Goal: Entertainment & Leisure: Browse casually

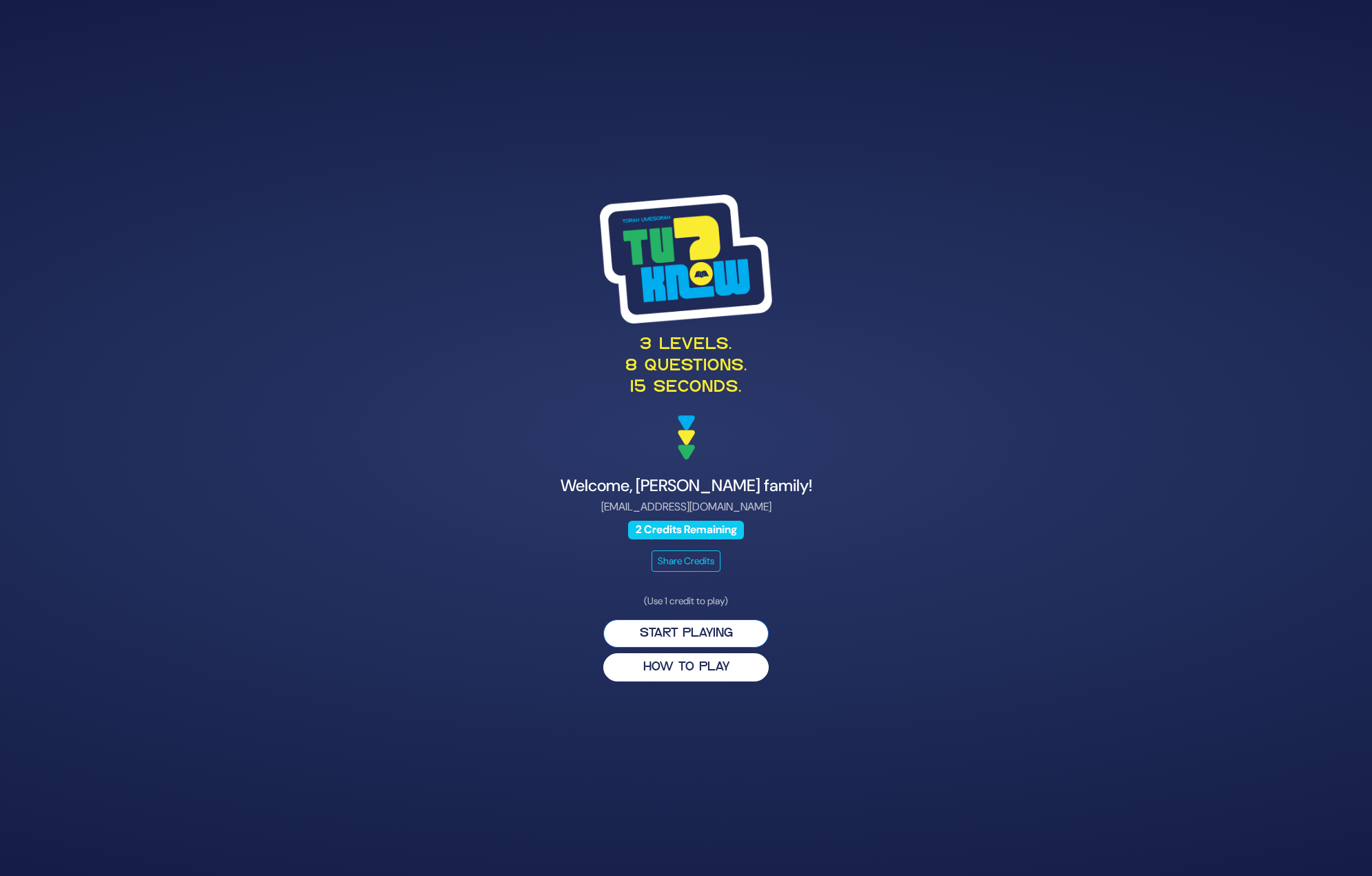
click at [710, 637] on button "Start Playing" at bounding box center [685, 634] width 165 height 28
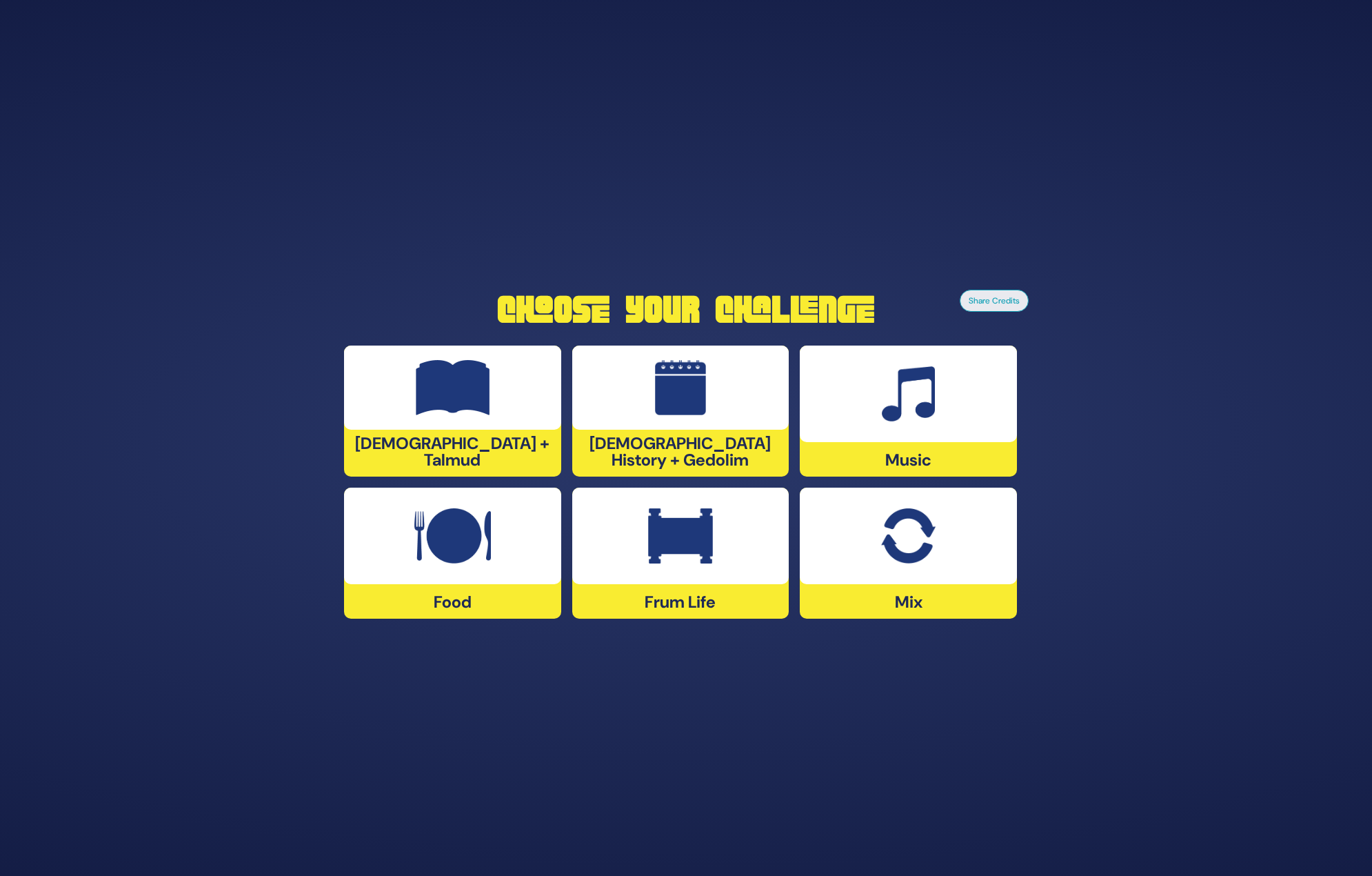
click at [456, 533] on img at bounding box center [452, 536] width 76 height 55
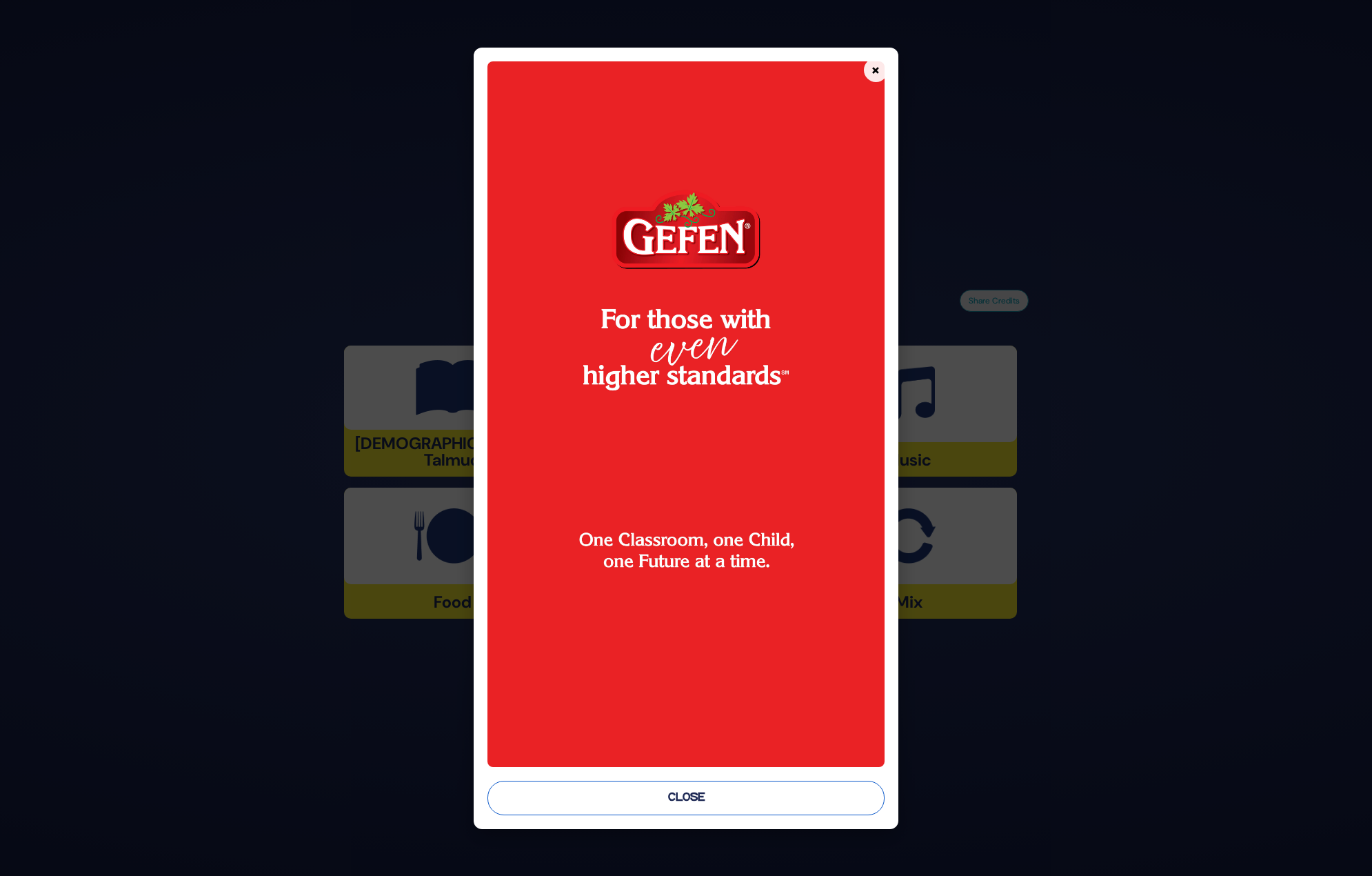
click at [752, 795] on button "Close" at bounding box center [685, 798] width 397 height 35
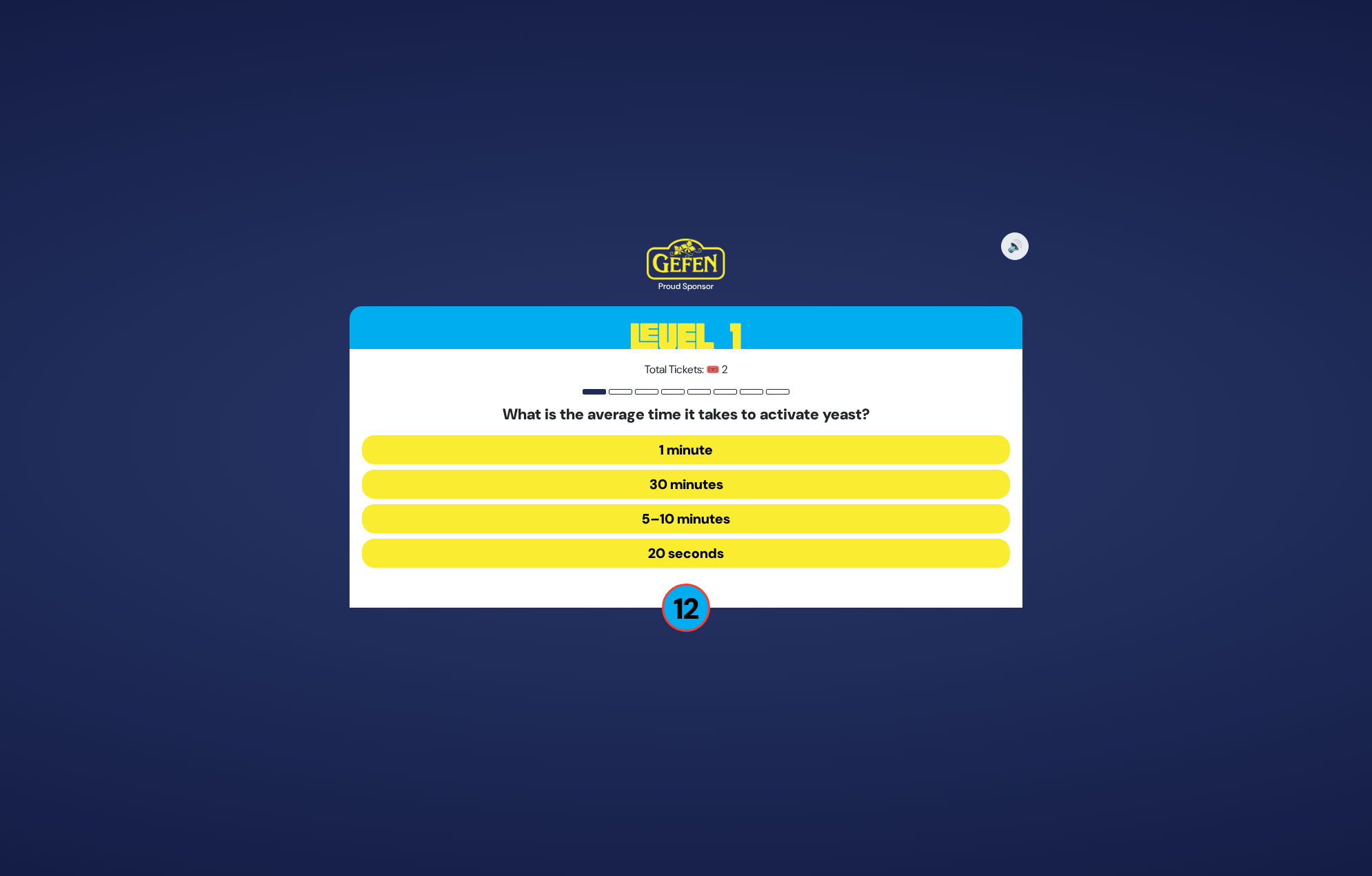
click at [687, 518] on button "5–10 minutes" at bounding box center [686, 518] width 648 height 29
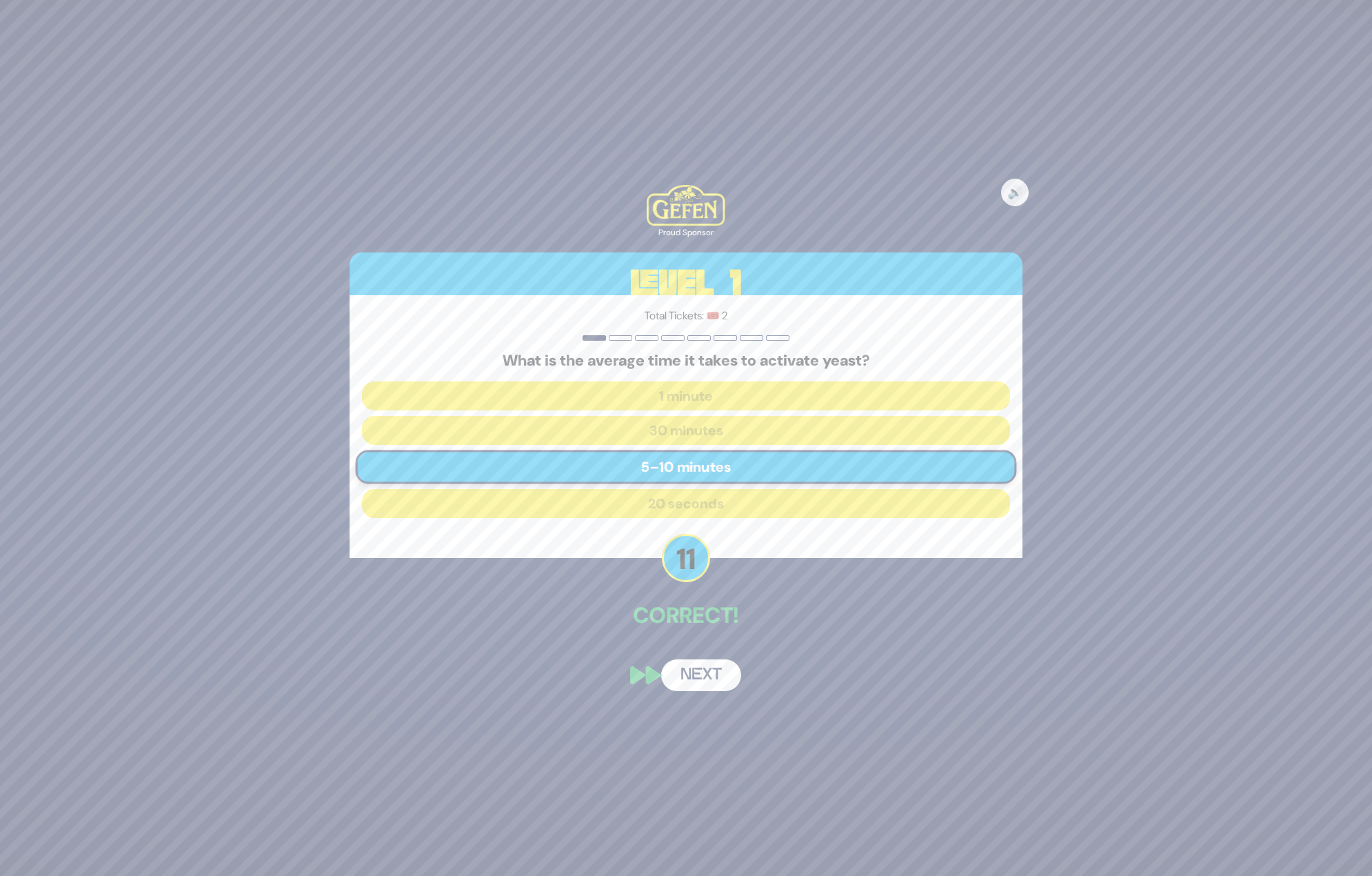
click at [710, 678] on button "Next" at bounding box center [701, 675] width 80 height 32
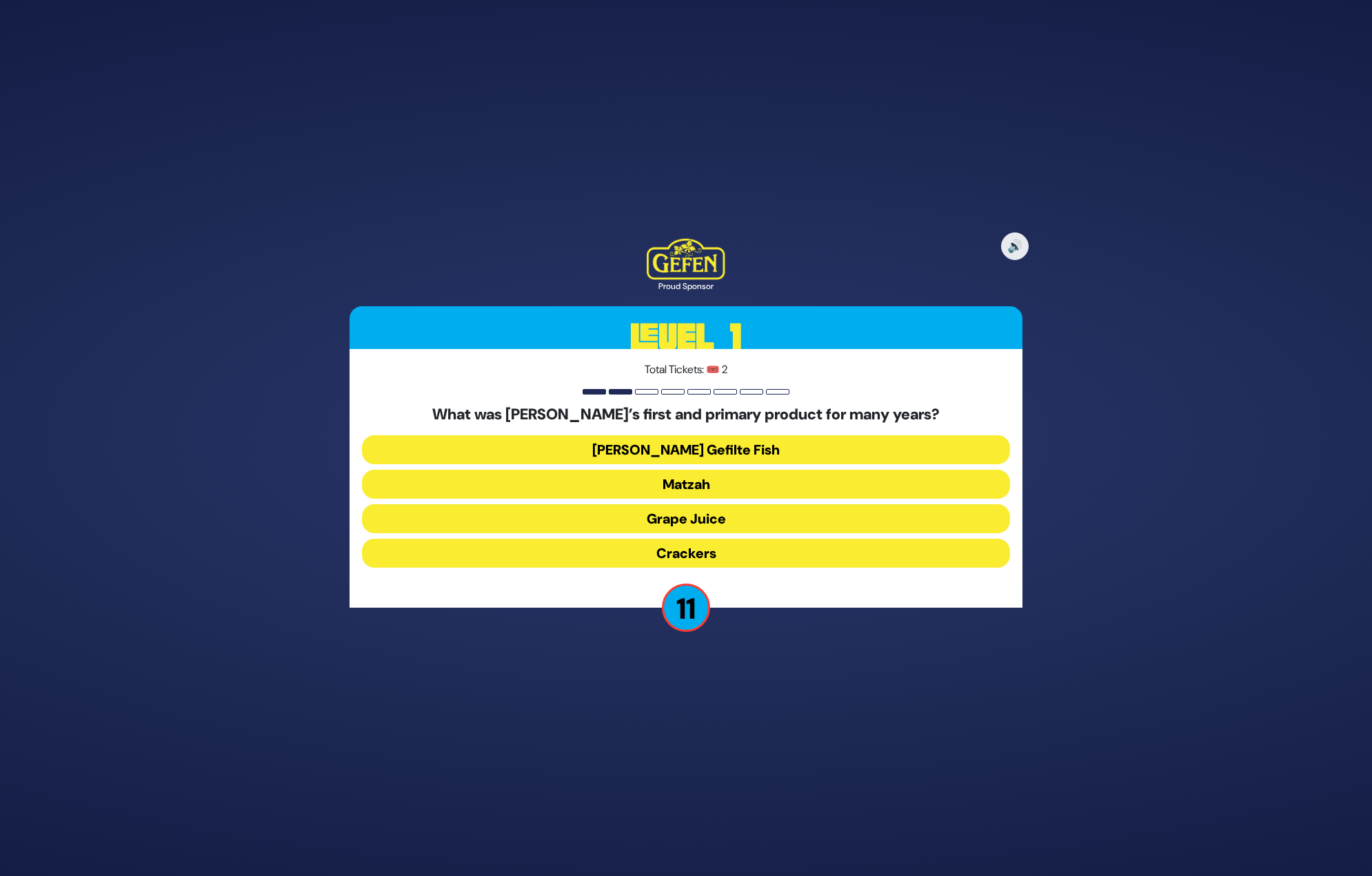
click at [734, 491] on button "Matzah" at bounding box center [686, 484] width 648 height 29
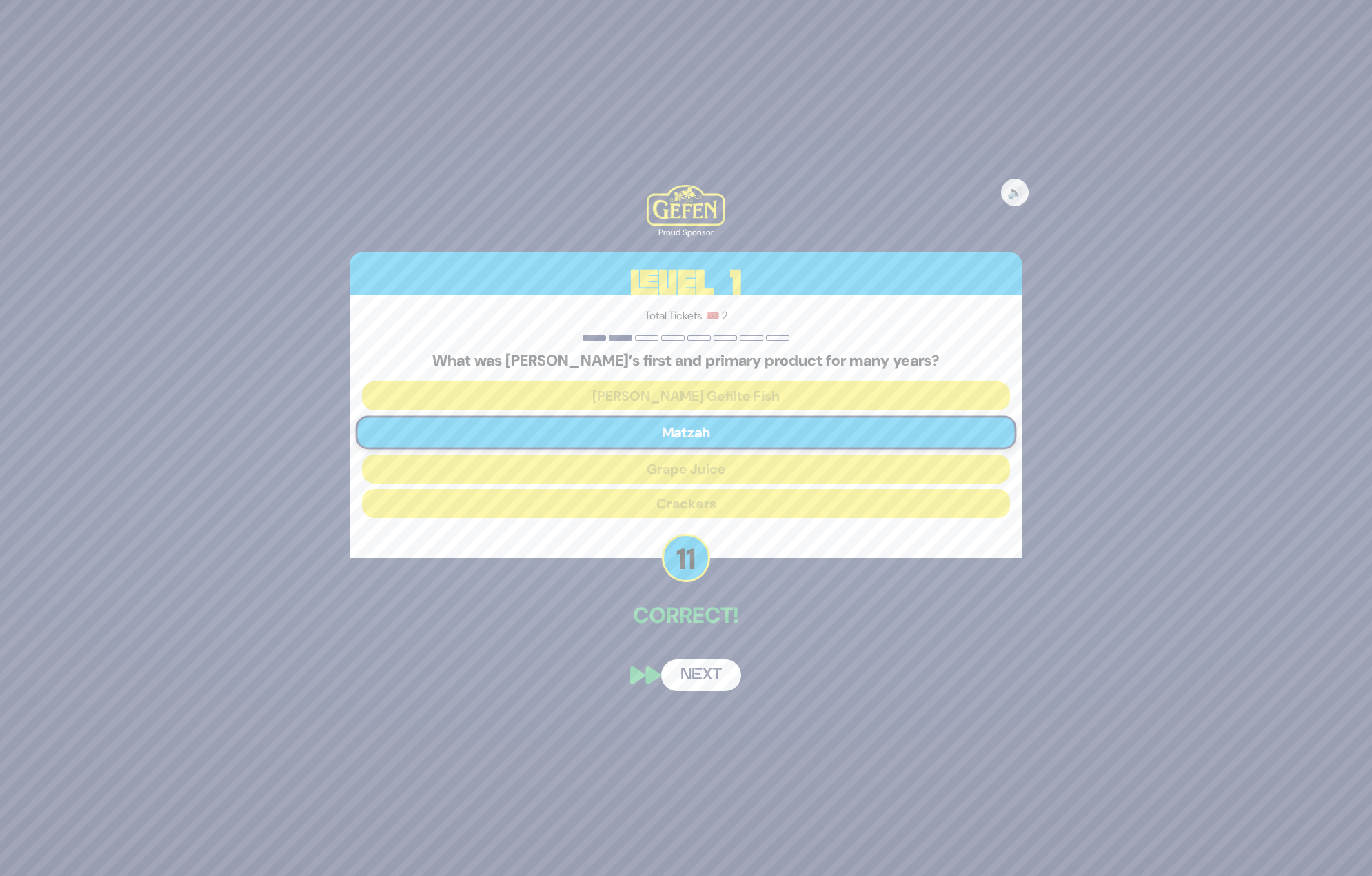
click at [721, 675] on button "Next" at bounding box center [701, 675] width 80 height 32
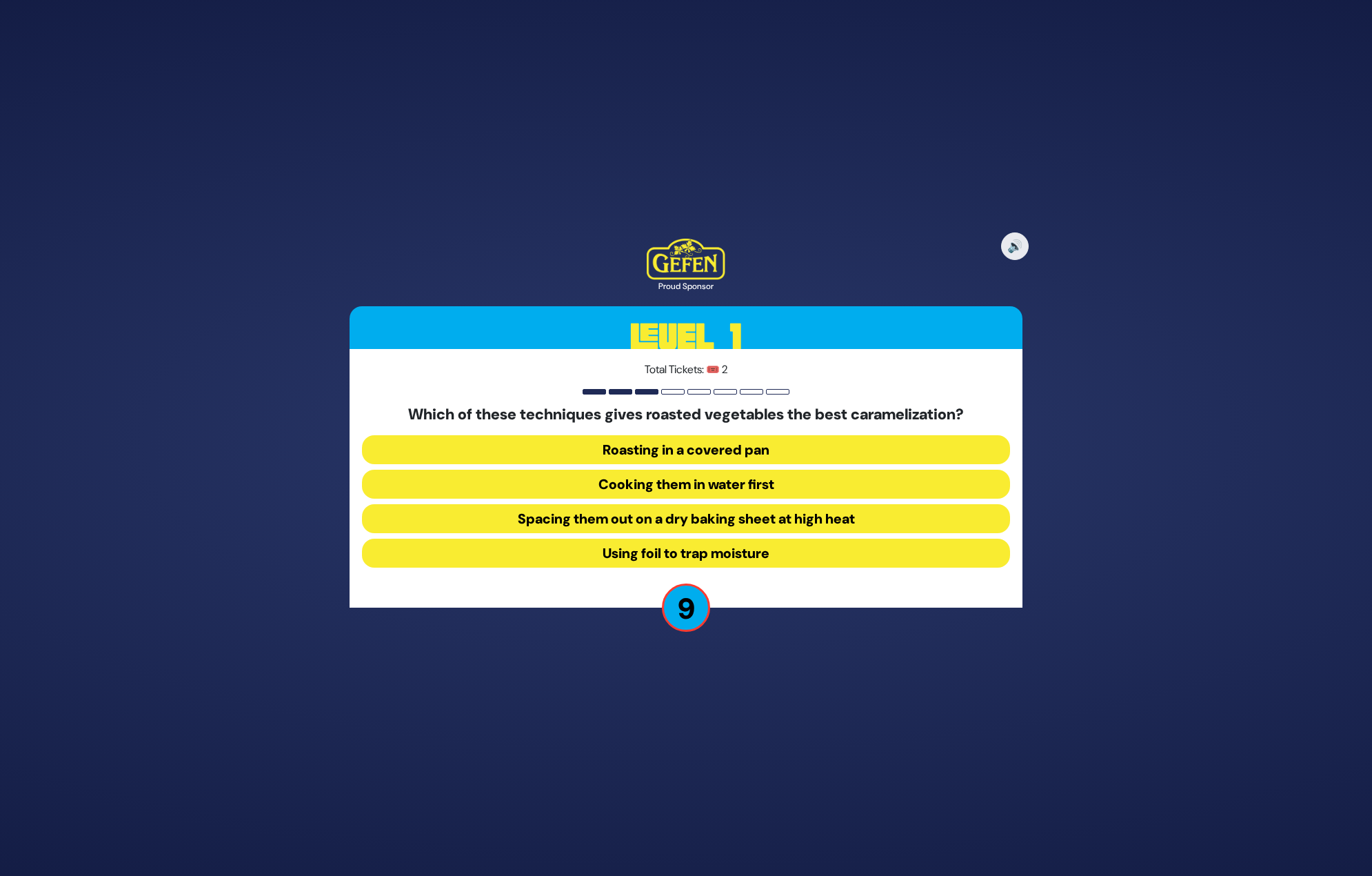
click at [698, 547] on button "Using foil to trap moisture" at bounding box center [686, 552] width 648 height 29
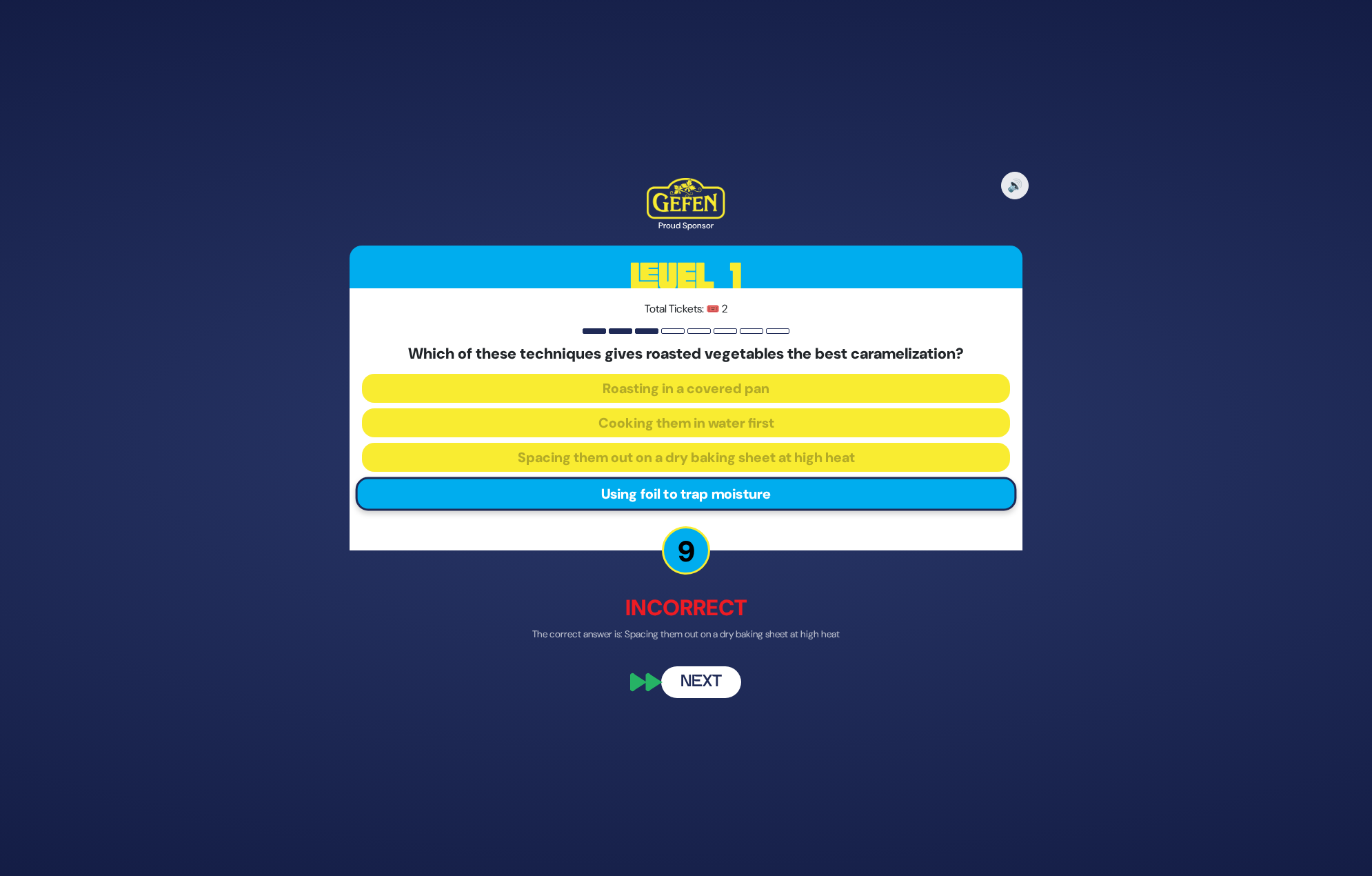
click at [699, 680] on button "Next" at bounding box center [701, 682] width 80 height 32
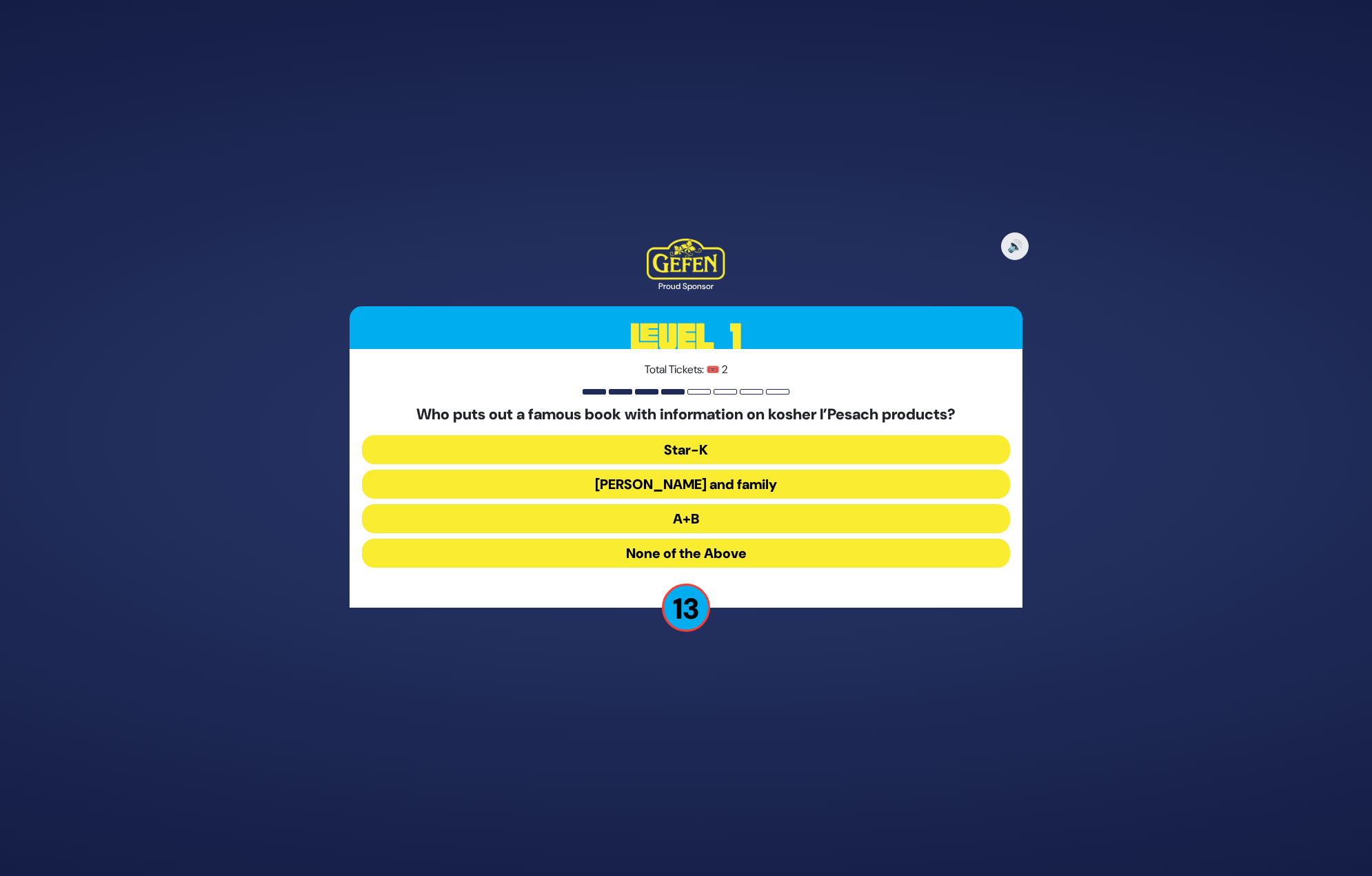
click at [715, 490] on button "[PERSON_NAME] and family" at bounding box center [686, 484] width 648 height 29
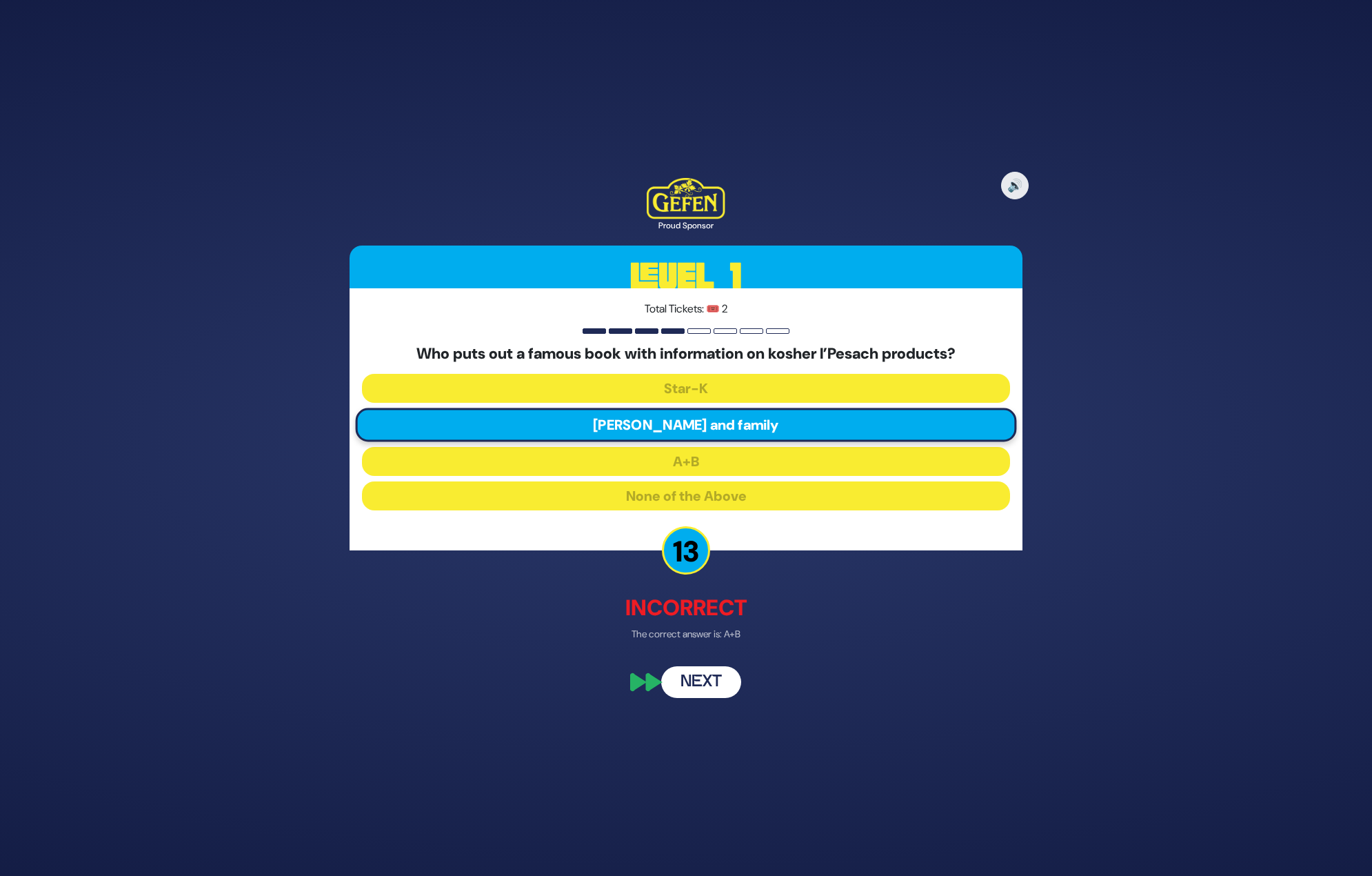
click at [712, 680] on button "Next" at bounding box center [701, 682] width 80 height 32
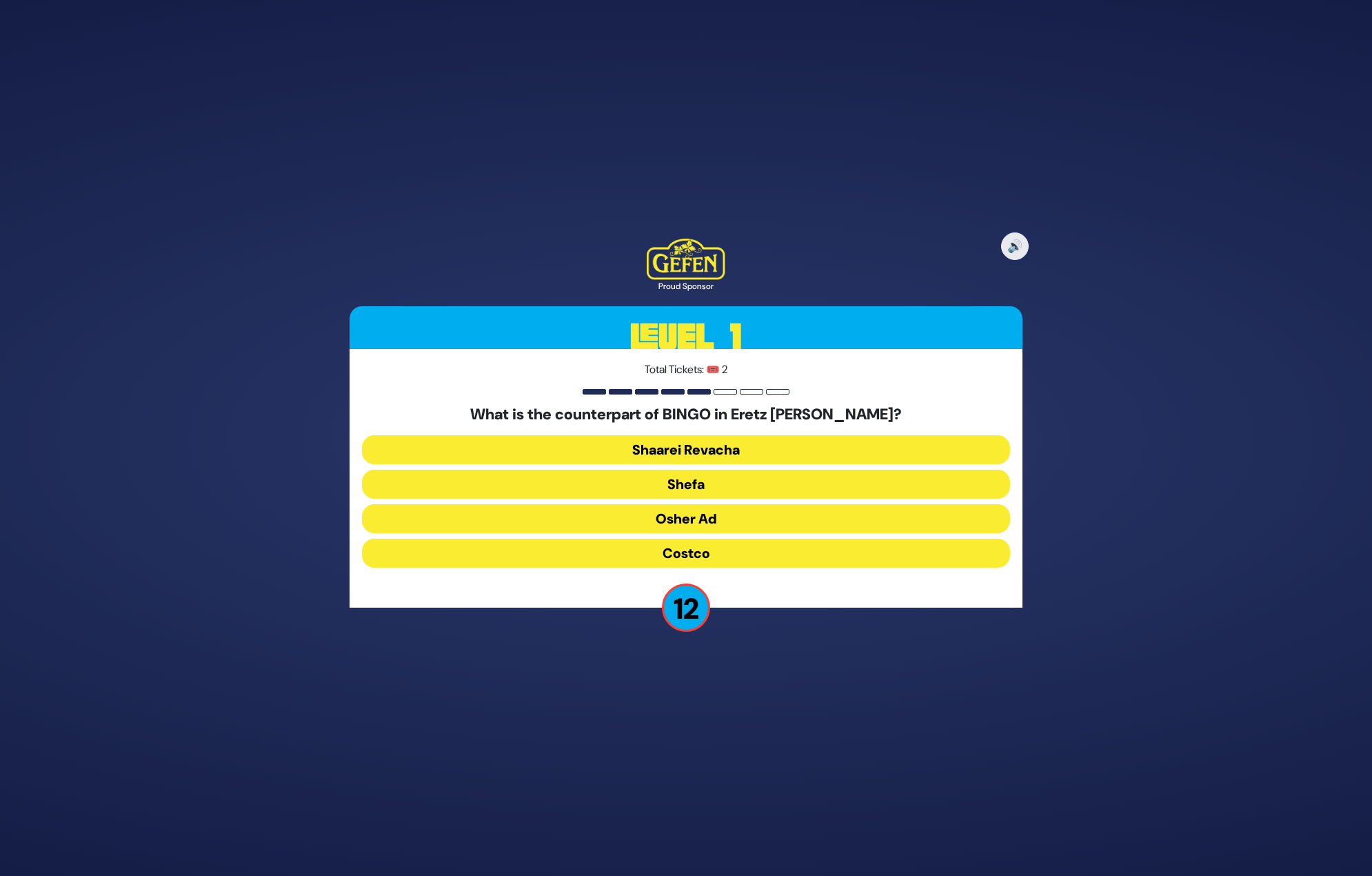
click at [718, 513] on button "Osher Ad" at bounding box center [686, 518] width 648 height 29
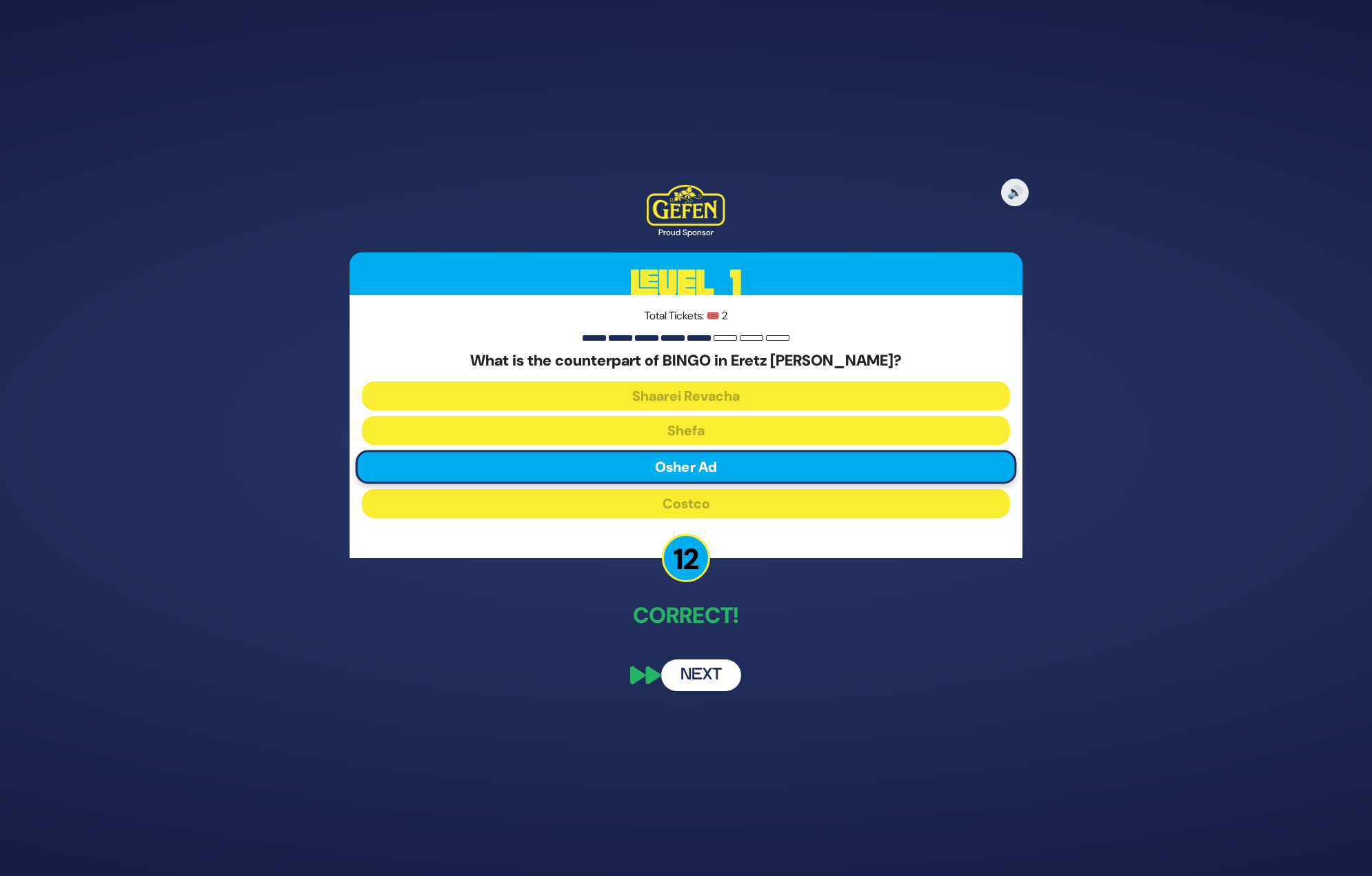
click at [707, 680] on button "Next" at bounding box center [701, 675] width 80 height 32
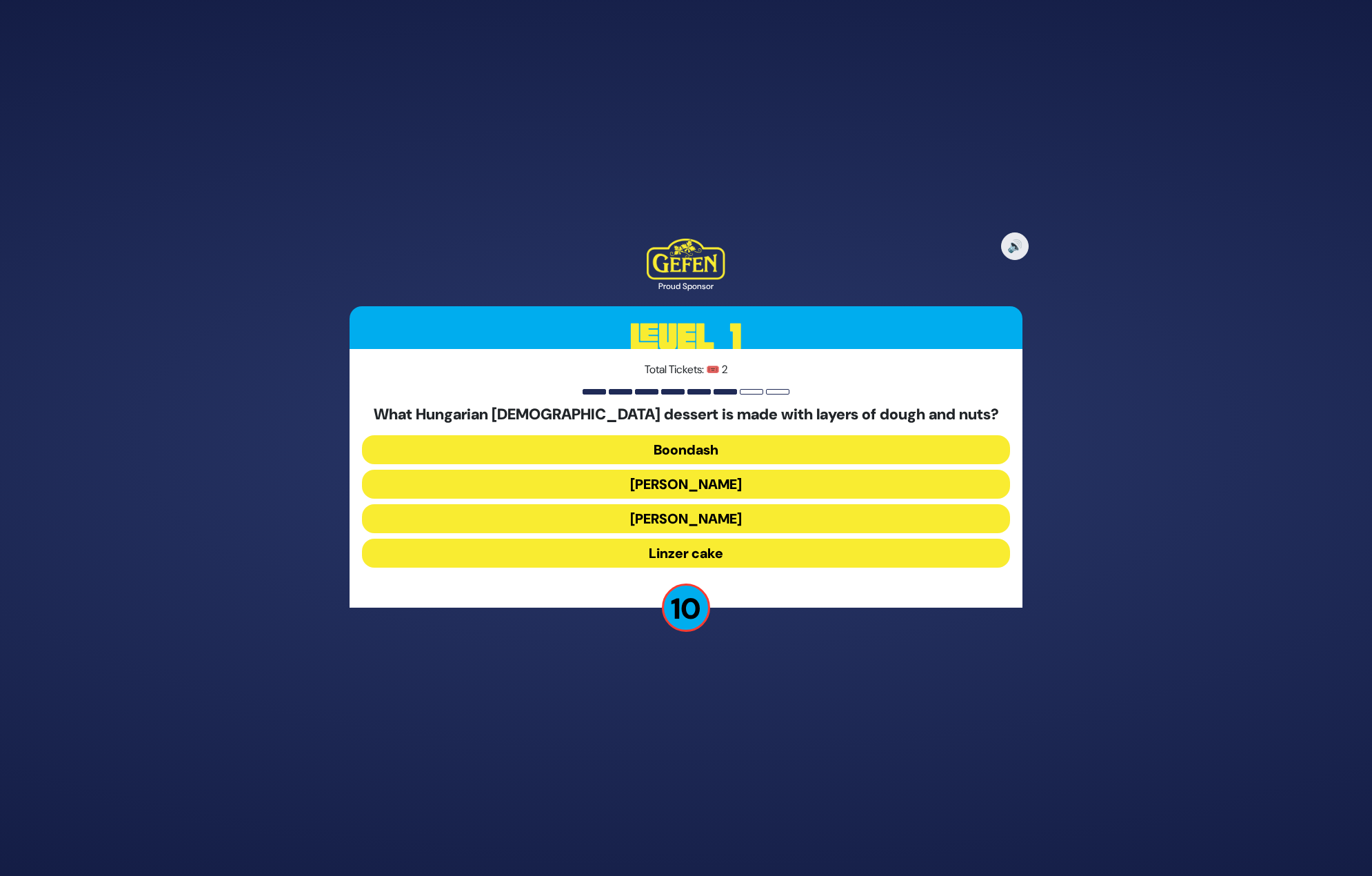
click at [697, 521] on button "[PERSON_NAME]" at bounding box center [686, 518] width 648 height 29
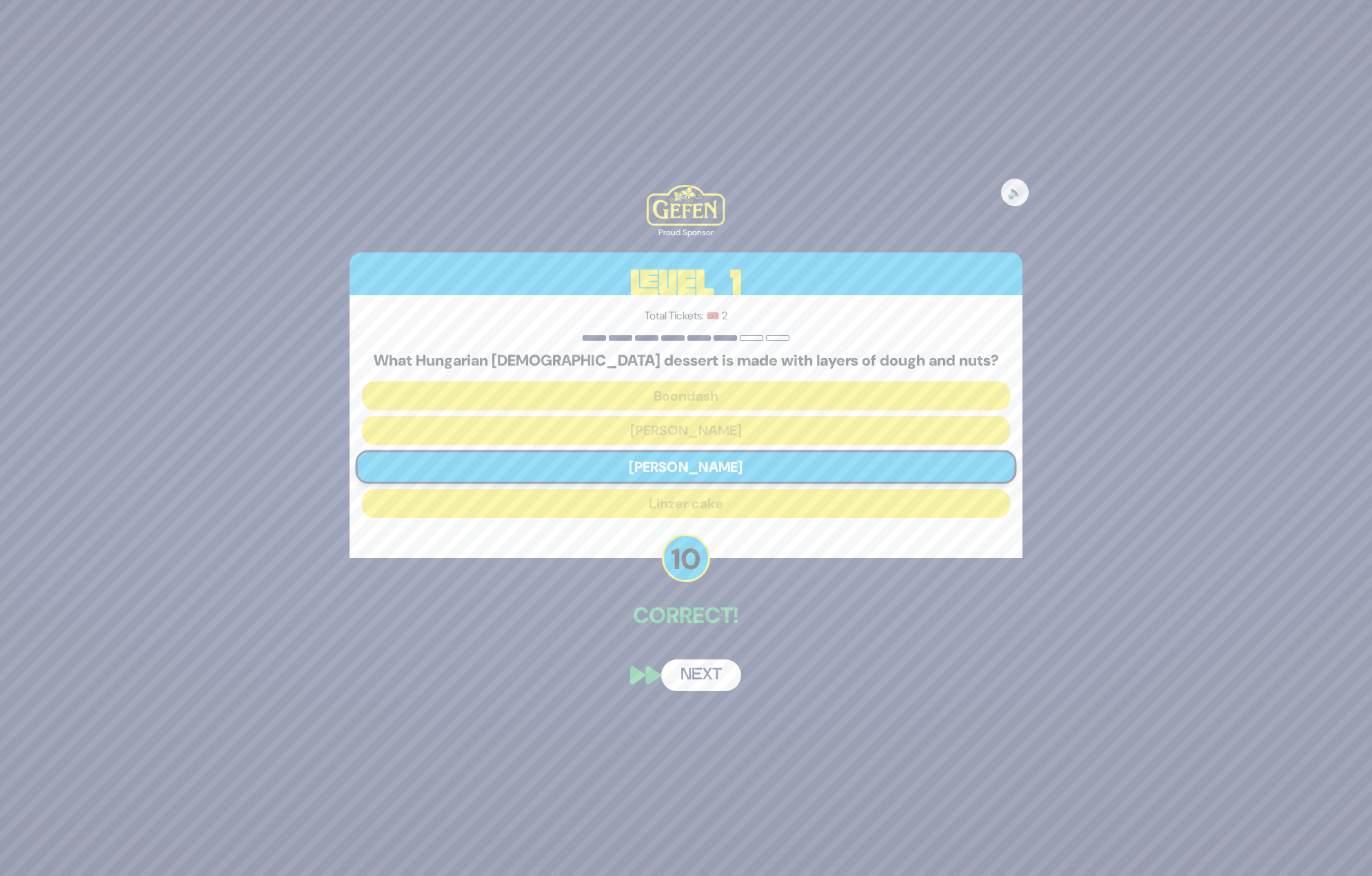
click at [725, 674] on button "Next" at bounding box center [701, 675] width 80 height 32
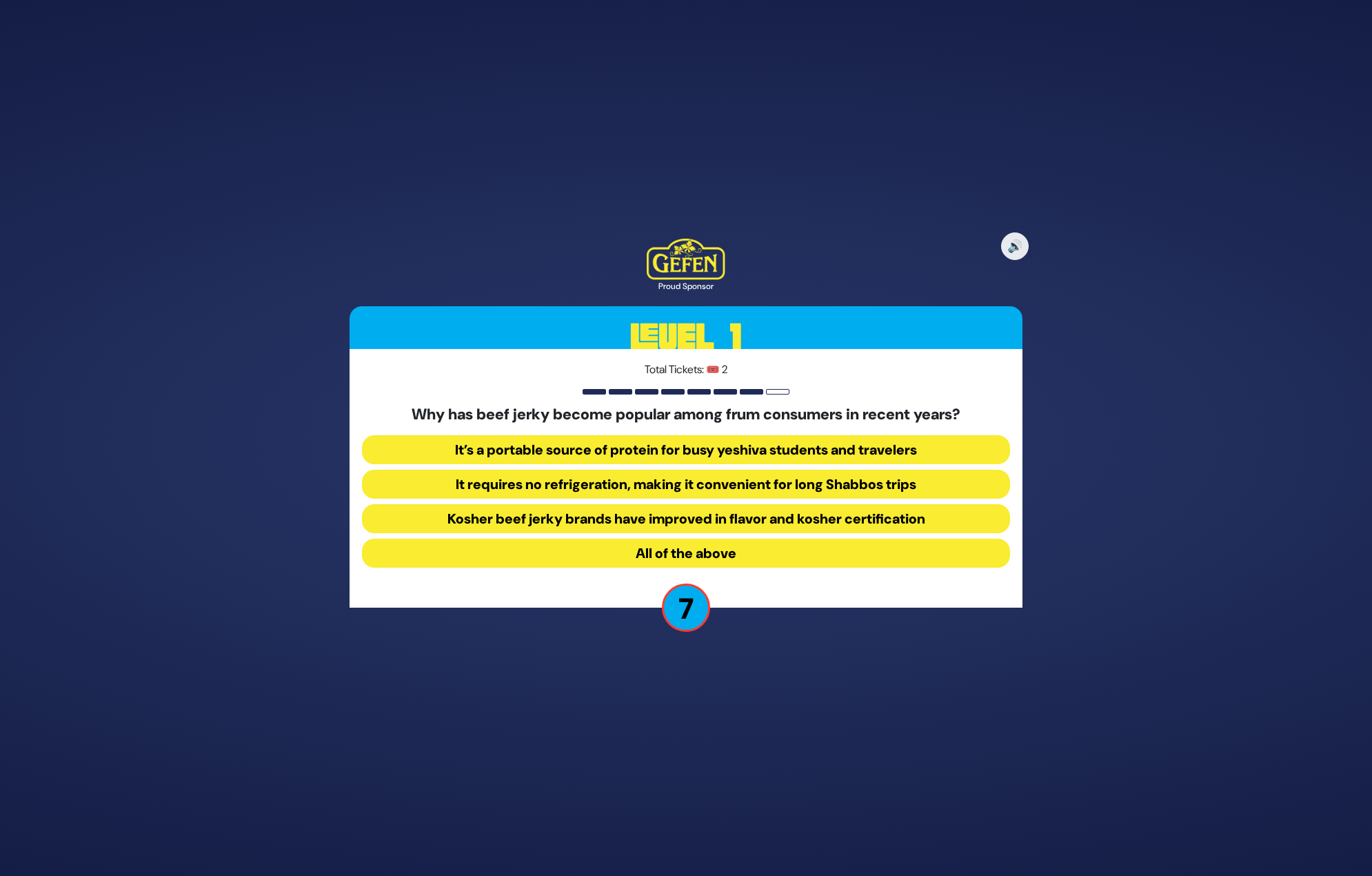
click at [694, 550] on button "All of the above" at bounding box center [686, 552] width 648 height 29
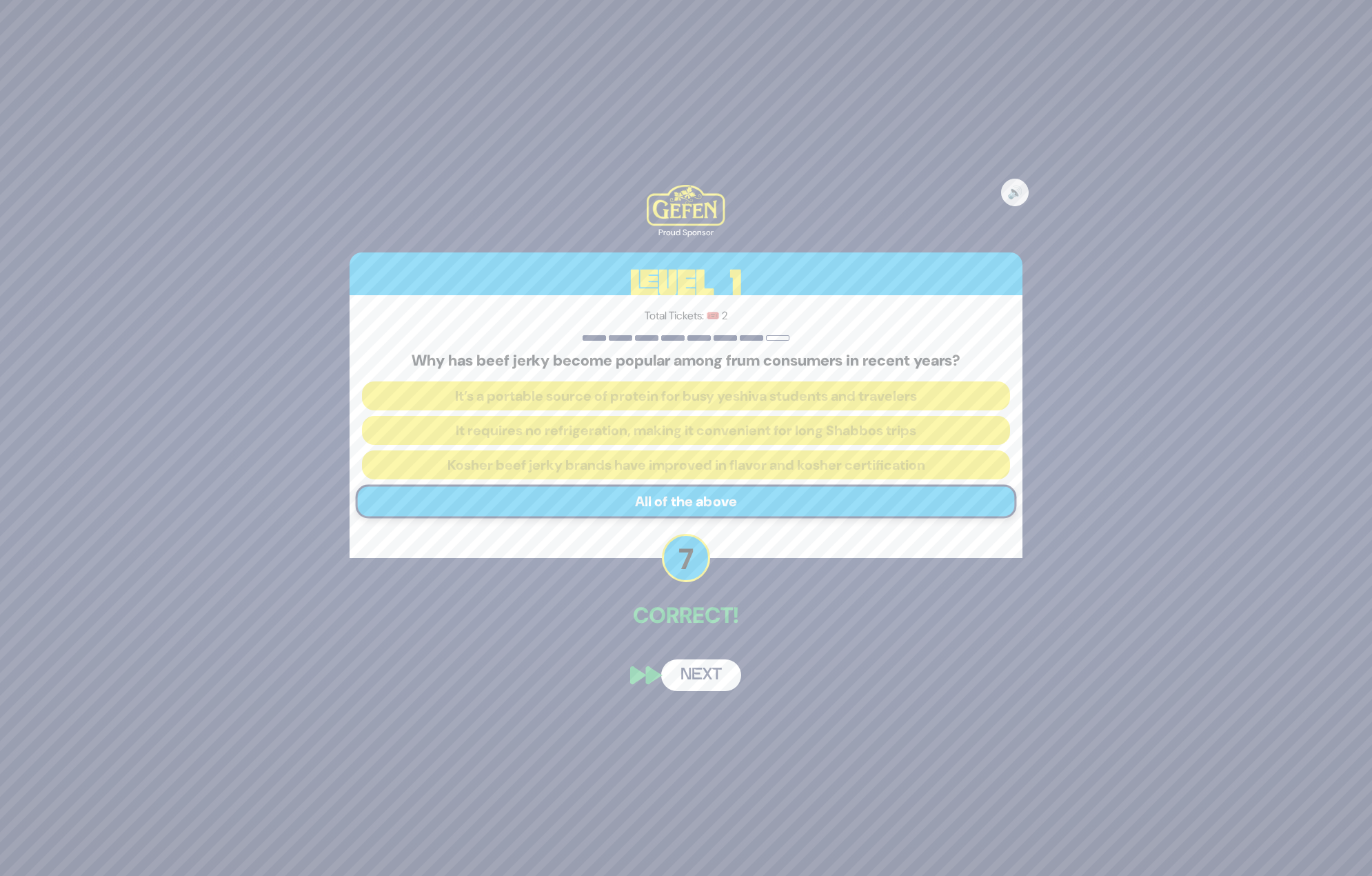
click at [705, 674] on button "Next" at bounding box center [701, 675] width 80 height 32
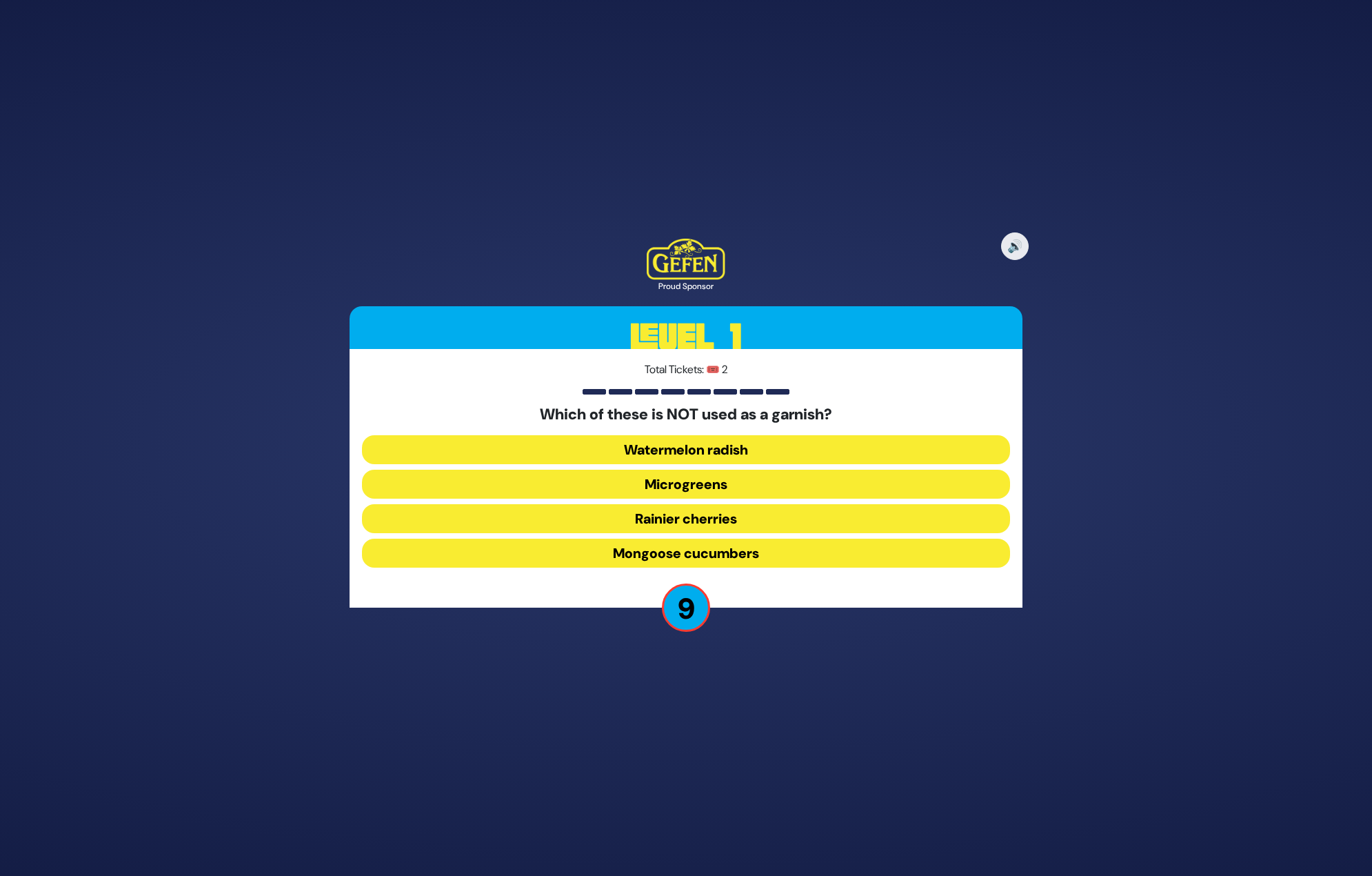
click at [702, 517] on button "Rainier cherries" at bounding box center [686, 518] width 648 height 29
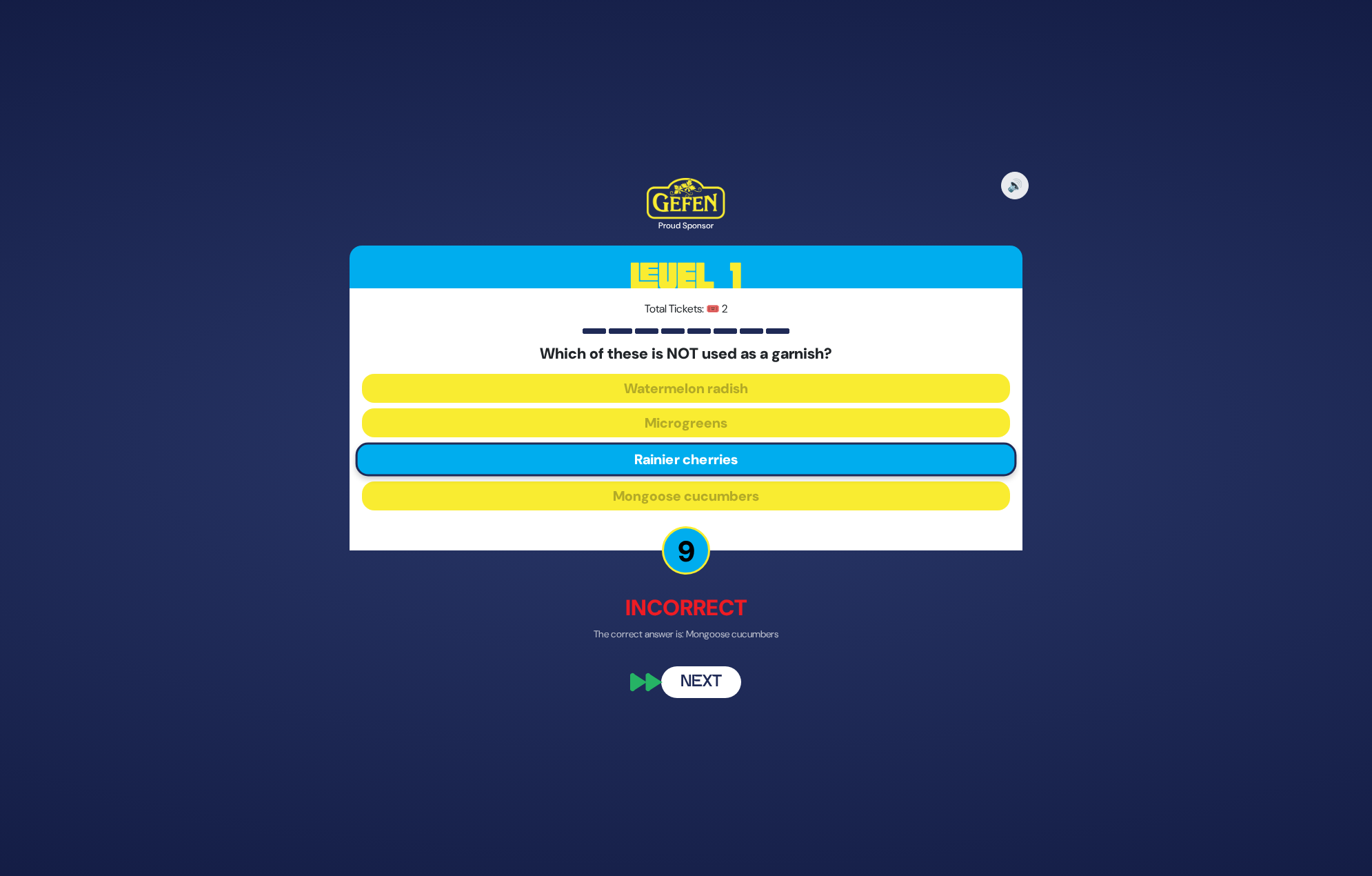
click at [698, 685] on button "Next" at bounding box center [701, 682] width 80 height 32
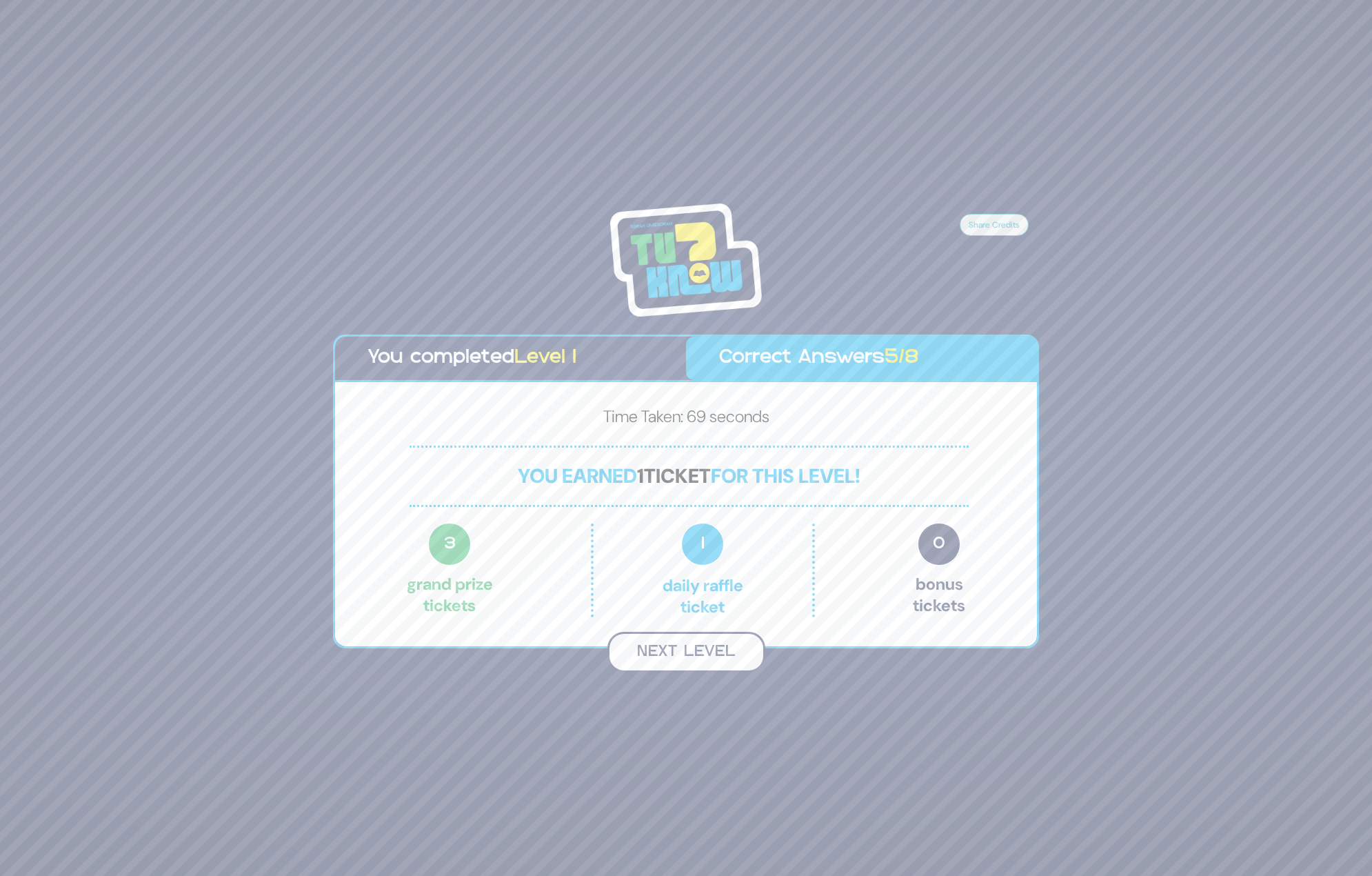
click at [695, 657] on button "Next Level" at bounding box center [686, 652] width 158 height 41
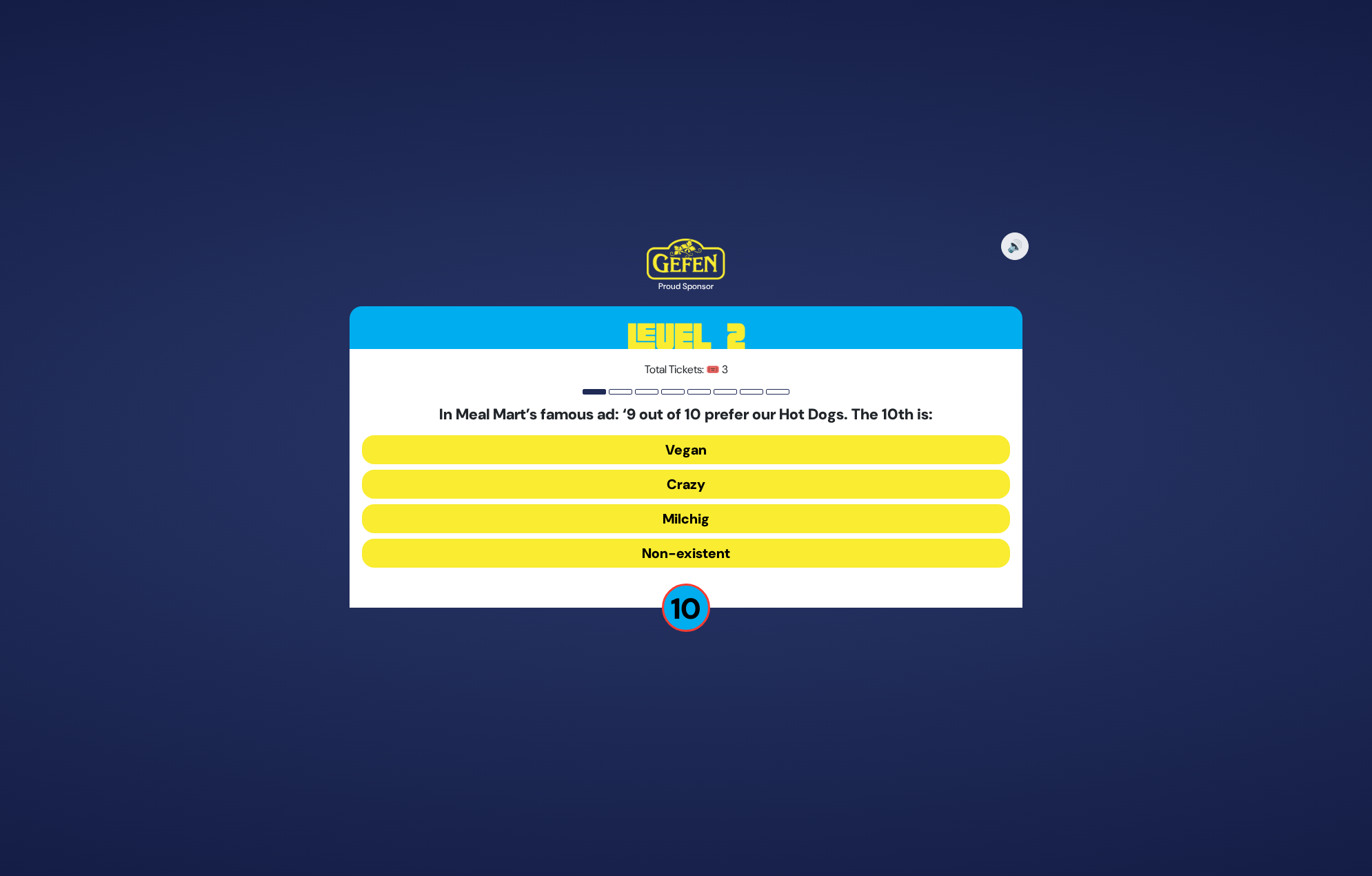
click at [701, 490] on button "Crazy" at bounding box center [686, 484] width 648 height 29
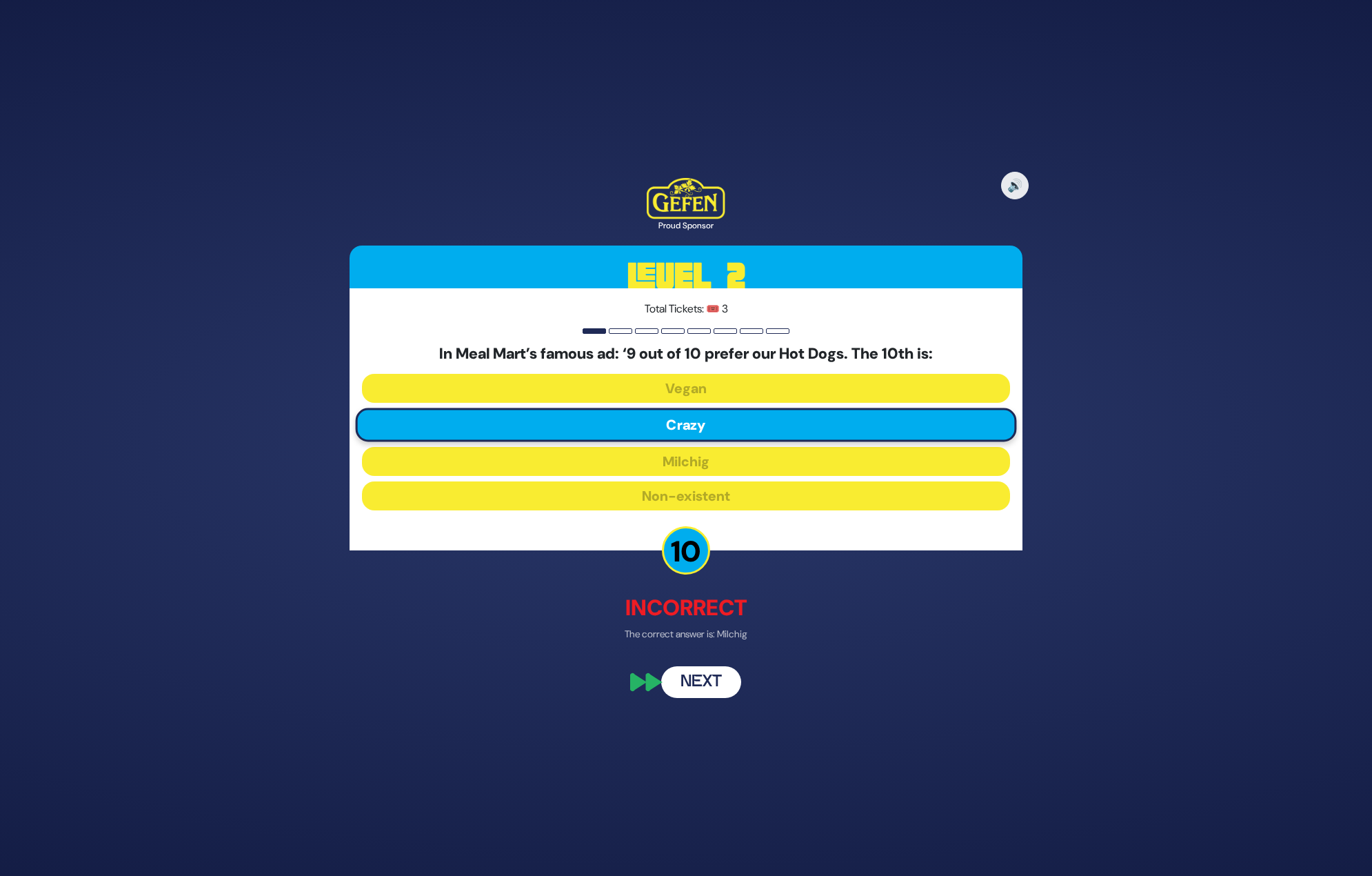
click at [703, 685] on button "Next" at bounding box center [701, 682] width 80 height 32
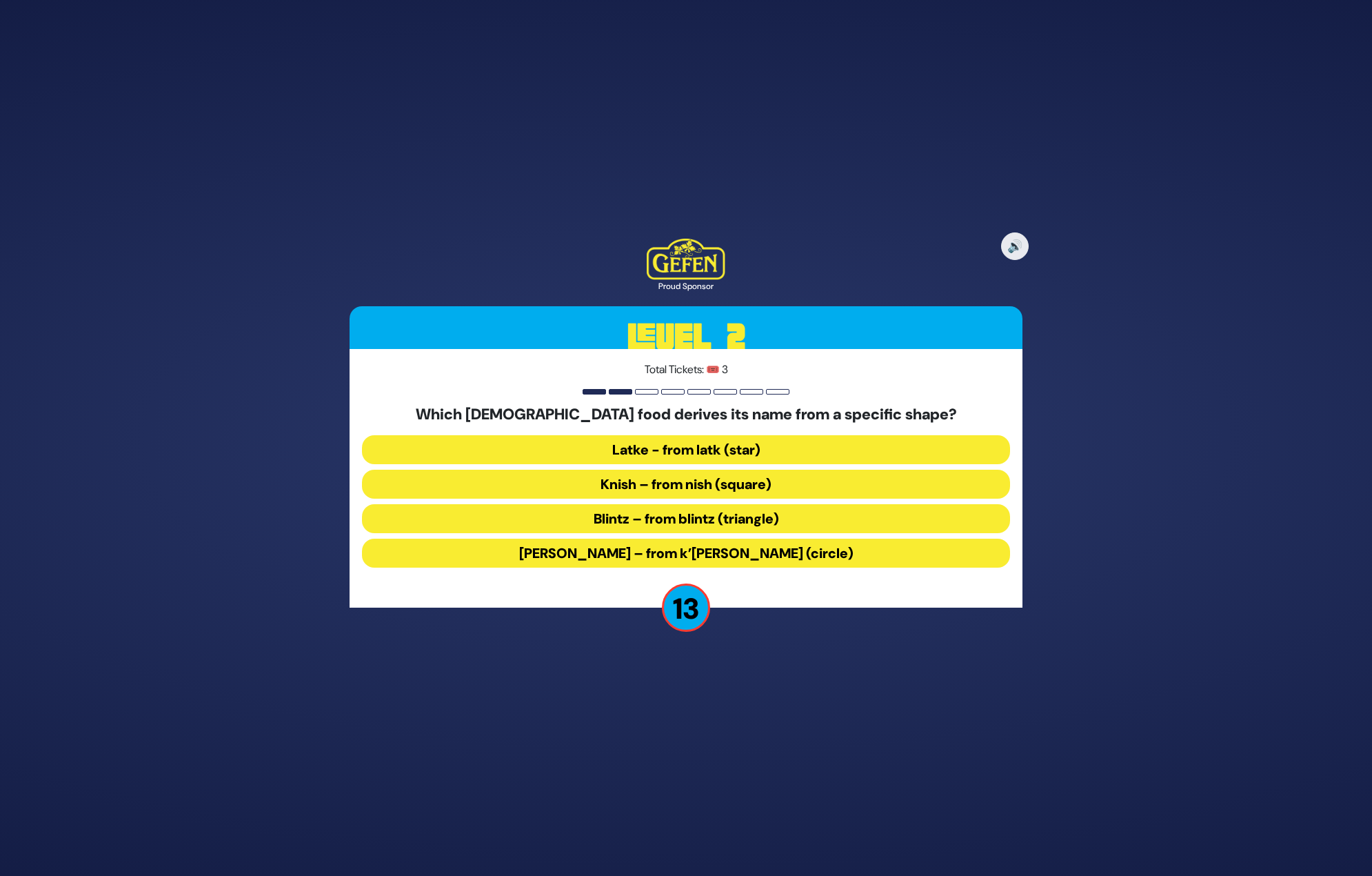
click at [693, 551] on button "[PERSON_NAME] – from k’[PERSON_NAME] (circle)" at bounding box center [686, 552] width 648 height 29
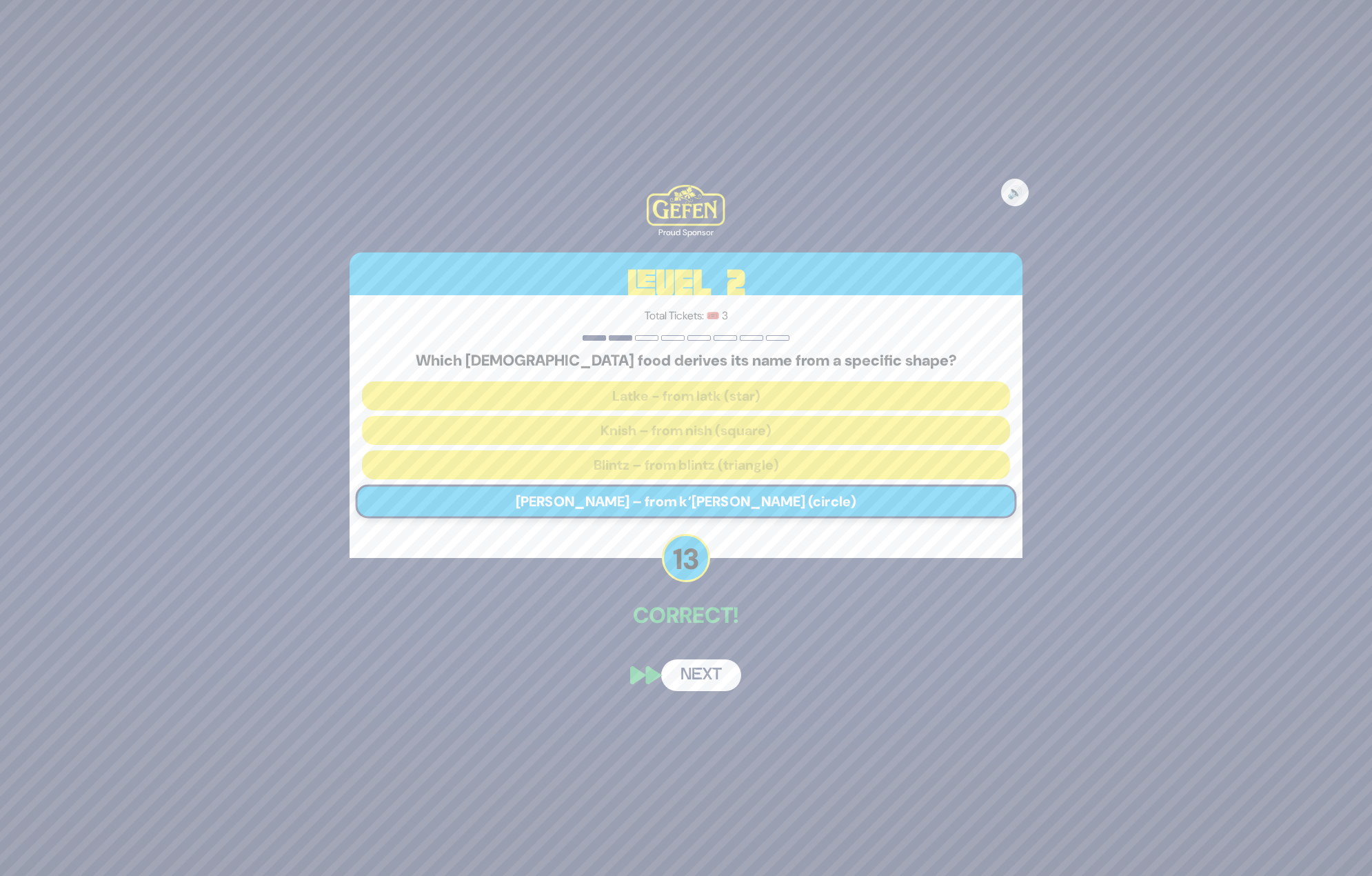
click at [693, 684] on button "Next" at bounding box center [701, 675] width 80 height 32
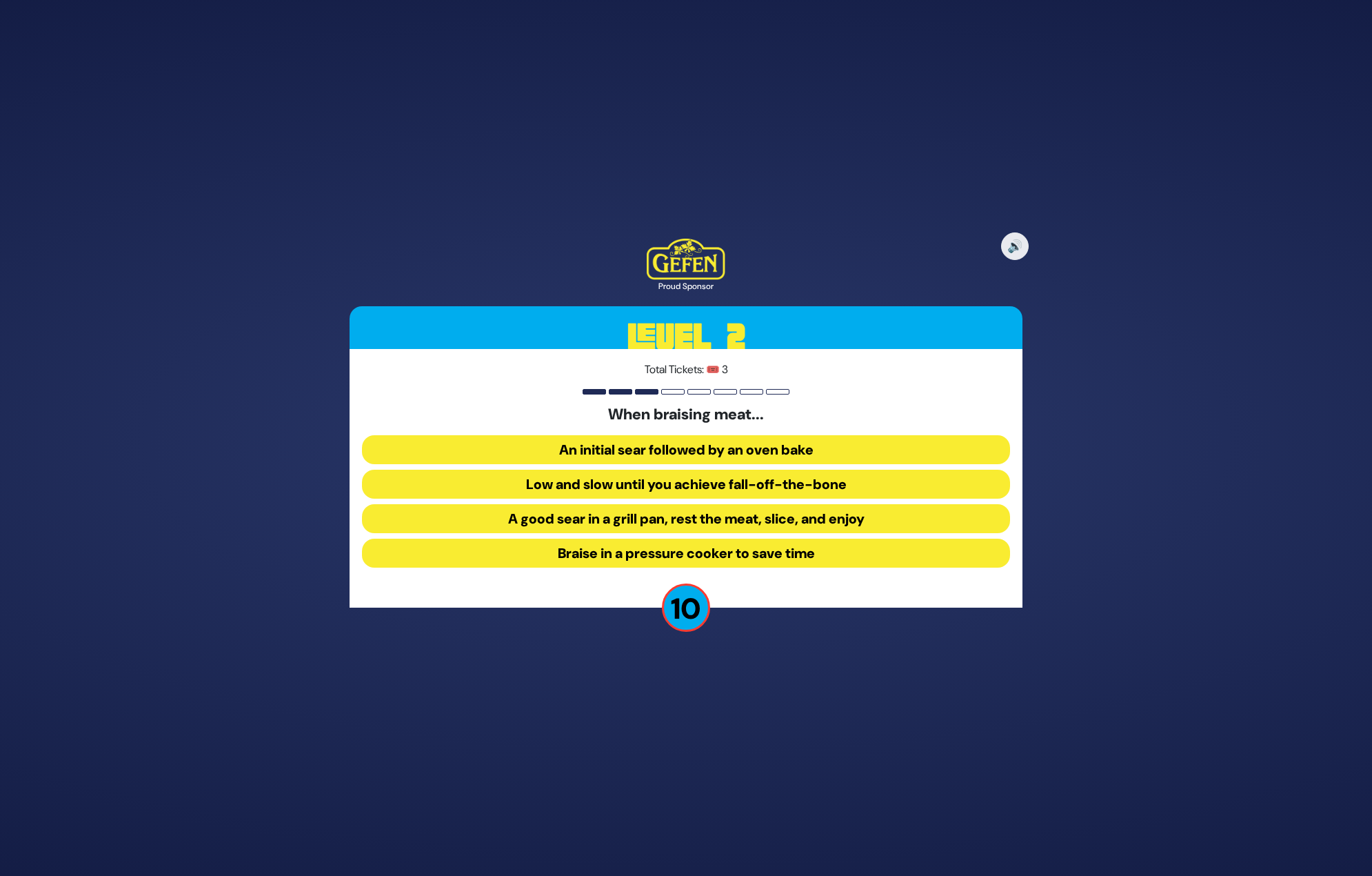
click at [693, 486] on button "Low and slow until you achieve fall-off-the-bone" at bounding box center [686, 484] width 648 height 29
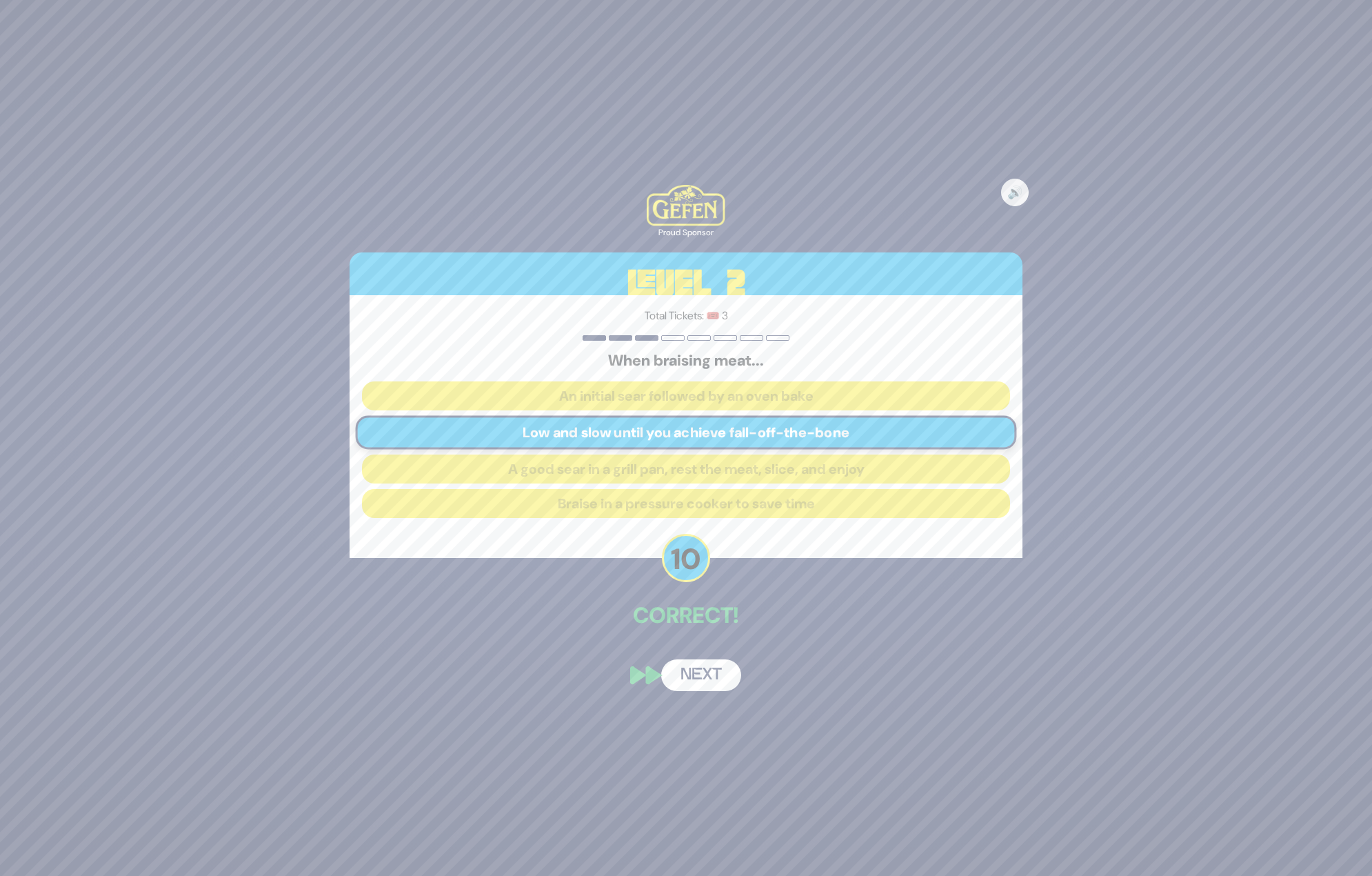
click at [700, 671] on button "Next" at bounding box center [701, 675] width 80 height 32
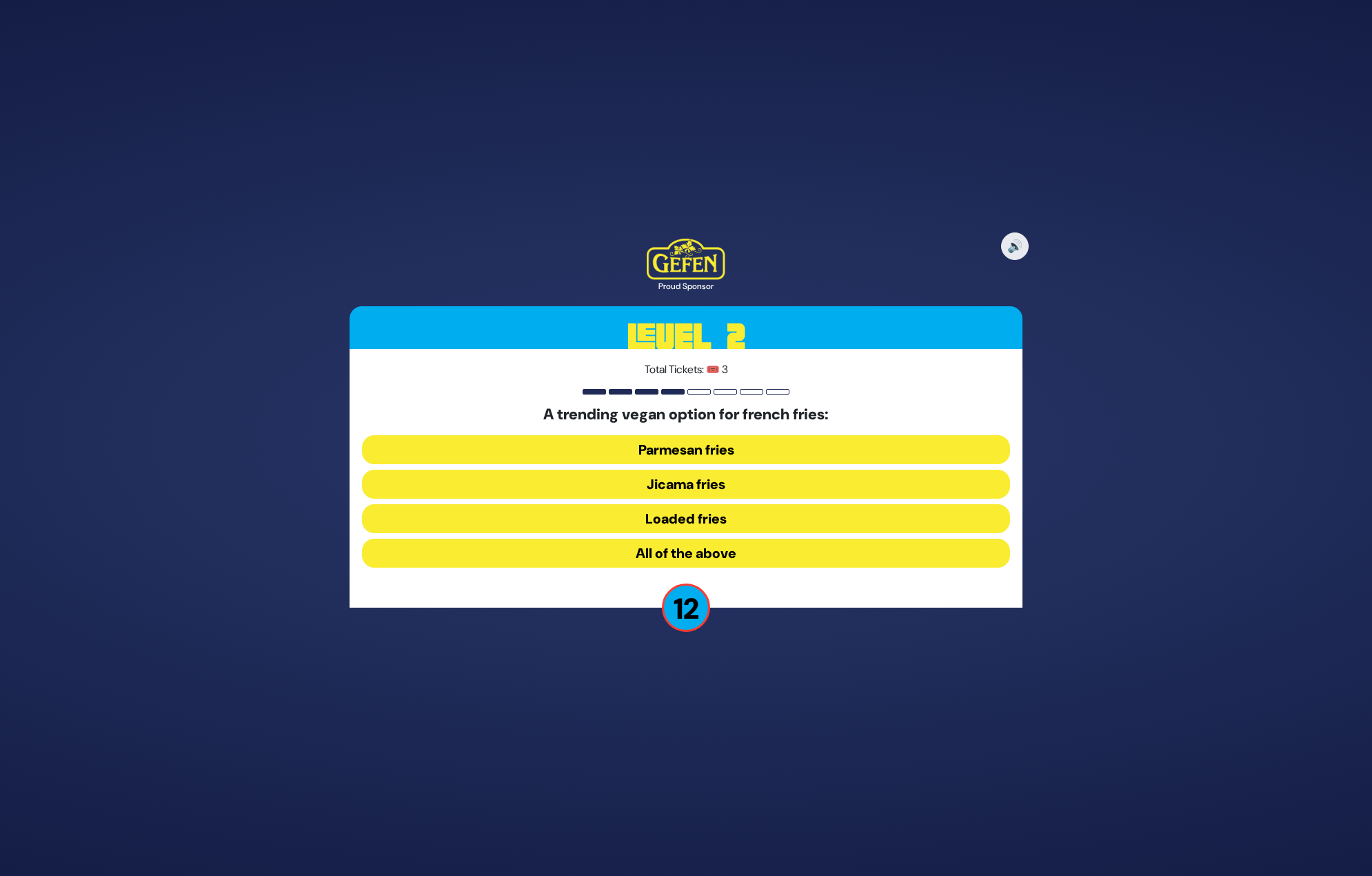
click at [700, 482] on button "Jicama fries" at bounding box center [686, 484] width 648 height 29
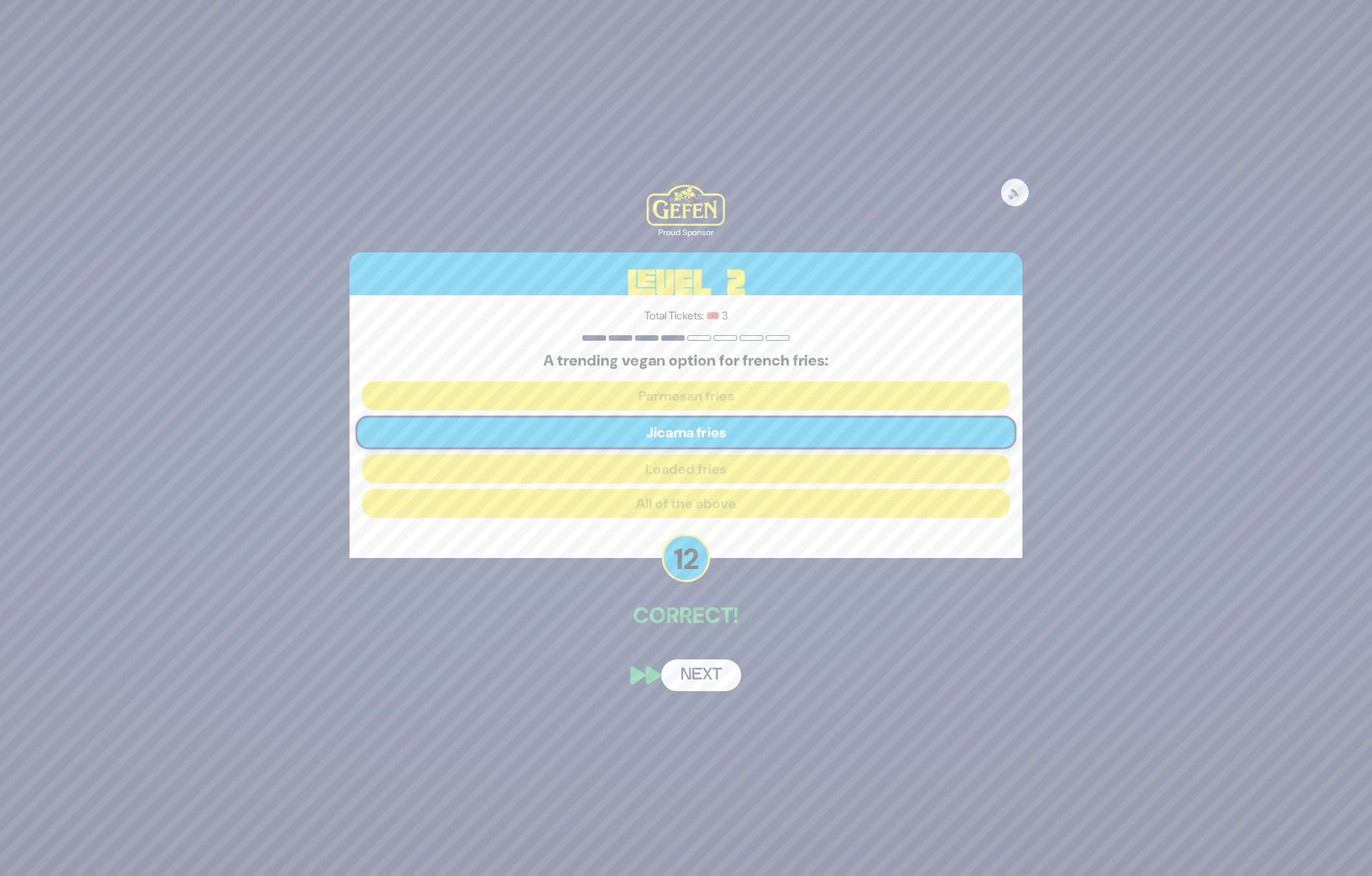
click at [716, 676] on button "Next" at bounding box center [701, 675] width 80 height 32
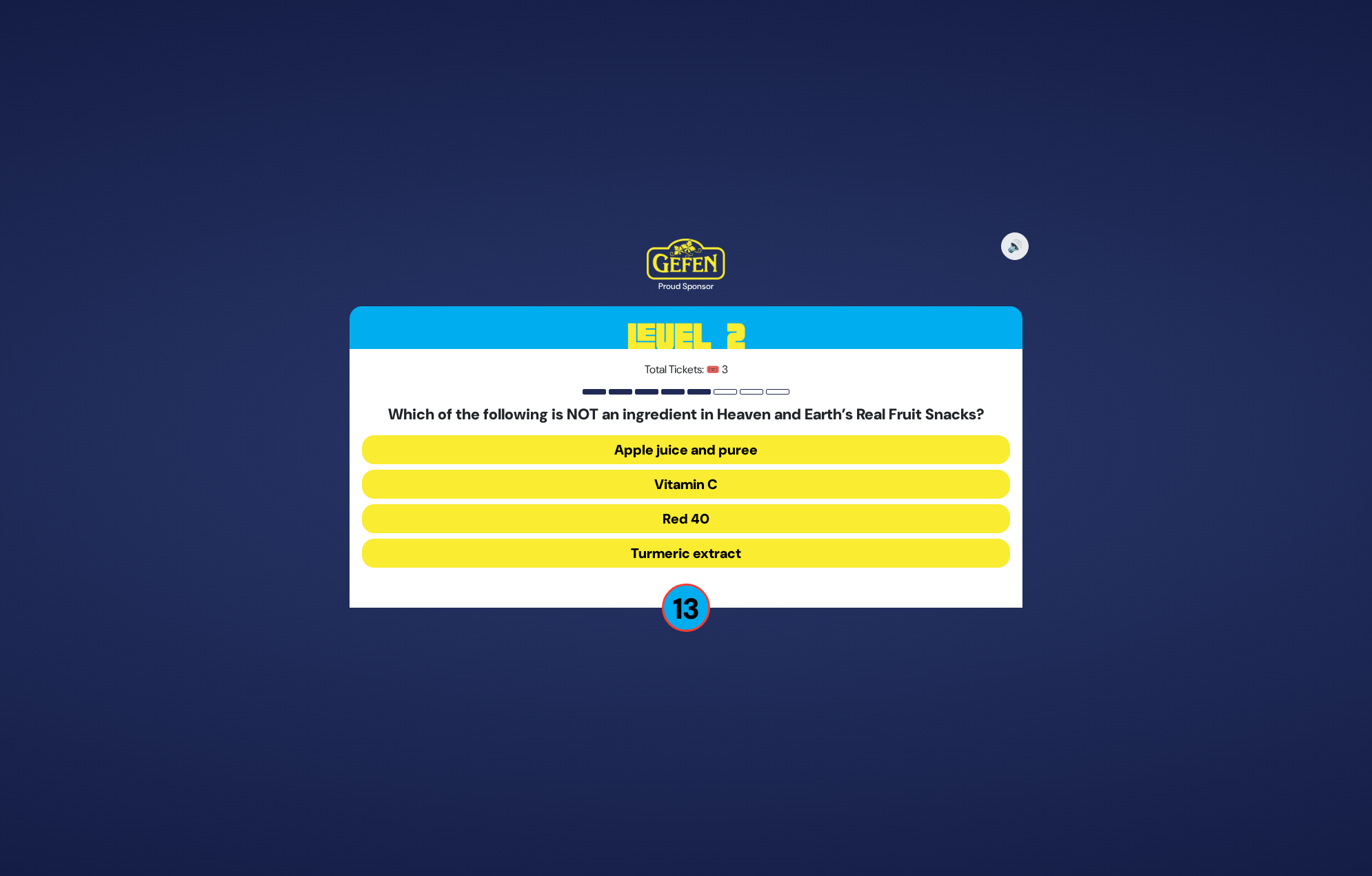
click at [708, 519] on button "Red 40" at bounding box center [686, 518] width 648 height 29
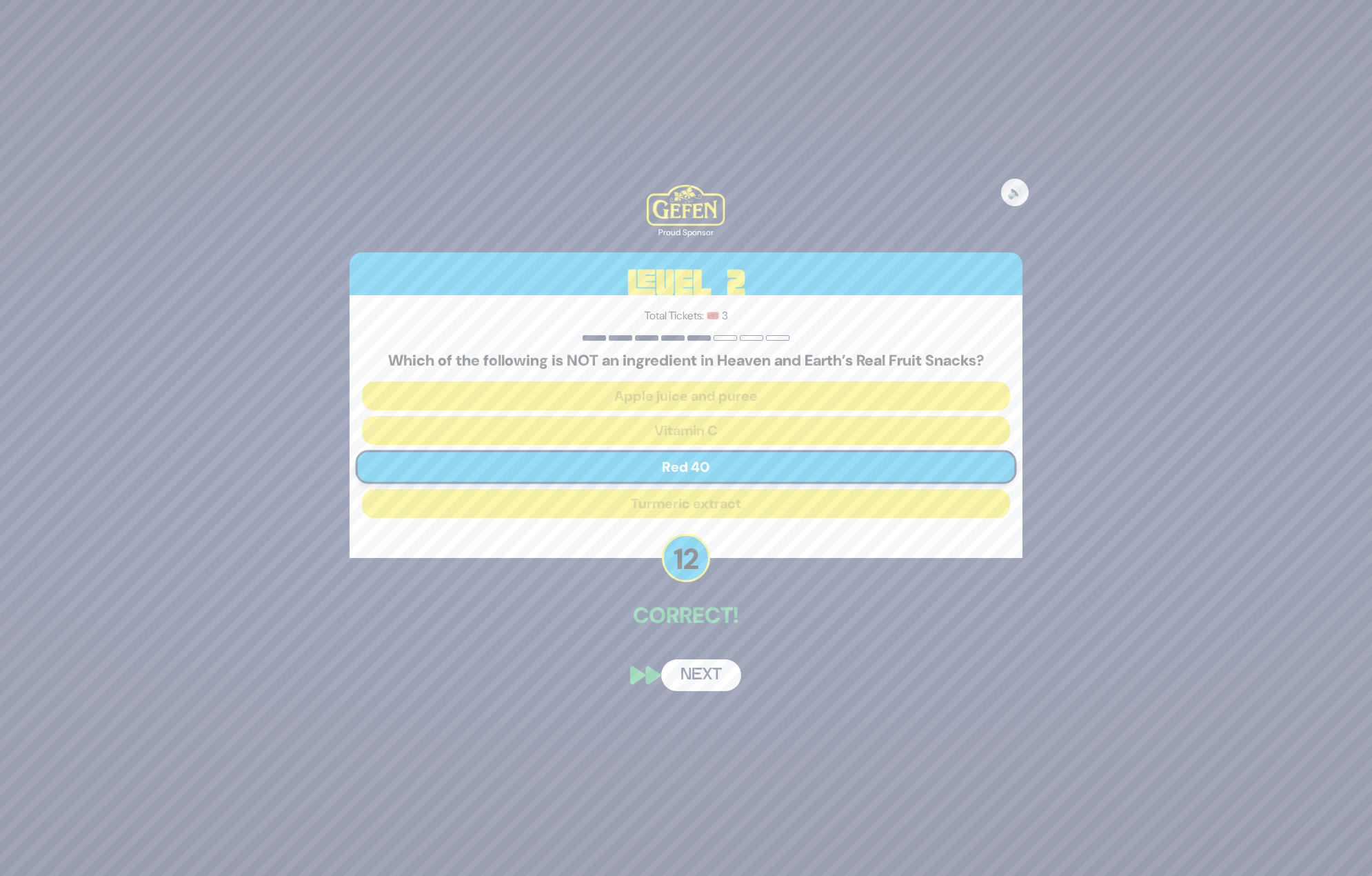
click at [711, 675] on button "Next" at bounding box center [701, 675] width 80 height 32
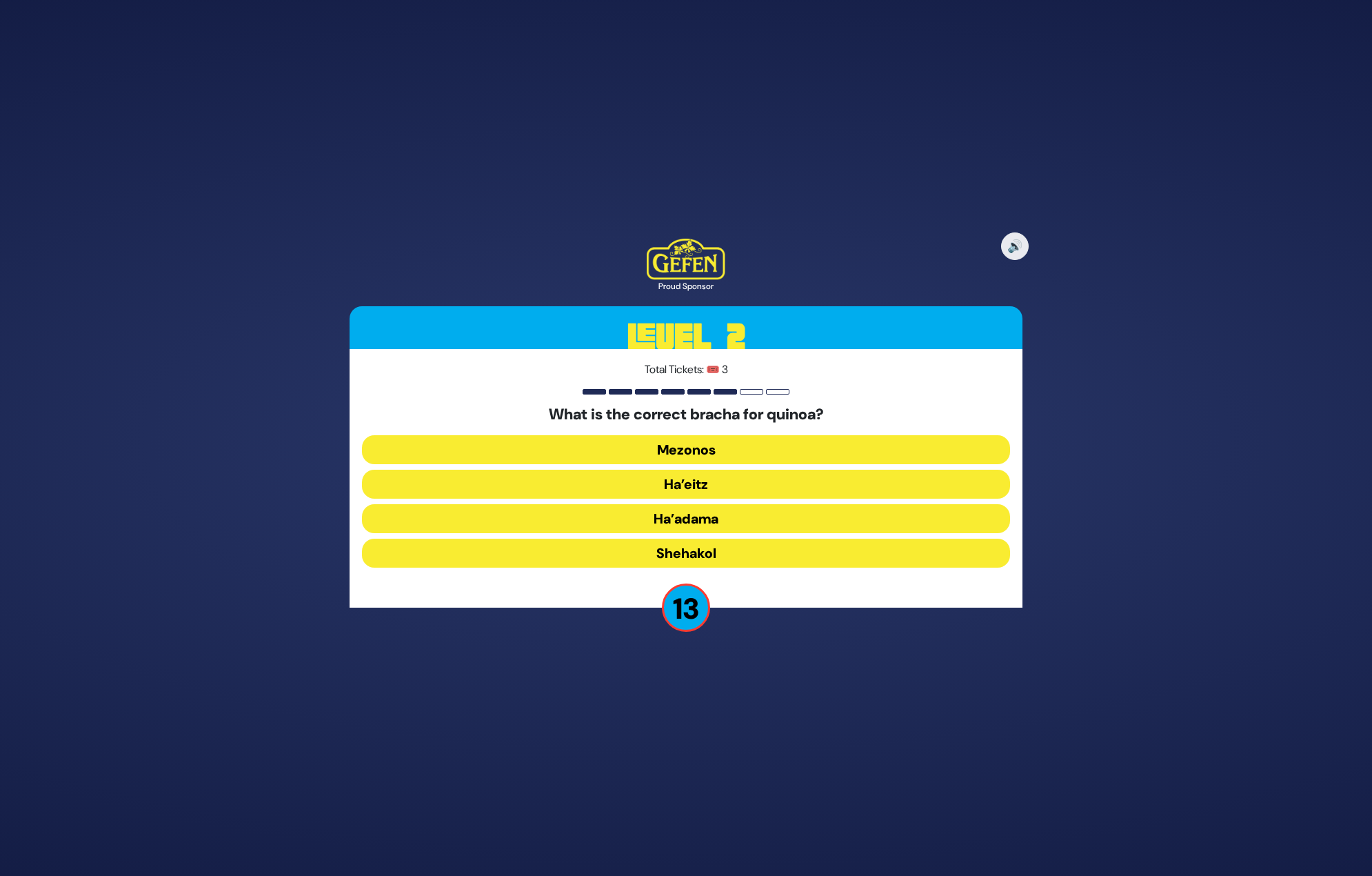
click at [702, 559] on button "Shehakol" at bounding box center [686, 552] width 648 height 29
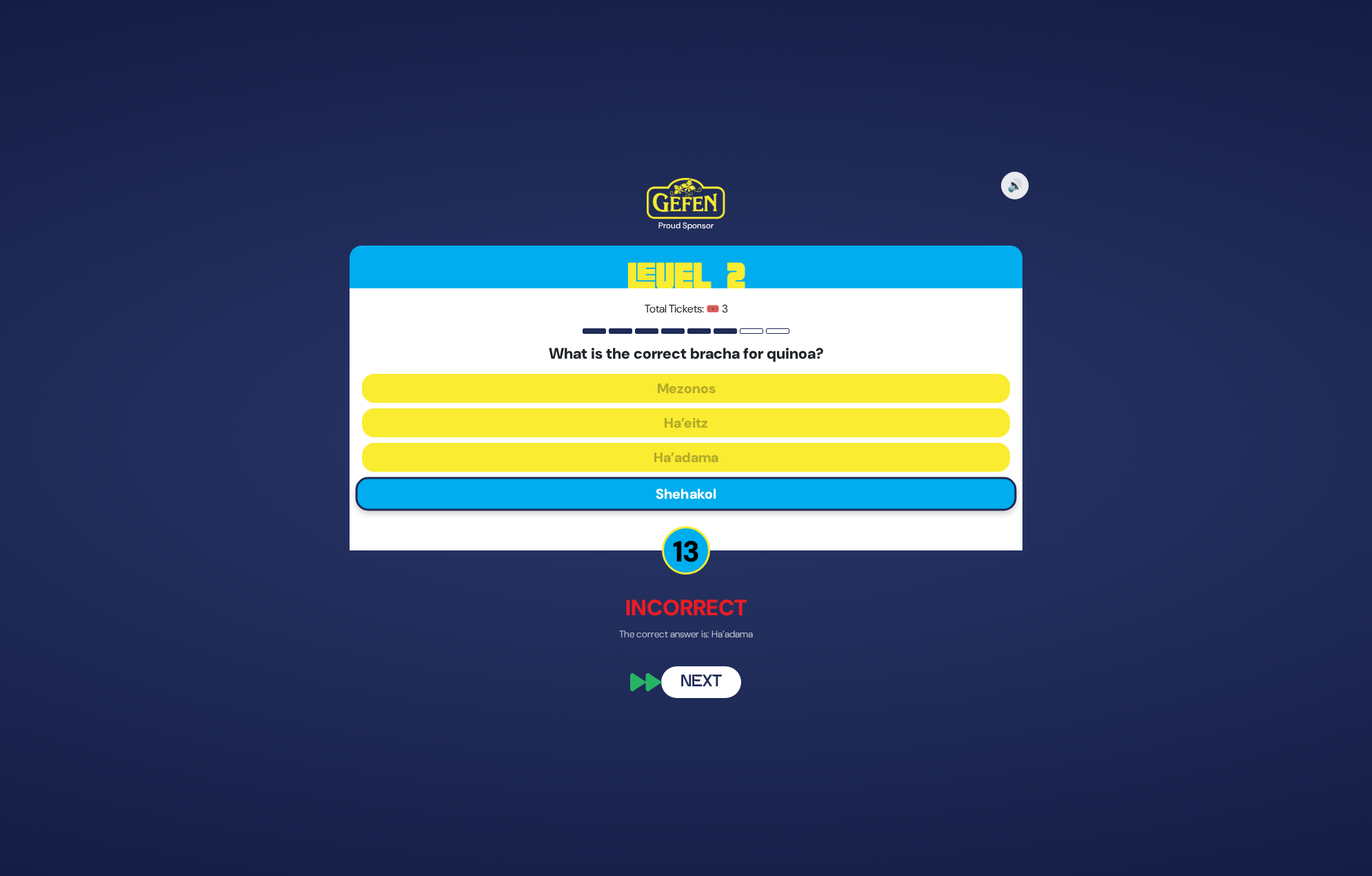
click at [705, 687] on button "Next" at bounding box center [701, 682] width 80 height 32
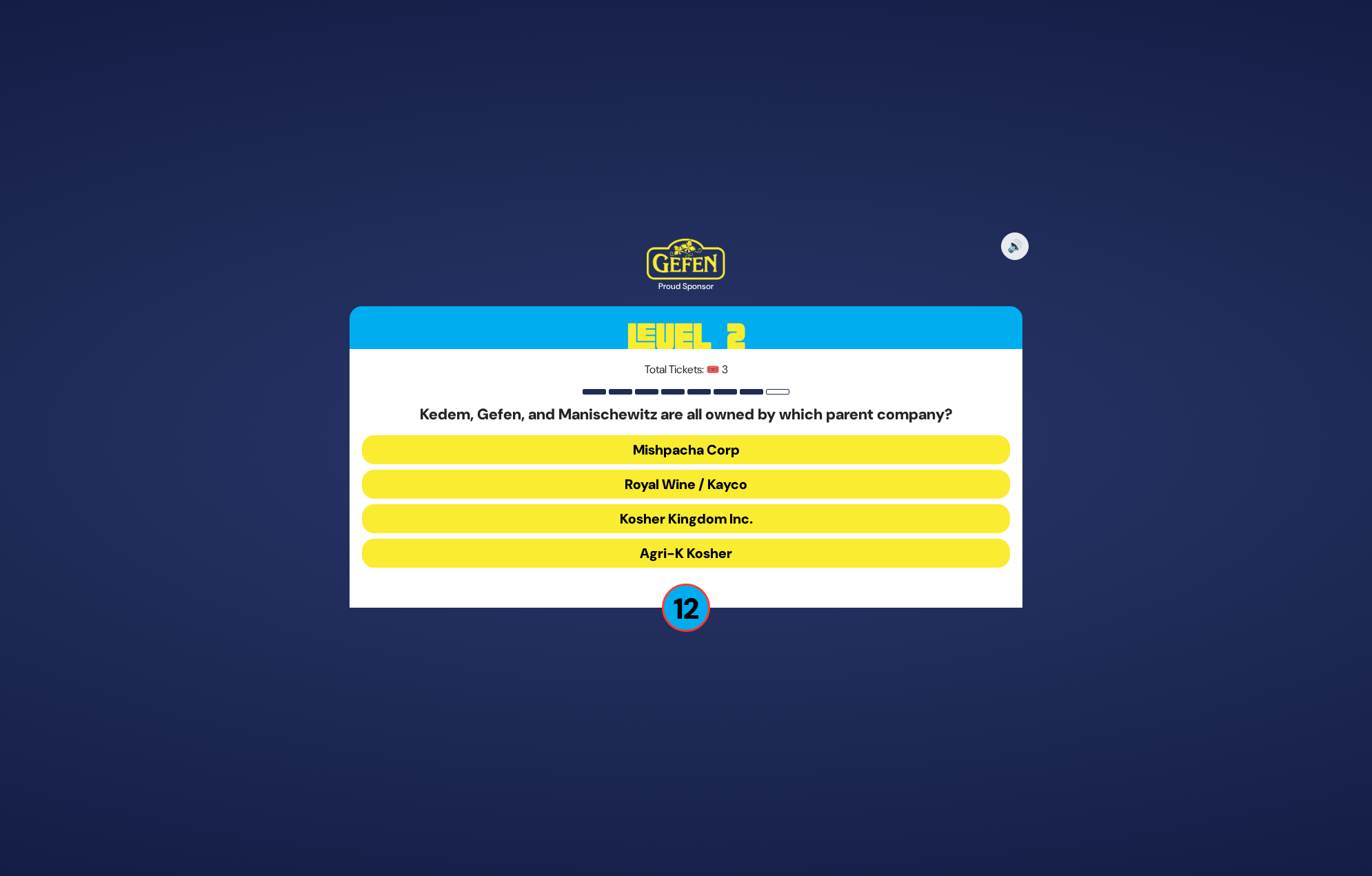
click at [696, 490] on button "Royal Wine / Kayco" at bounding box center [686, 484] width 648 height 29
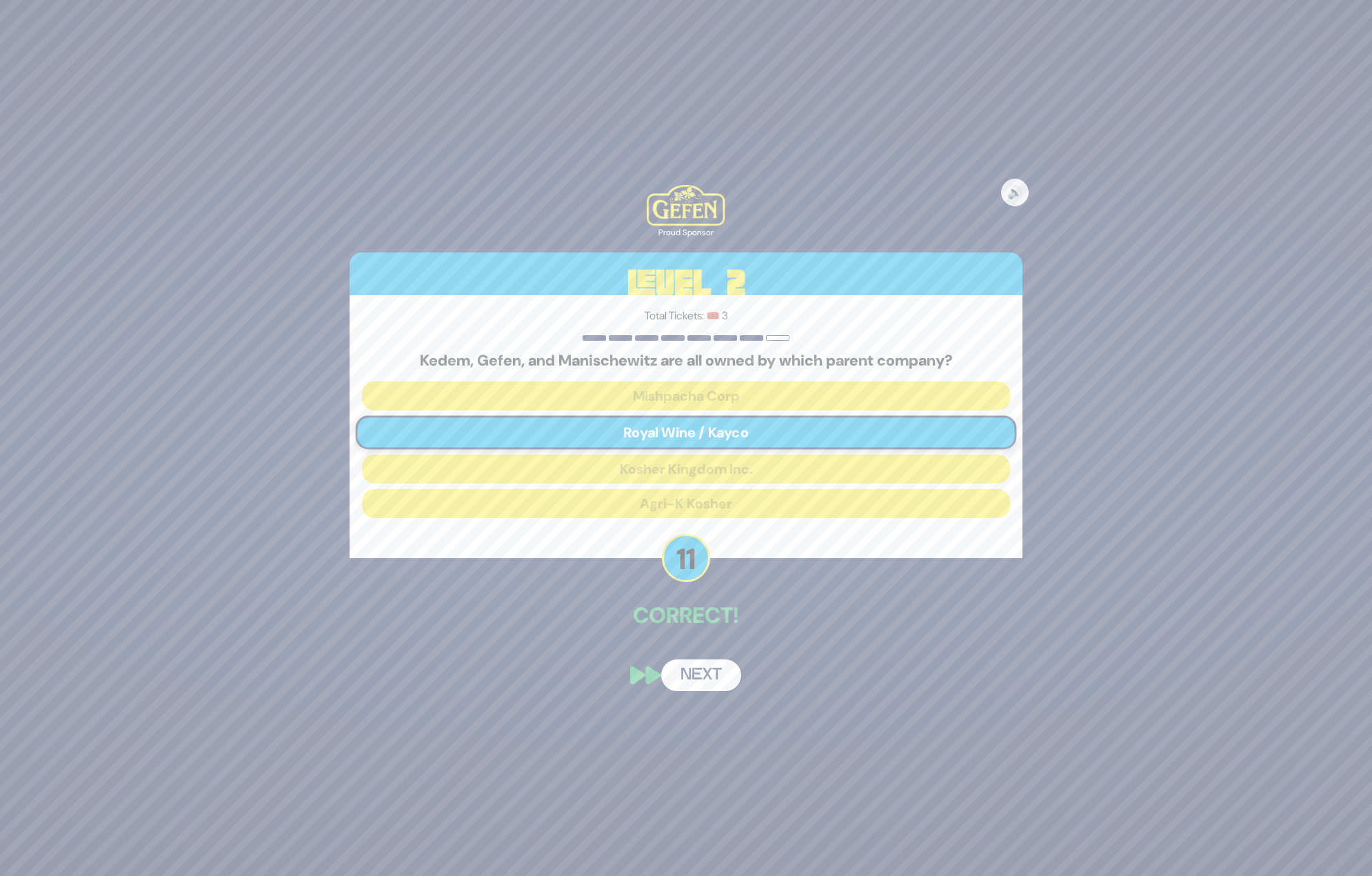
click at [713, 687] on button "Next" at bounding box center [701, 675] width 80 height 32
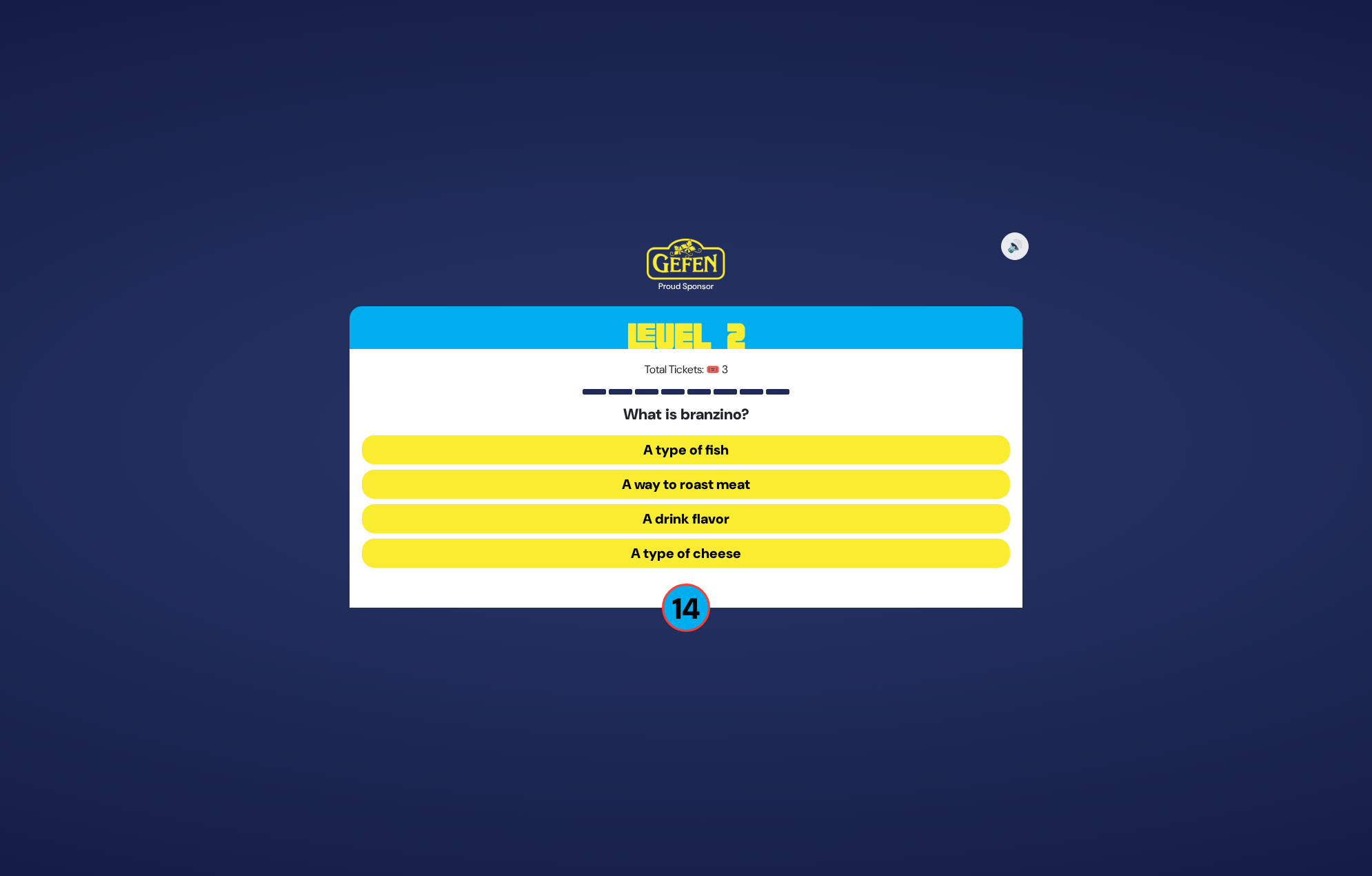
click at [692, 461] on button "A type of fish" at bounding box center [686, 450] width 648 height 29
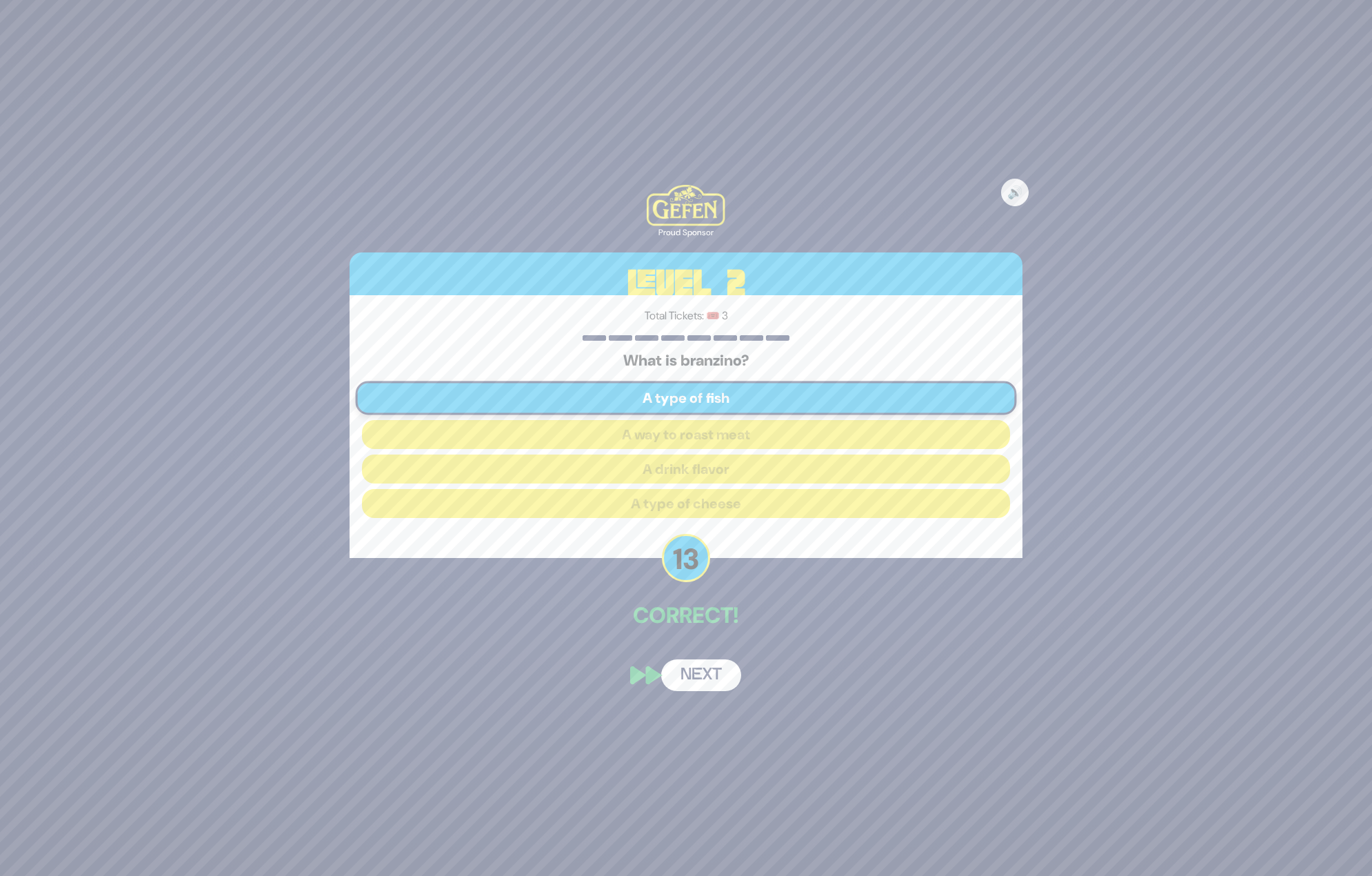
click at [708, 684] on button "Next" at bounding box center [701, 675] width 80 height 32
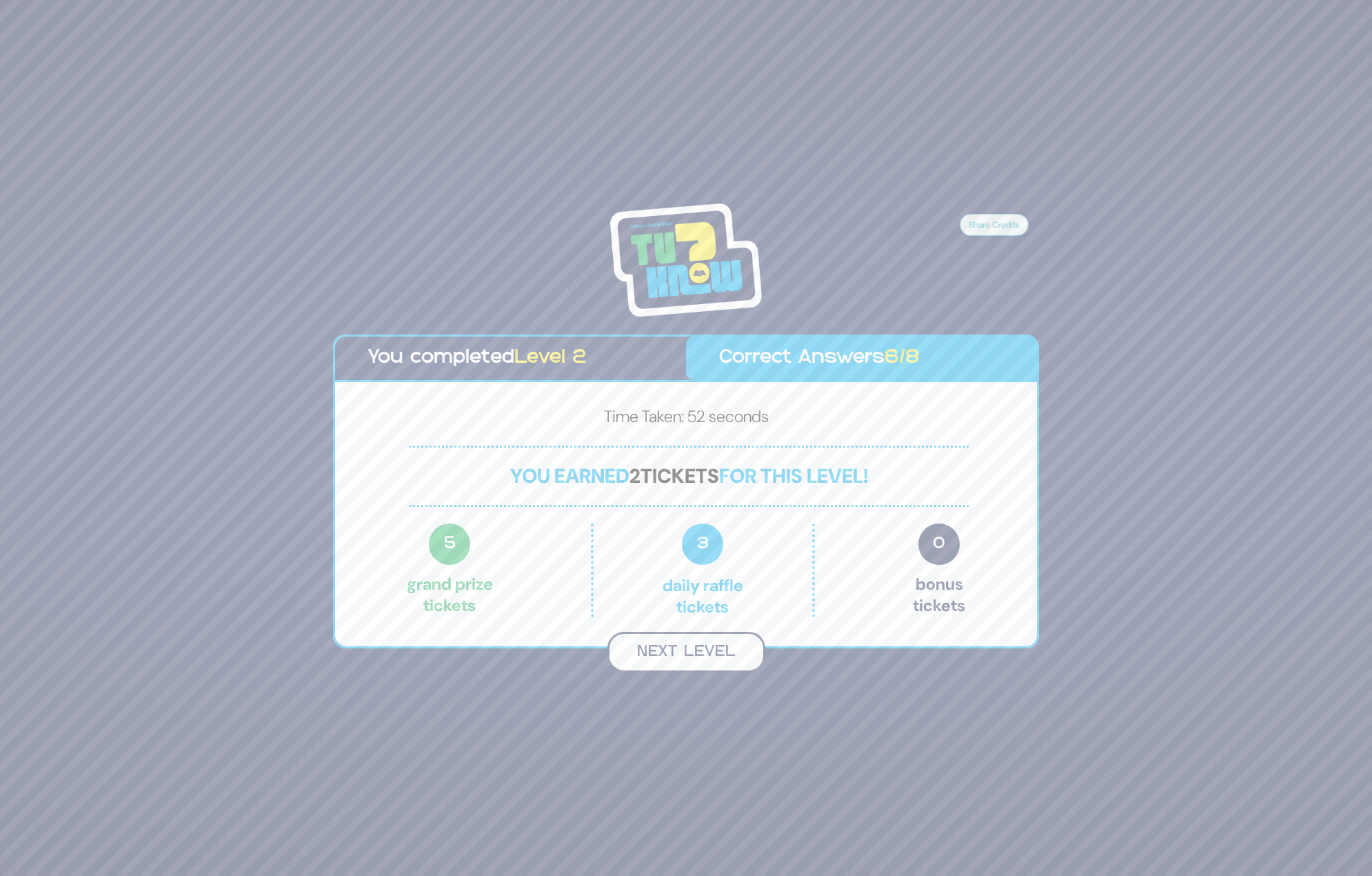
click at [688, 645] on button "Next Level" at bounding box center [686, 652] width 158 height 41
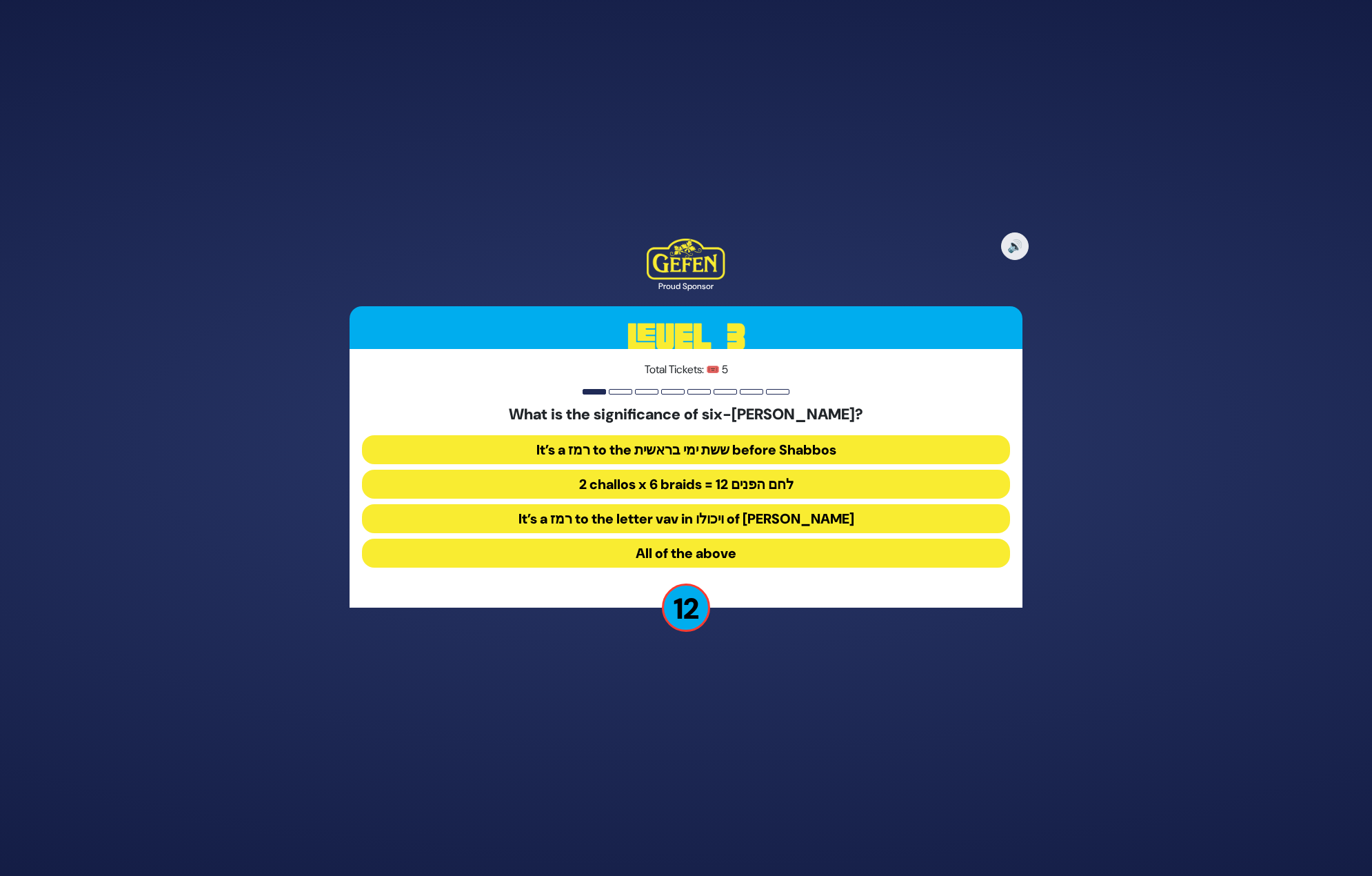
click at [702, 448] on button "It’s a רמז to the ששת ימי בראשית before Shabbos" at bounding box center [686, 450] width 648 height 29
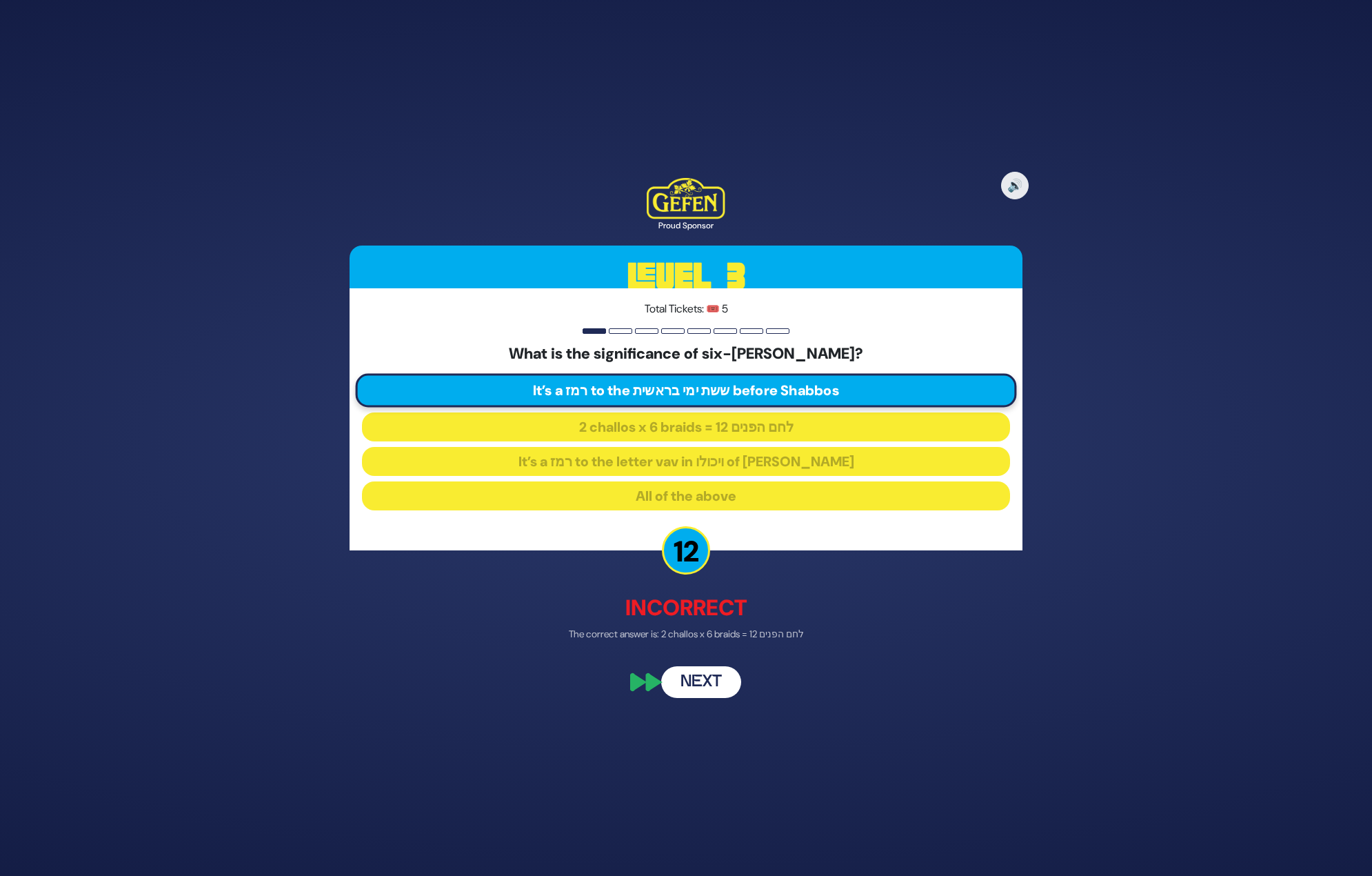
click at [707, 687] on button "Next" at bounding box center [701, 682] width 80 height 32
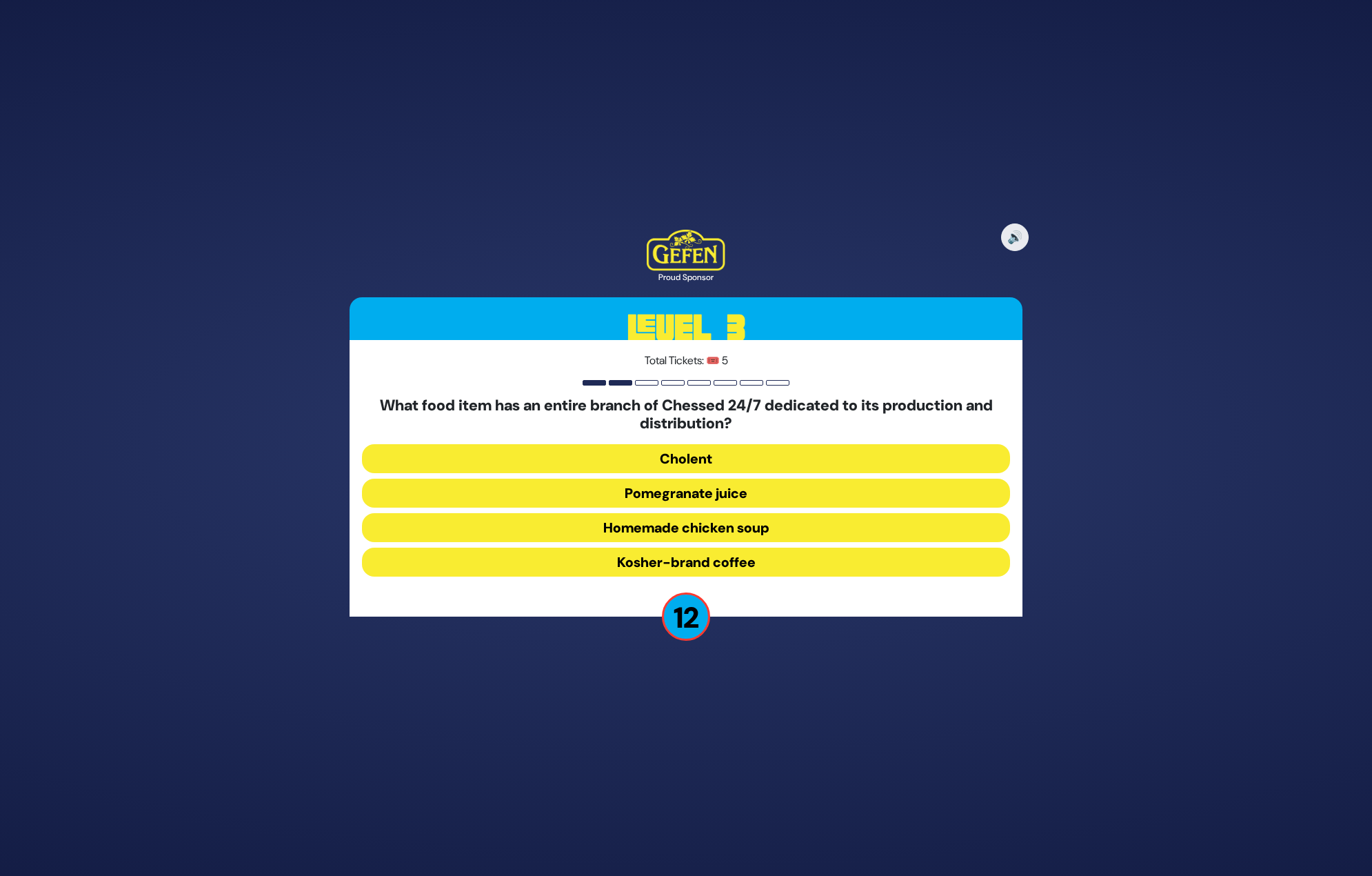
click at [690, 496] on button "Pomegranate juice" at bounding box center [686, 492] width 648 height 29
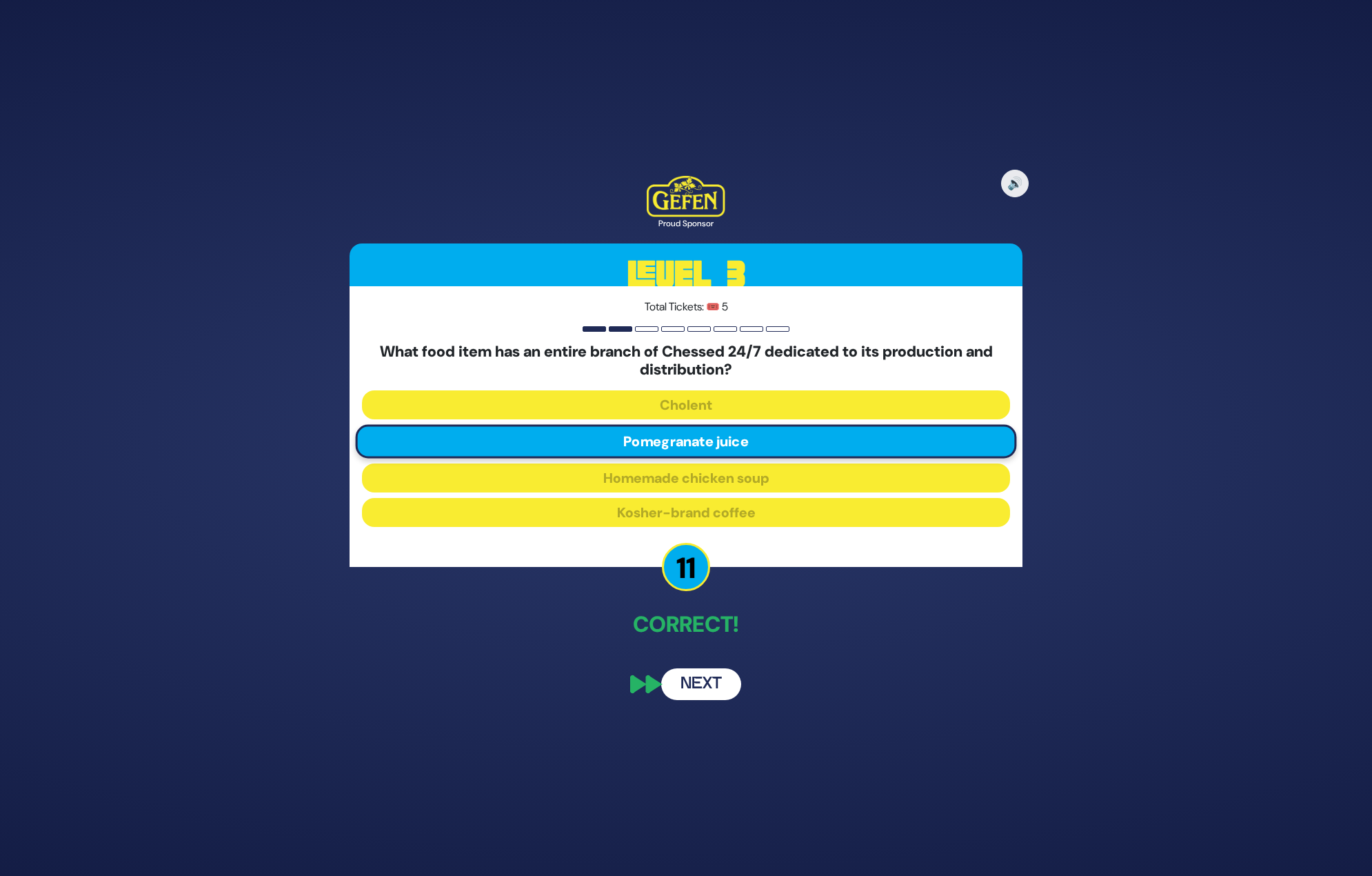
click at [730, 684] on button "Next" at bounding box center [701, 684] width 80 height 32
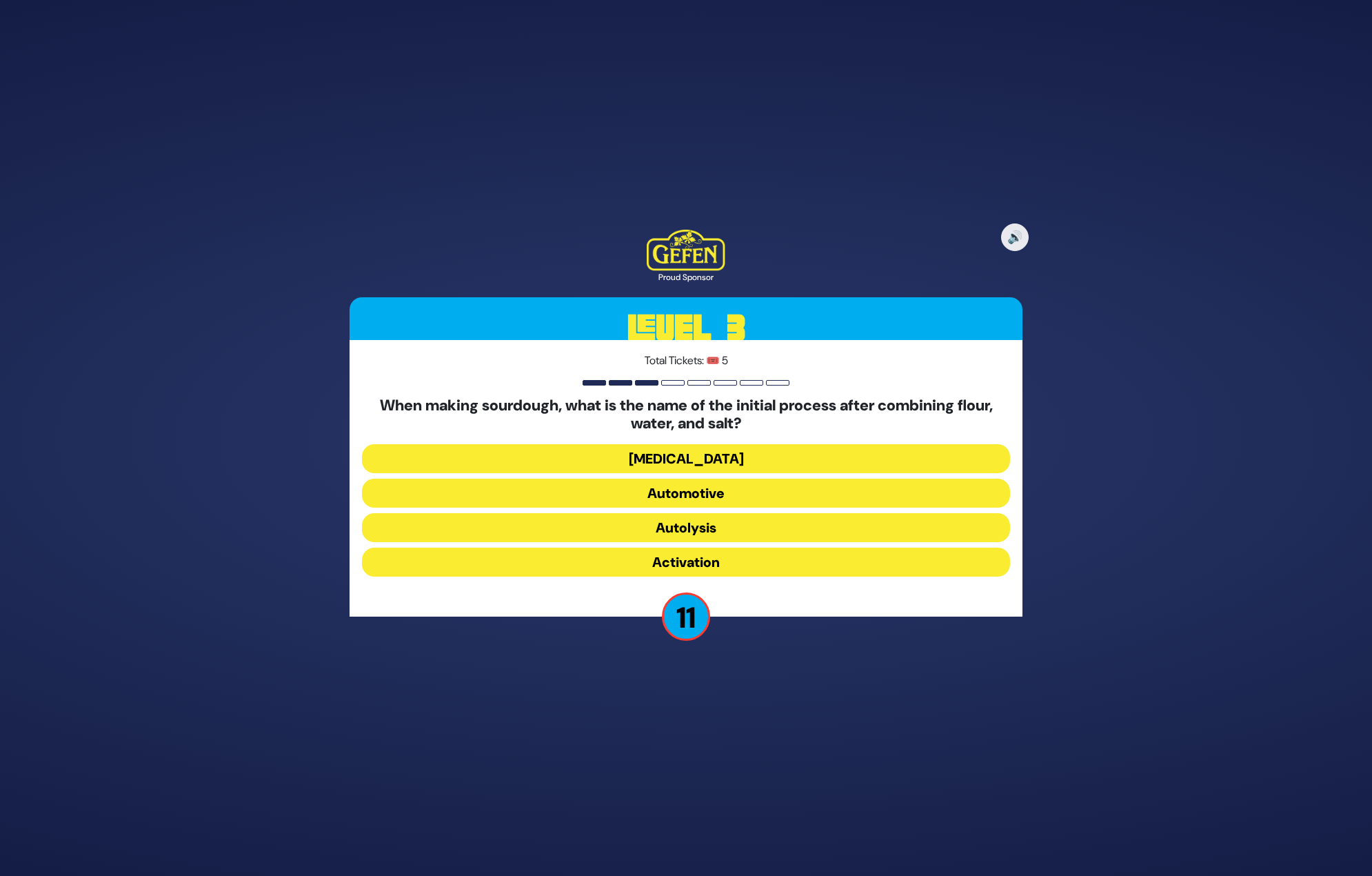
click at [701, 556] on button "Activation" at bounding box center [686, 561] width 648 height 29
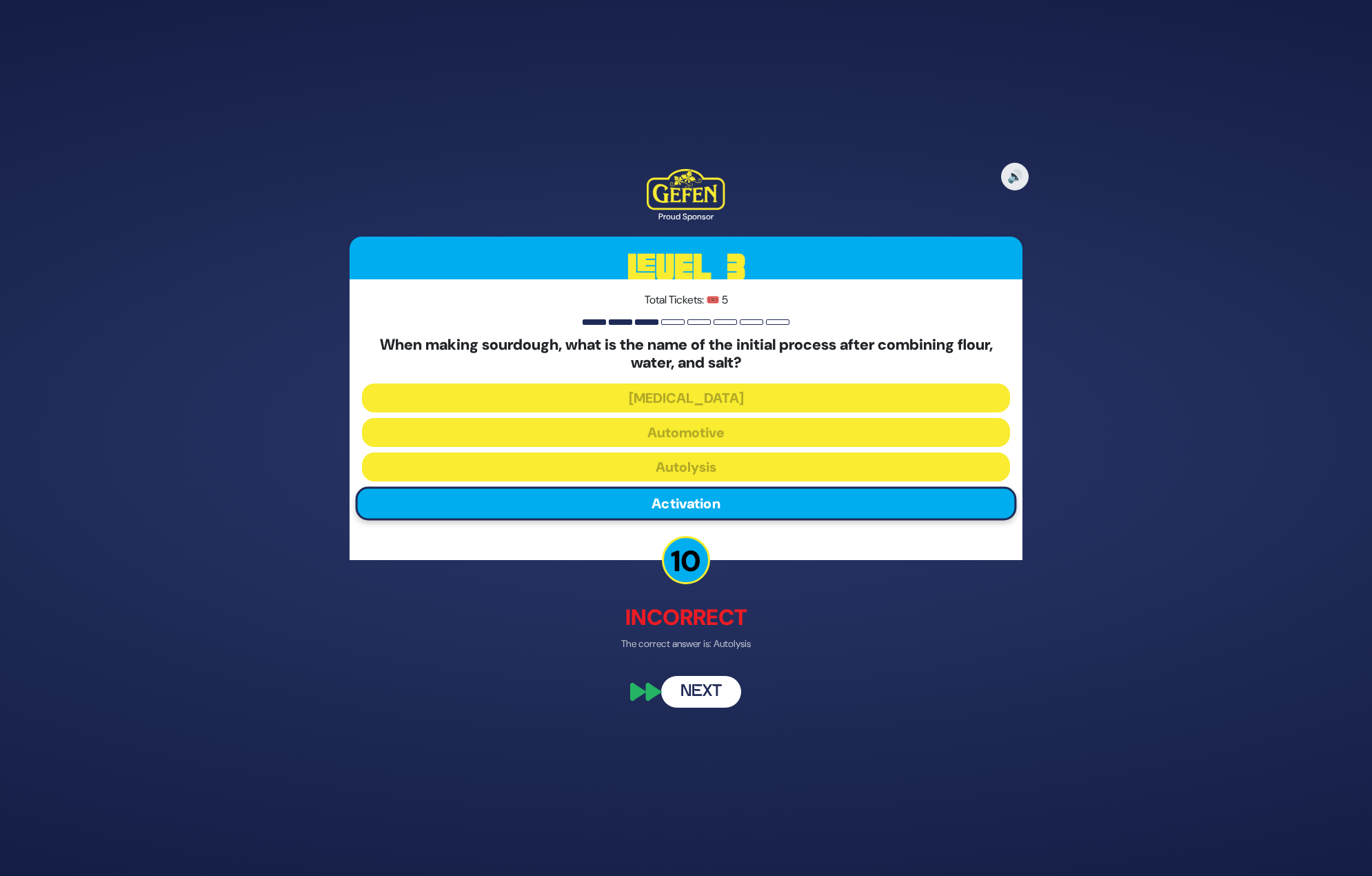
click at [695, 693] on button "Next" at bounding box center [701, 691] width 80 height 32
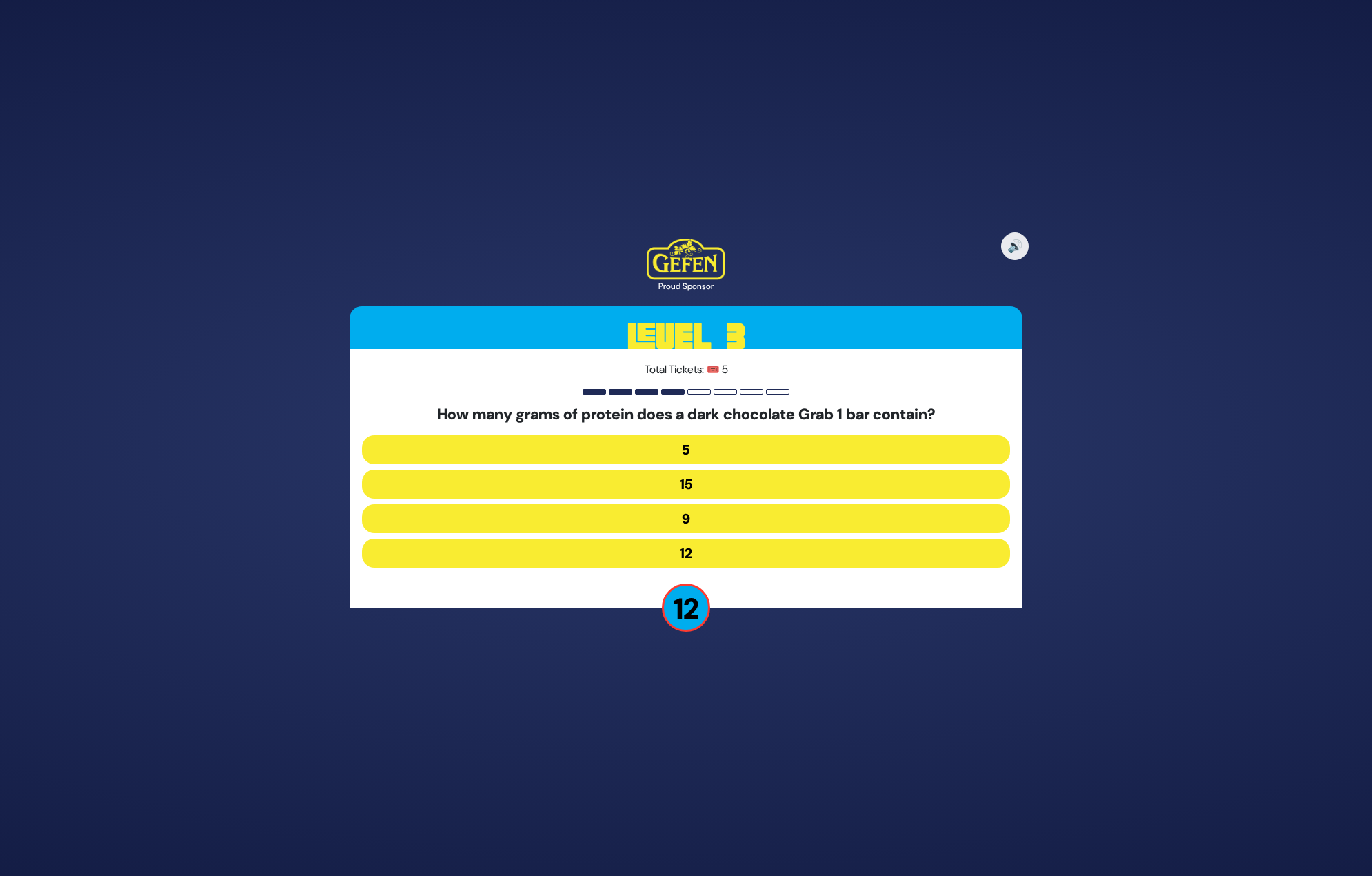
click at [693, 519] on button "9" at bounding box center [686, 518] width 648 height 29
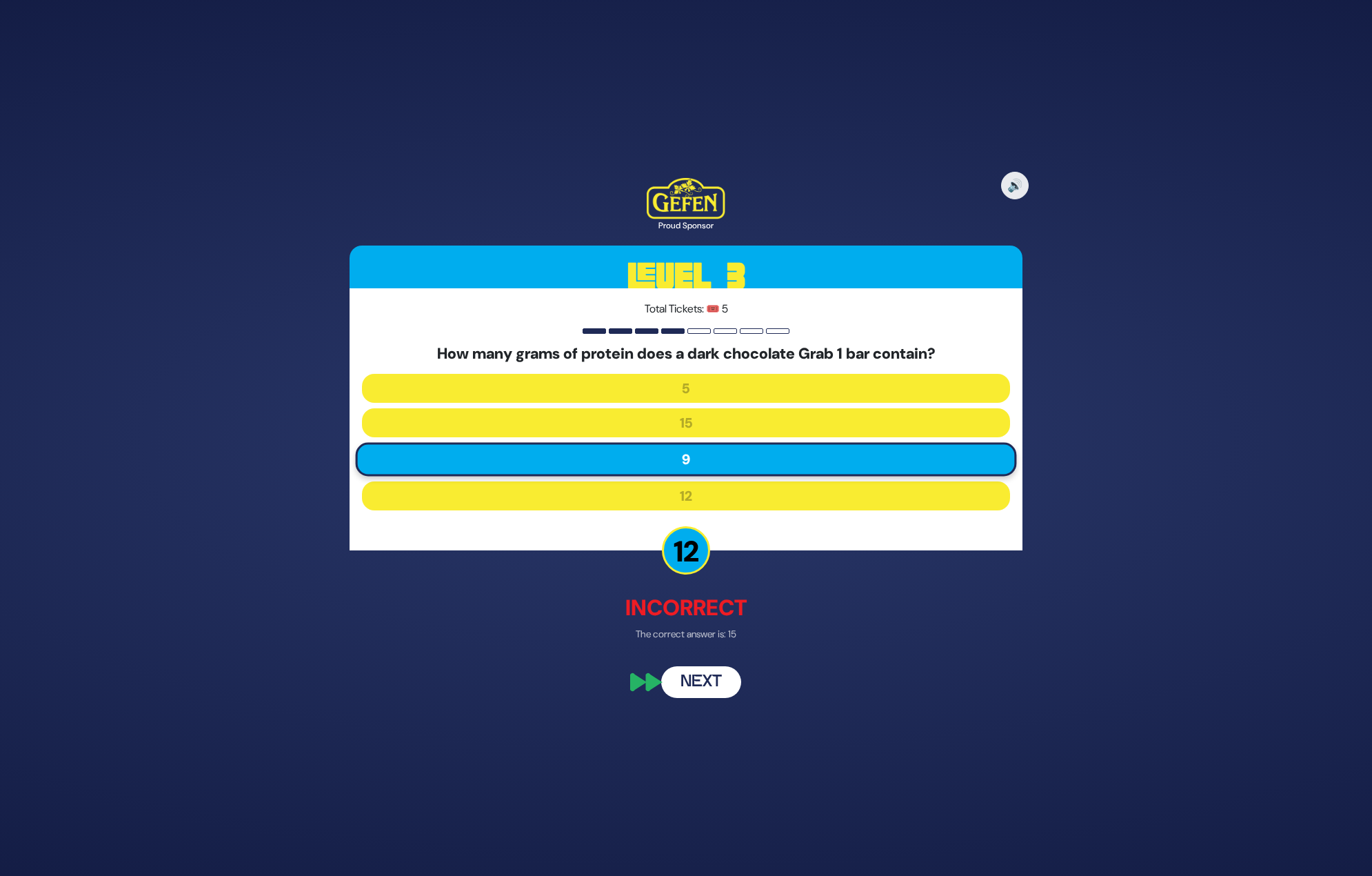
click at [693, 683] on button "Next" at bounding box center [701, 682] width 80 height 32
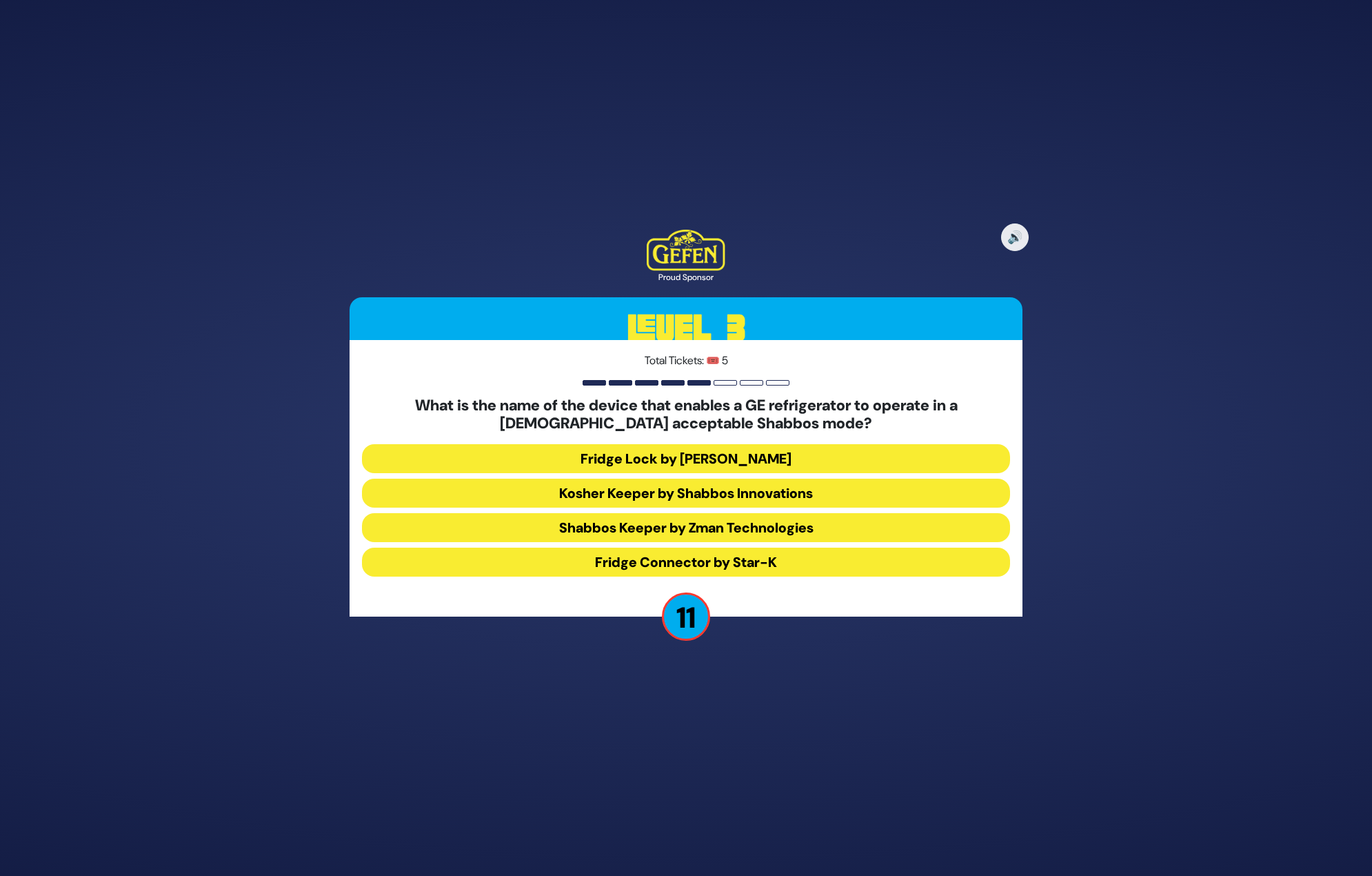
click at [693, 526] on button "Shabbos Keeper by Zman Technologies" at bounding box center [686, 527] width 648 height 29
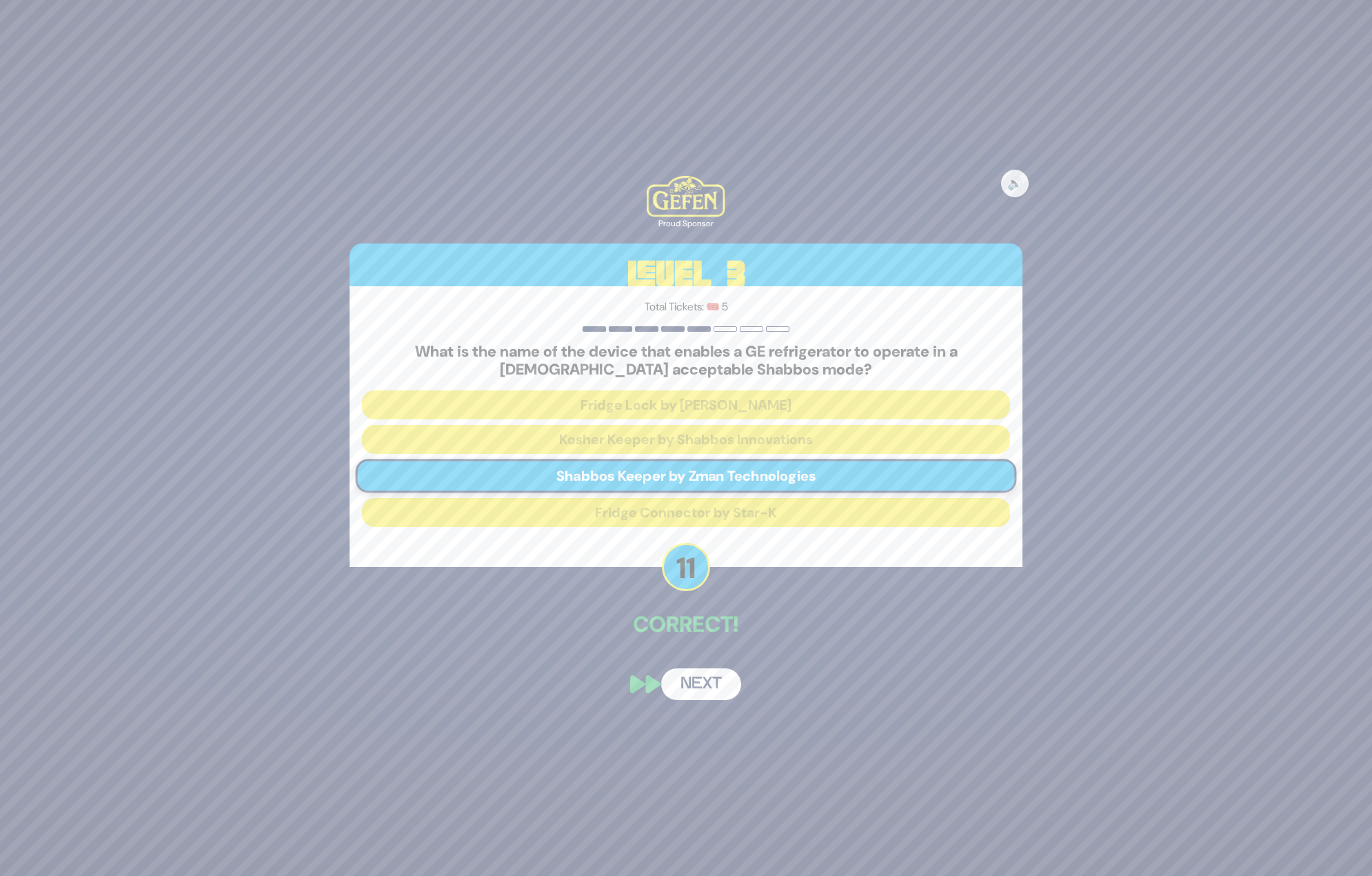
click at [706, 689] on button "Next" at bounding box center [701, 684] width 80 height 32
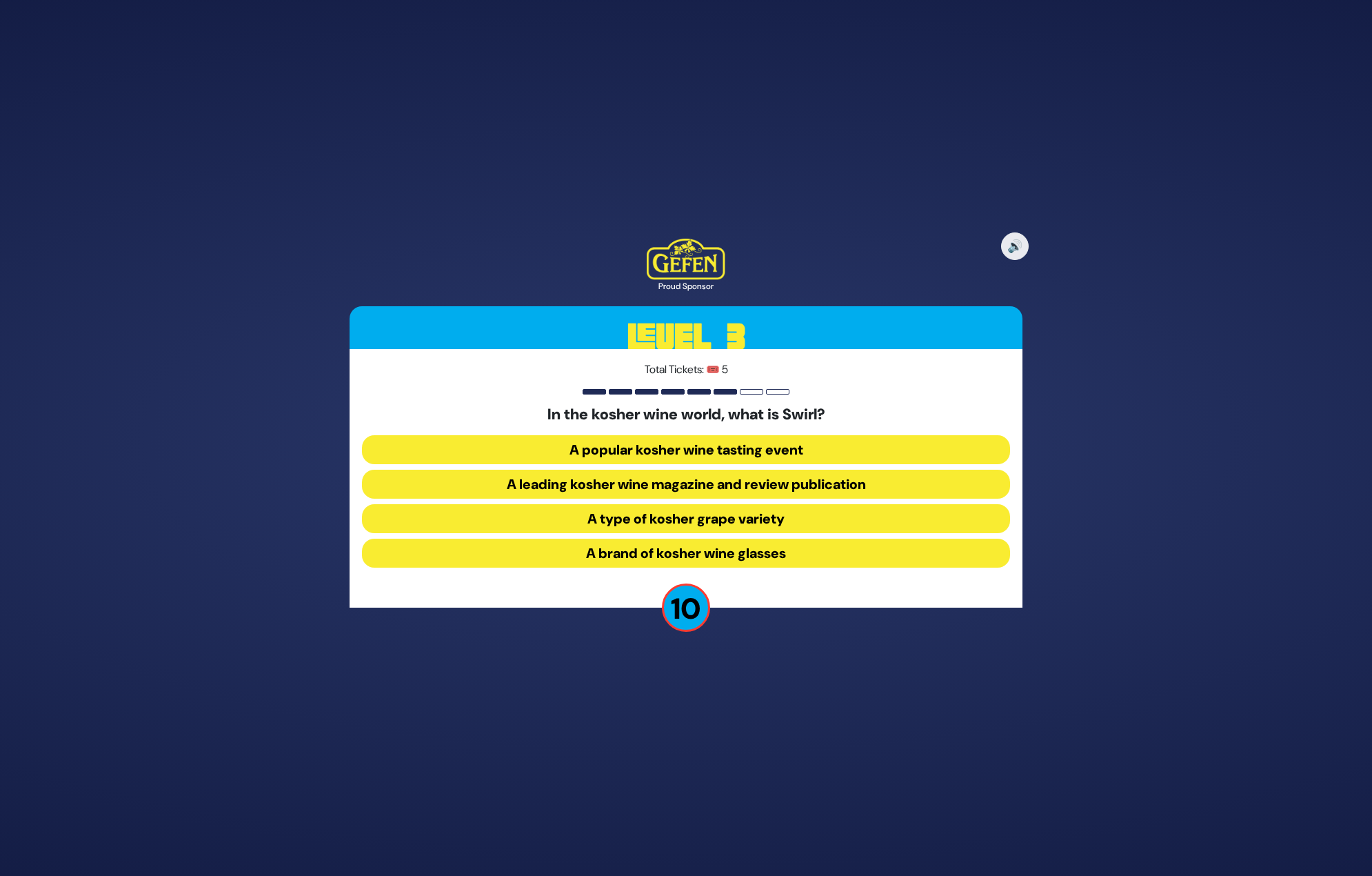
click at [688, 447] on button "A popular kosher wine tasting event" at bounding box center [686, 450] width 648 height 29
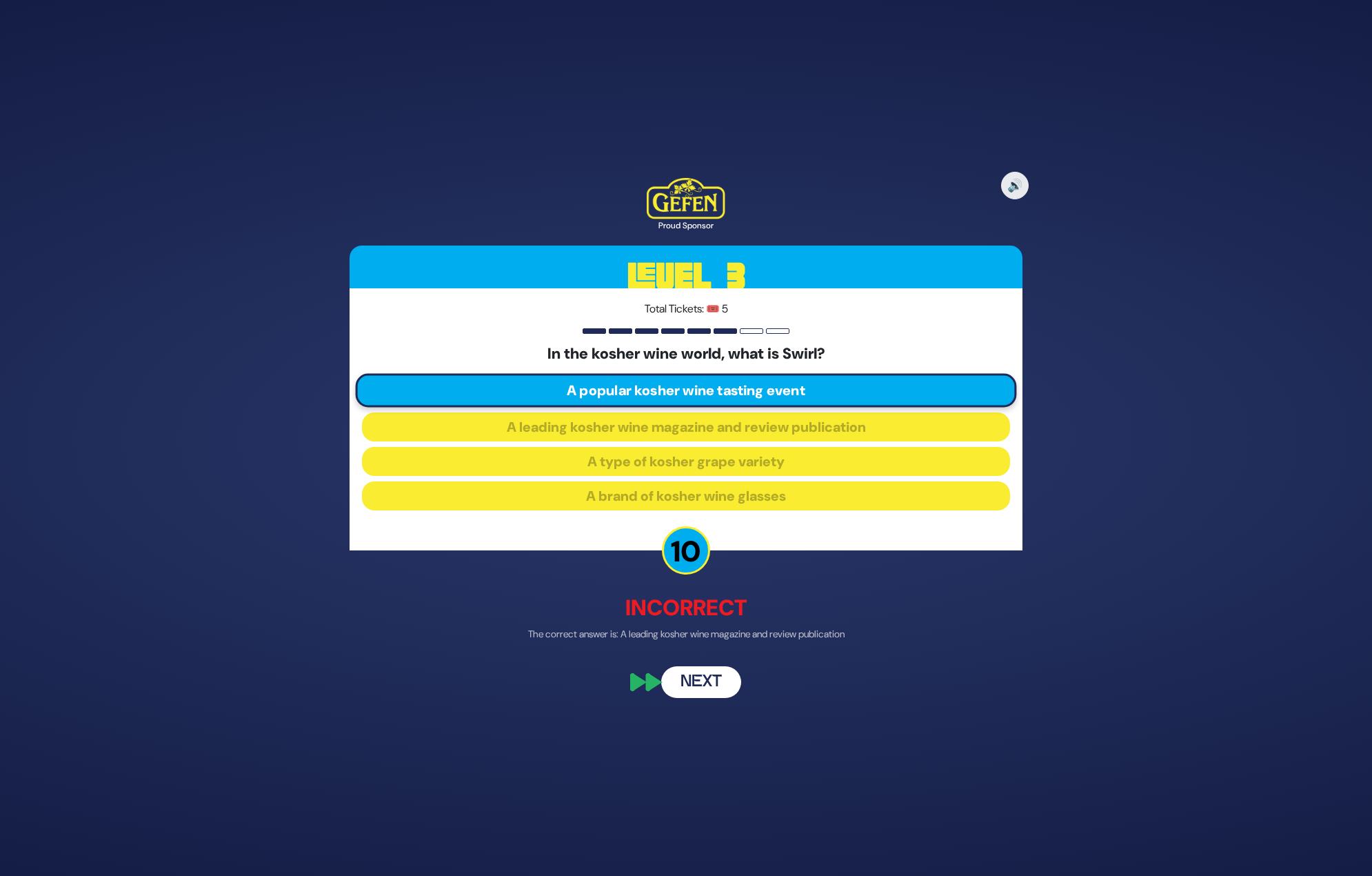
click at [707, 674] on button "Next" at bounding box center [701, 682] width 80 height 32
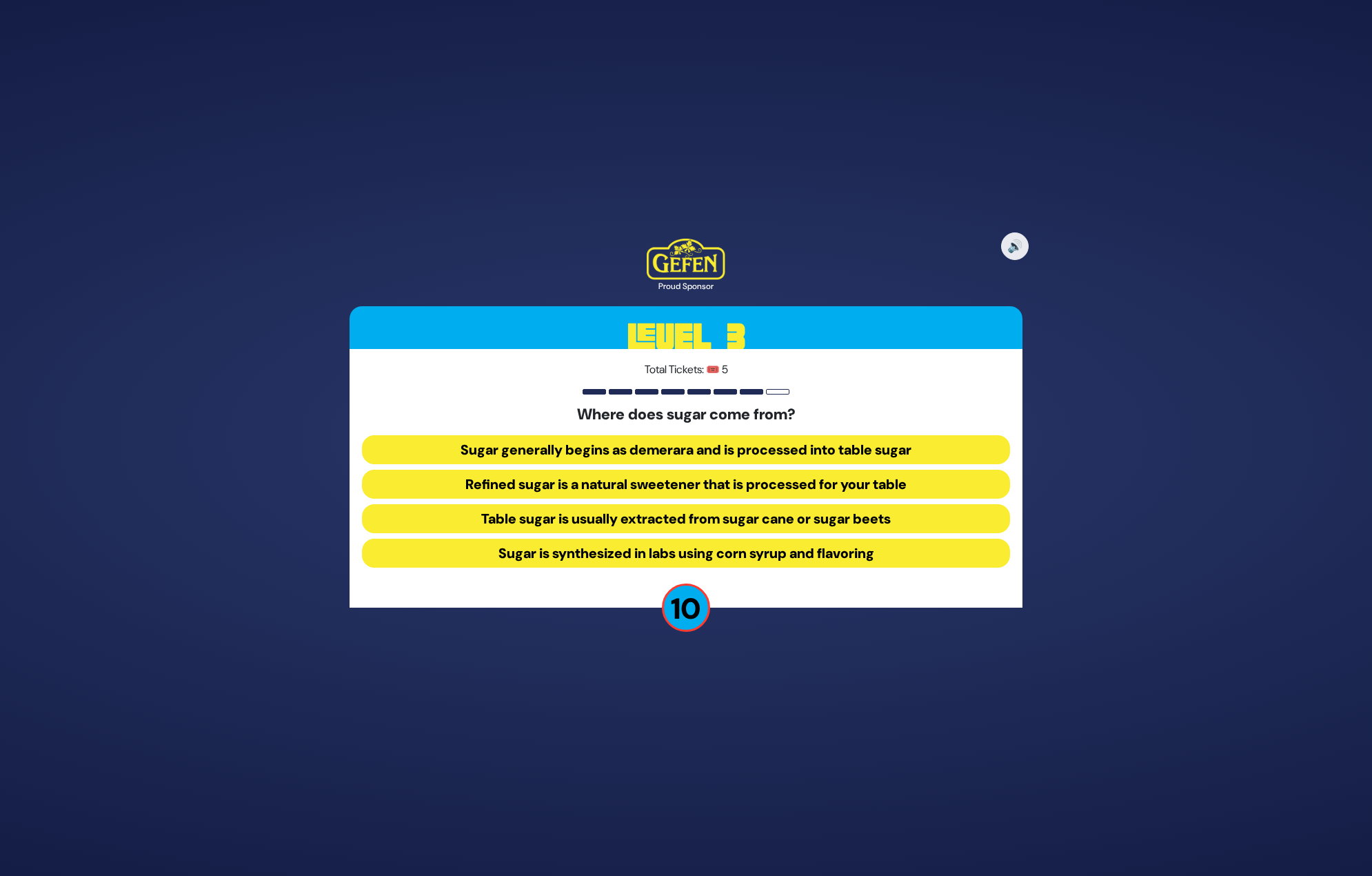
click at [677, 521] on button "Table sugar is usually extracted from sugar cane or sugar beets" at bounding box center [686, 518] width 648 height 29
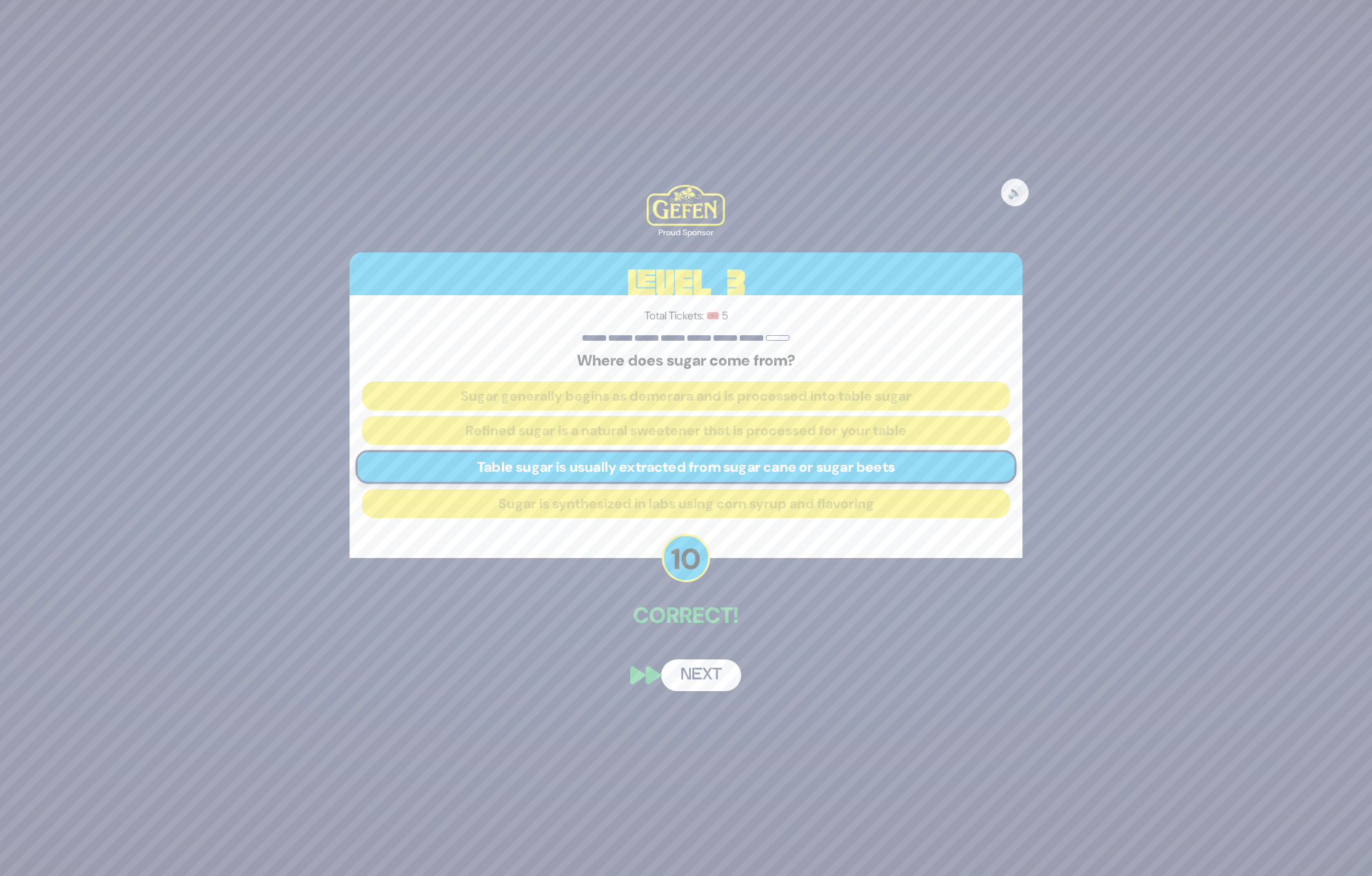
click at [711, 667] on button "Next" at bounding box center [701, 675] width 80 height 32
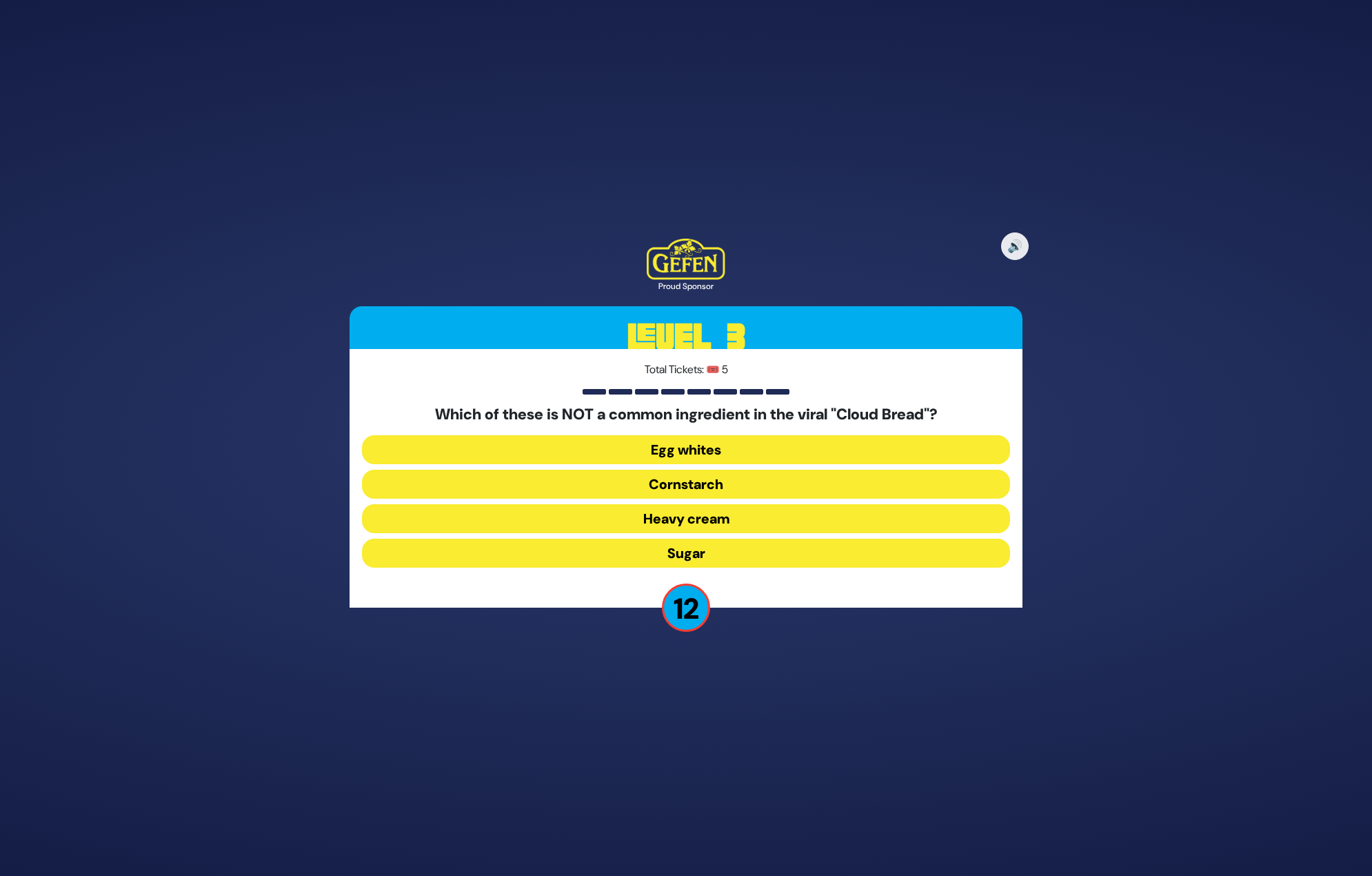
click at [740, 438] on button "Egg whites" at bounding box center [686, 450] width 648 height 29
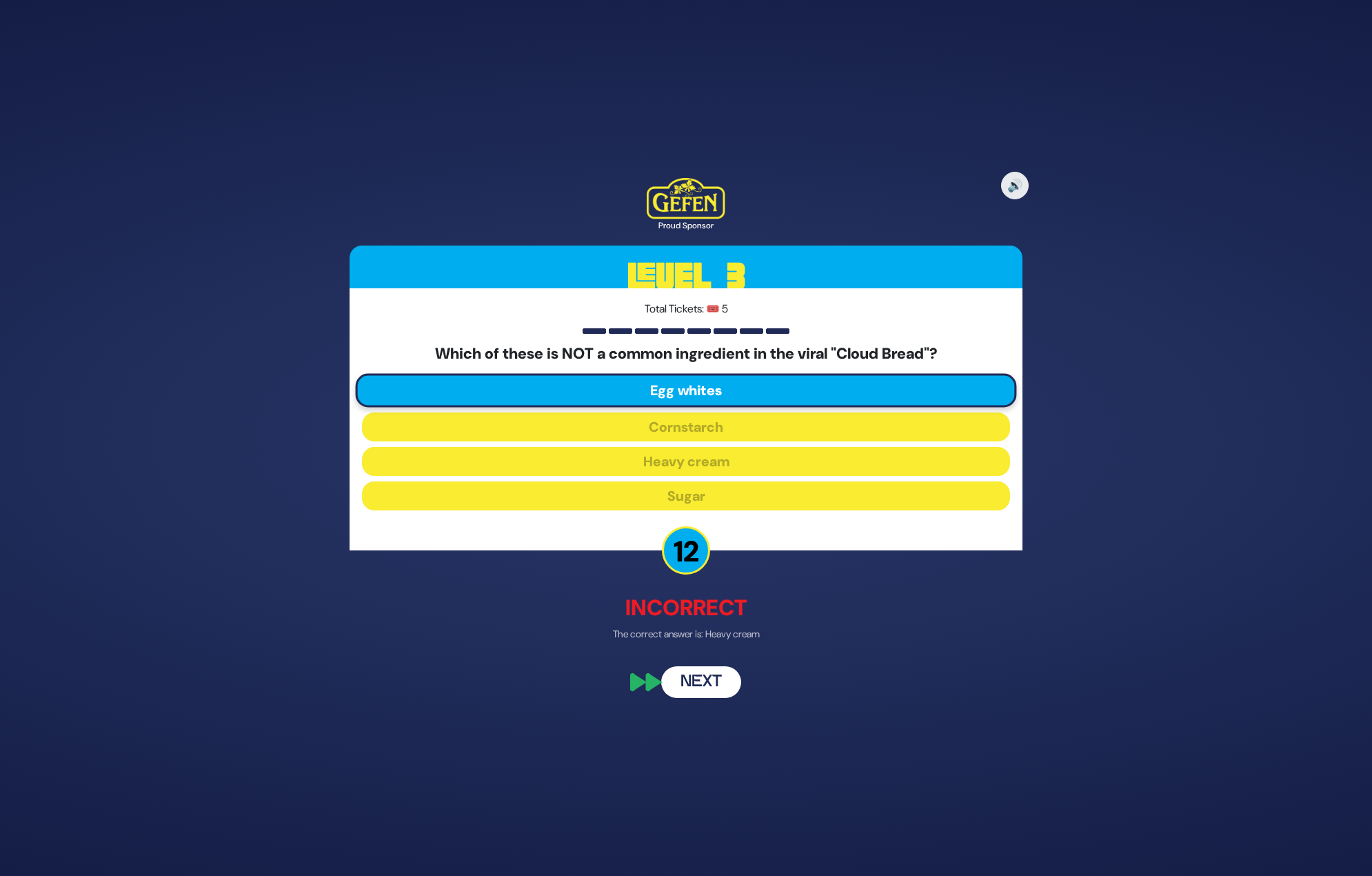
click at [701, 695] on button "Next" at bounding box center [701, 682] width 80 height 32
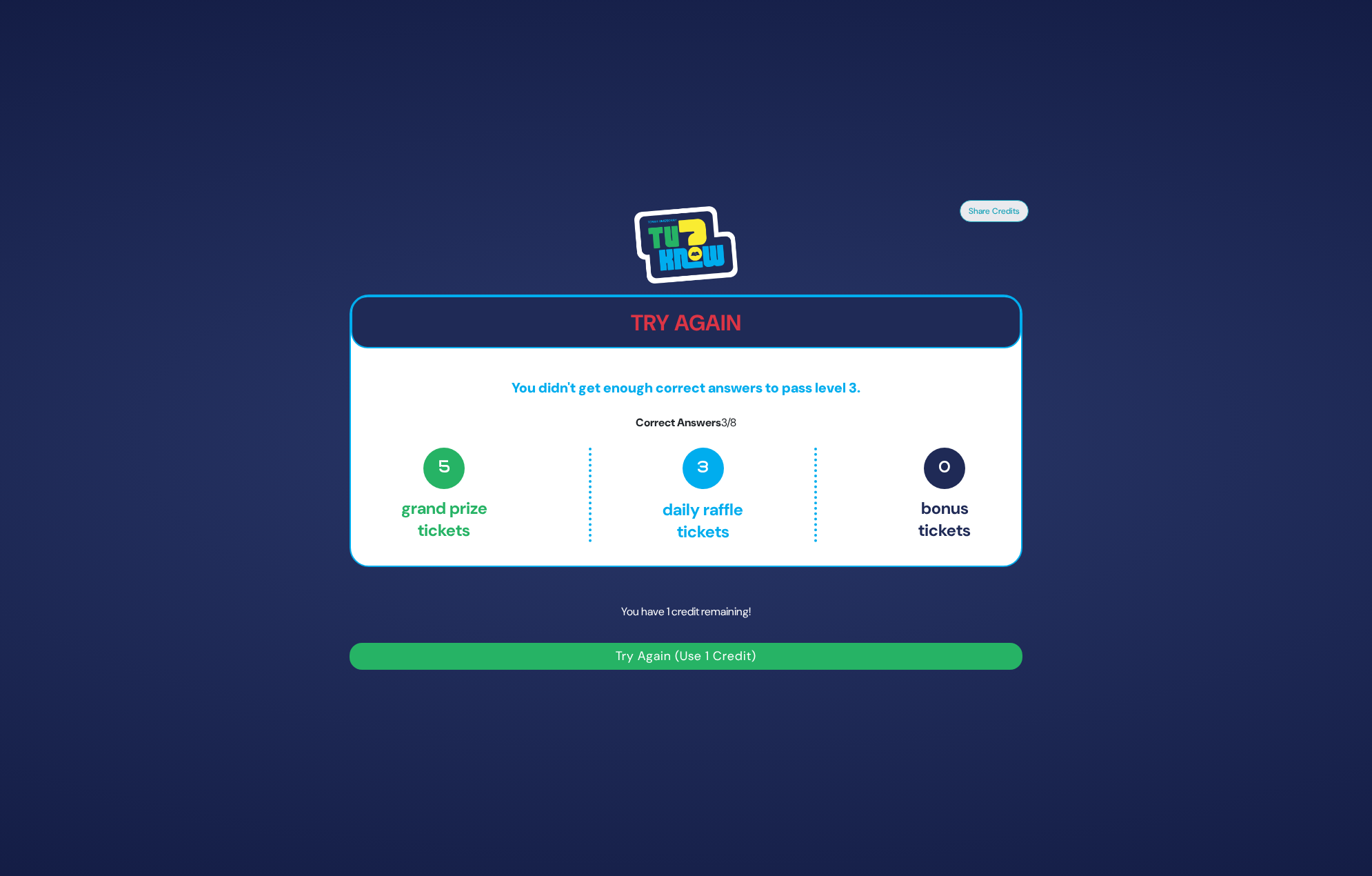
click at [709, 660] on button "Try Again (Use 1 Credit)" at bounding box center [685, 656] width 673 height 27
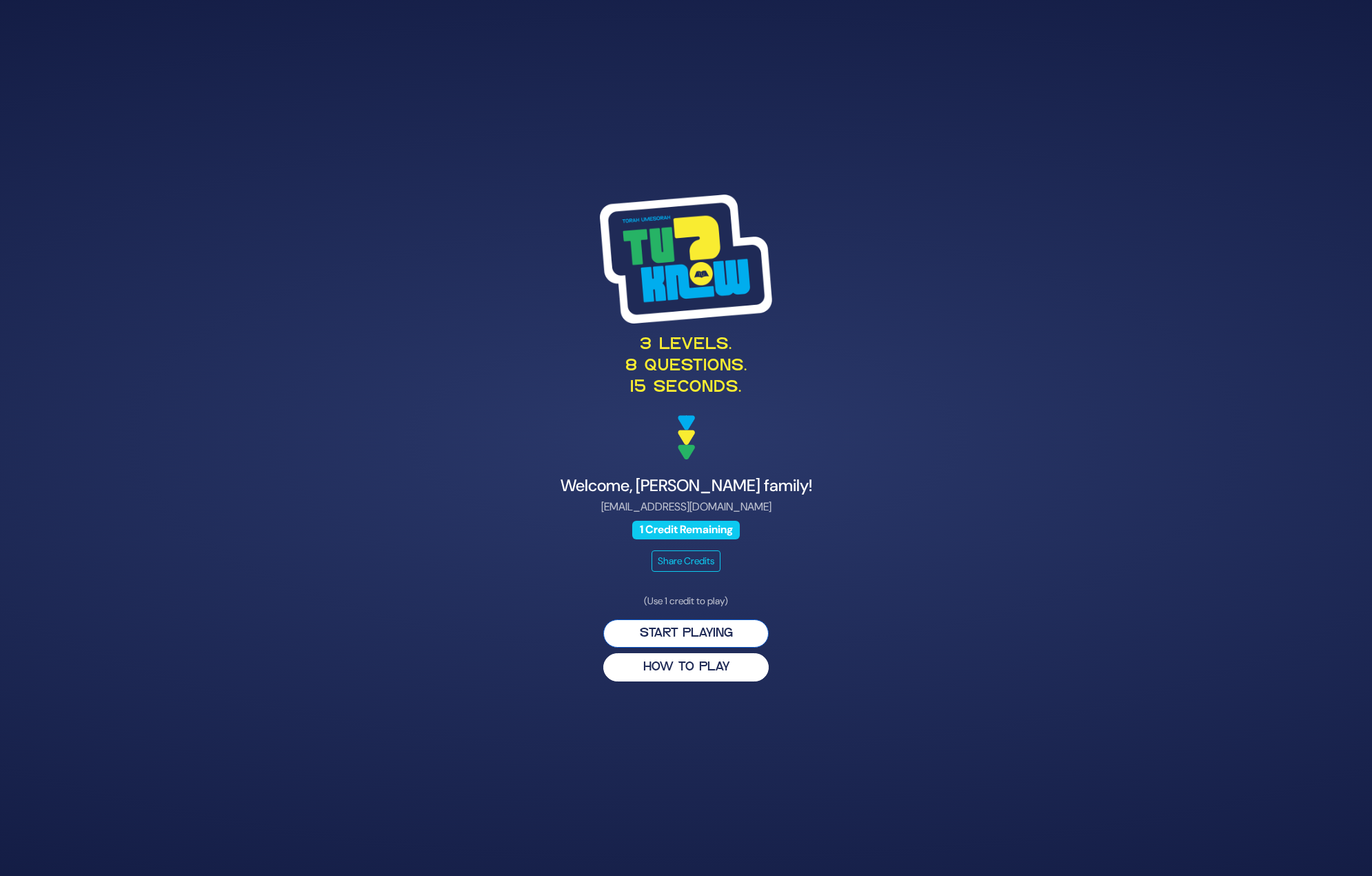
click at [706, 629] on button "Start Playing" at bounding box center [685, 634] width 165 height 28
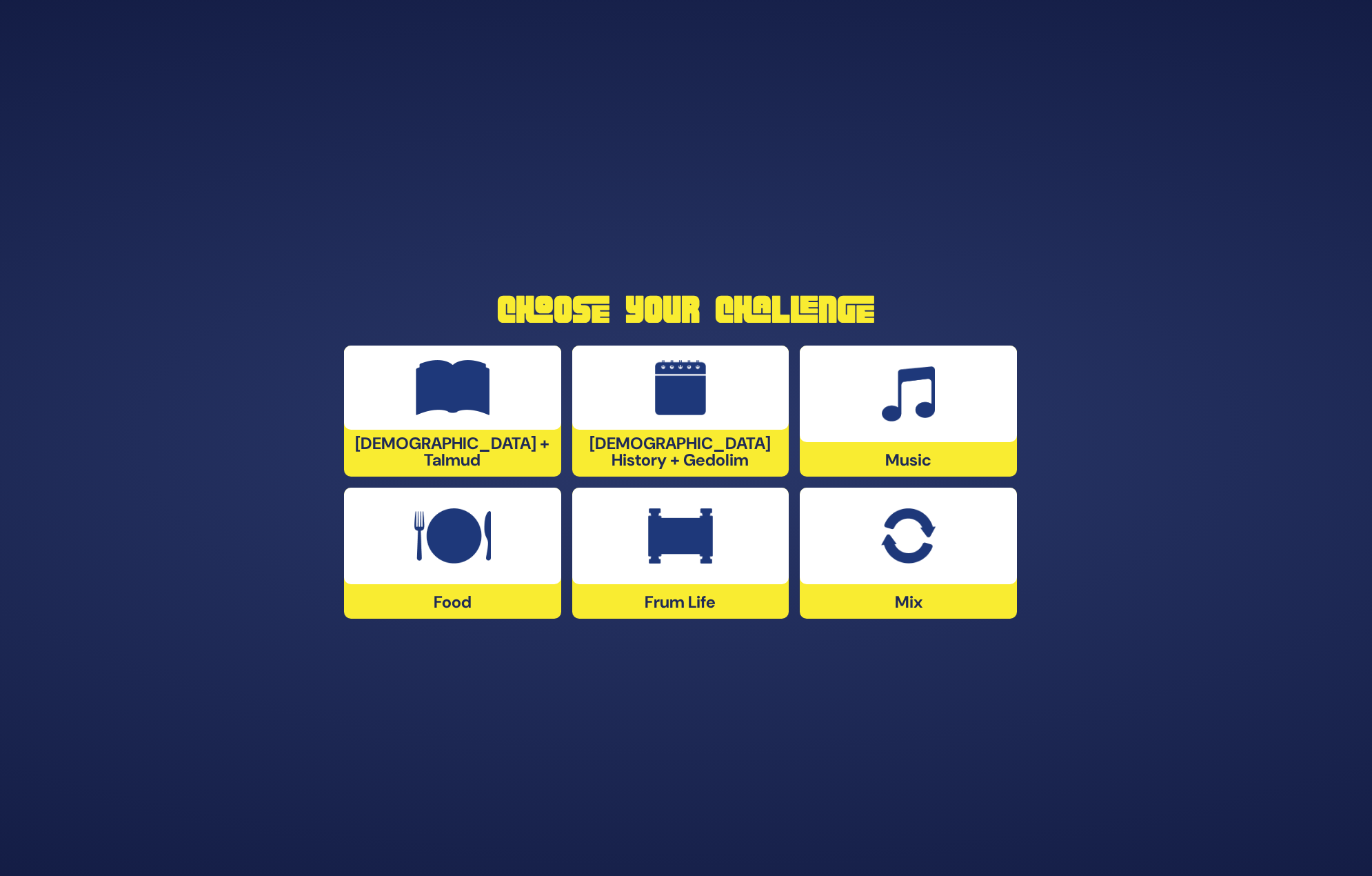
click at [932, 412] on img at bounding box center [908, 394] width 53 height 55
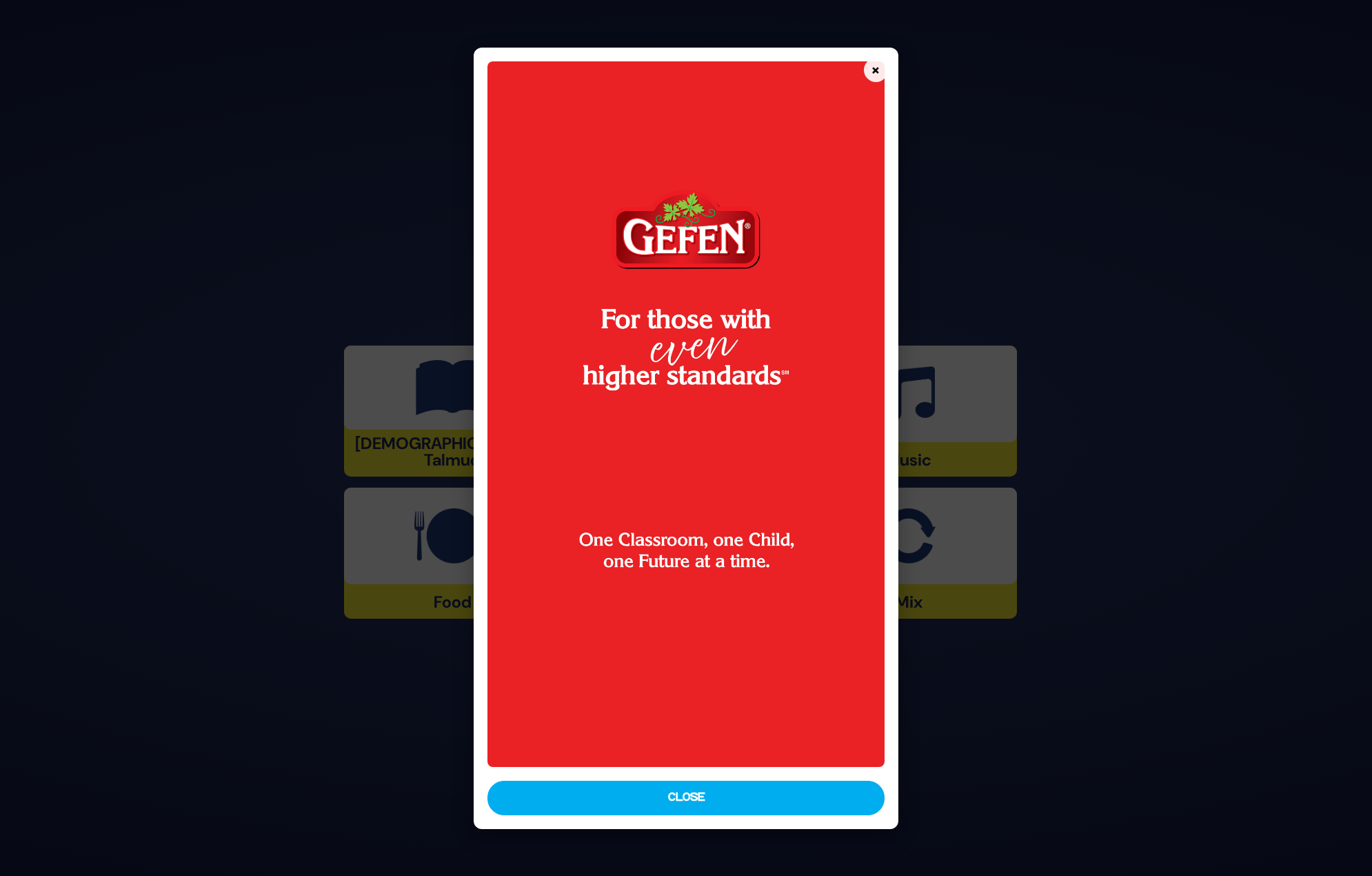
click at [695, 805] on button "Close" at bounding box center [685, 798] width 397 height 35
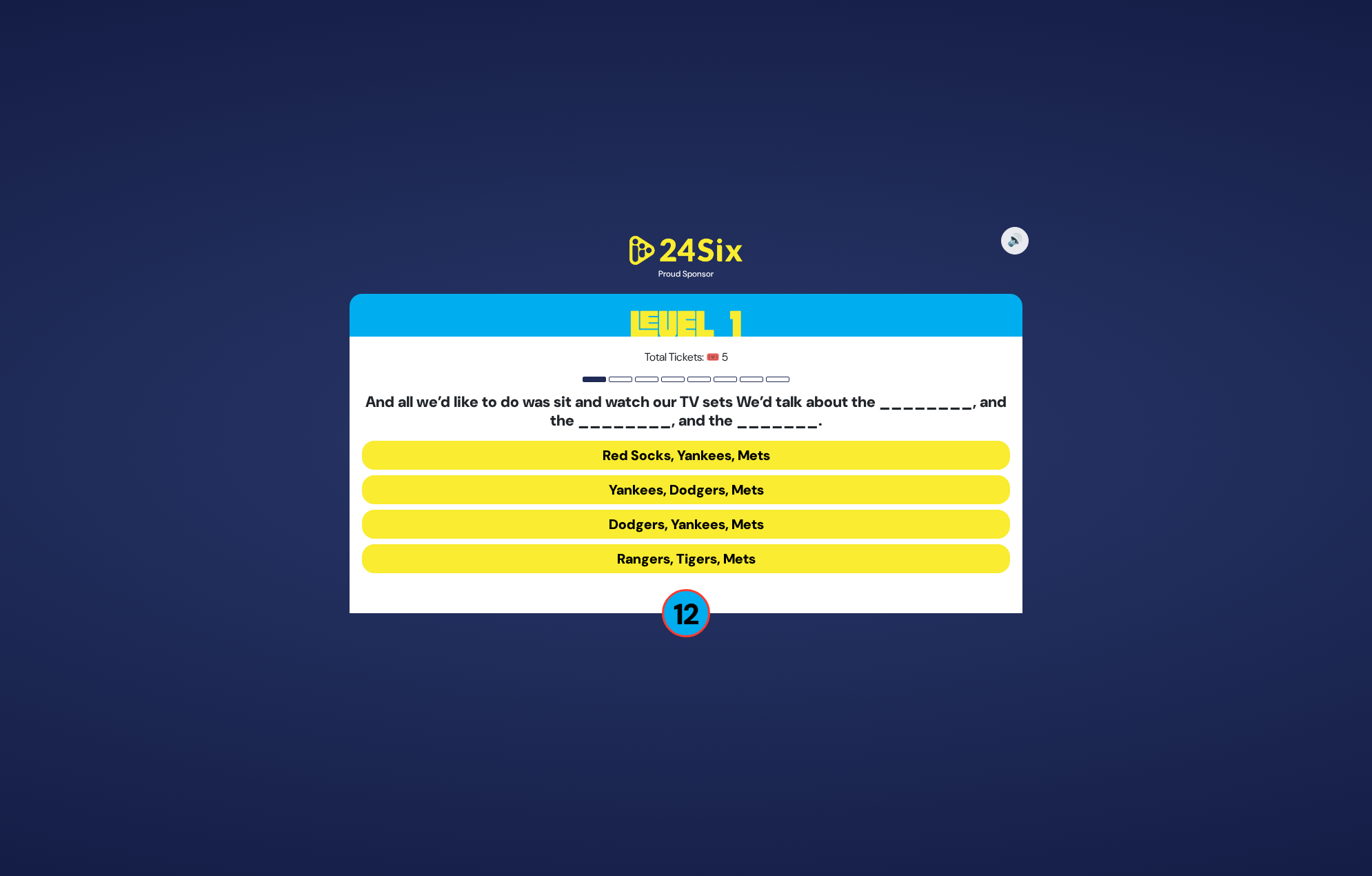
click at [702, 491] on button "Yankees, Dodgers, Mets" at bounding box center [686, 489] width 648 height 29
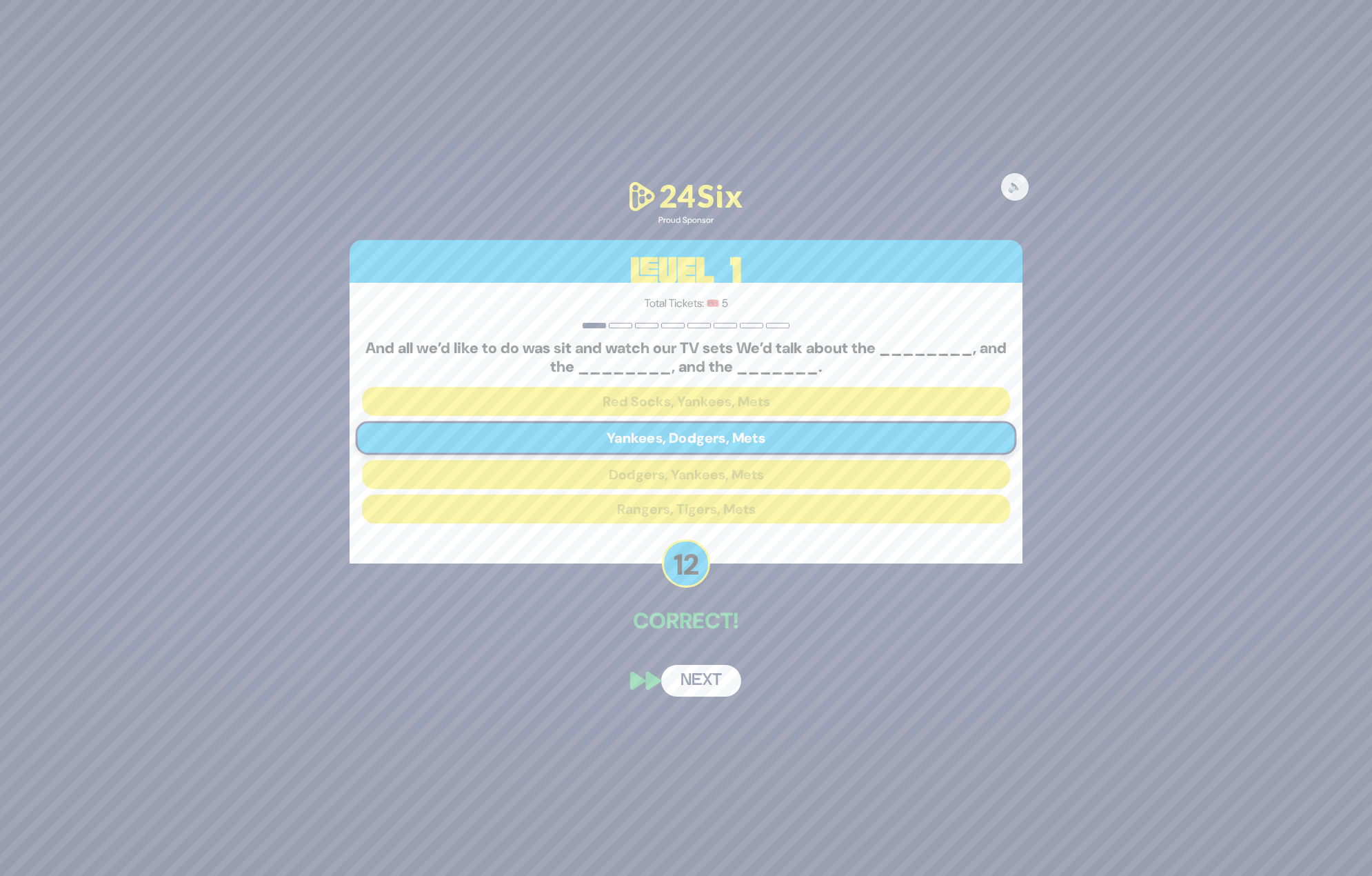
click at [700, 671] on button "Next" at bounding box center [701, 680] width 80 height 32
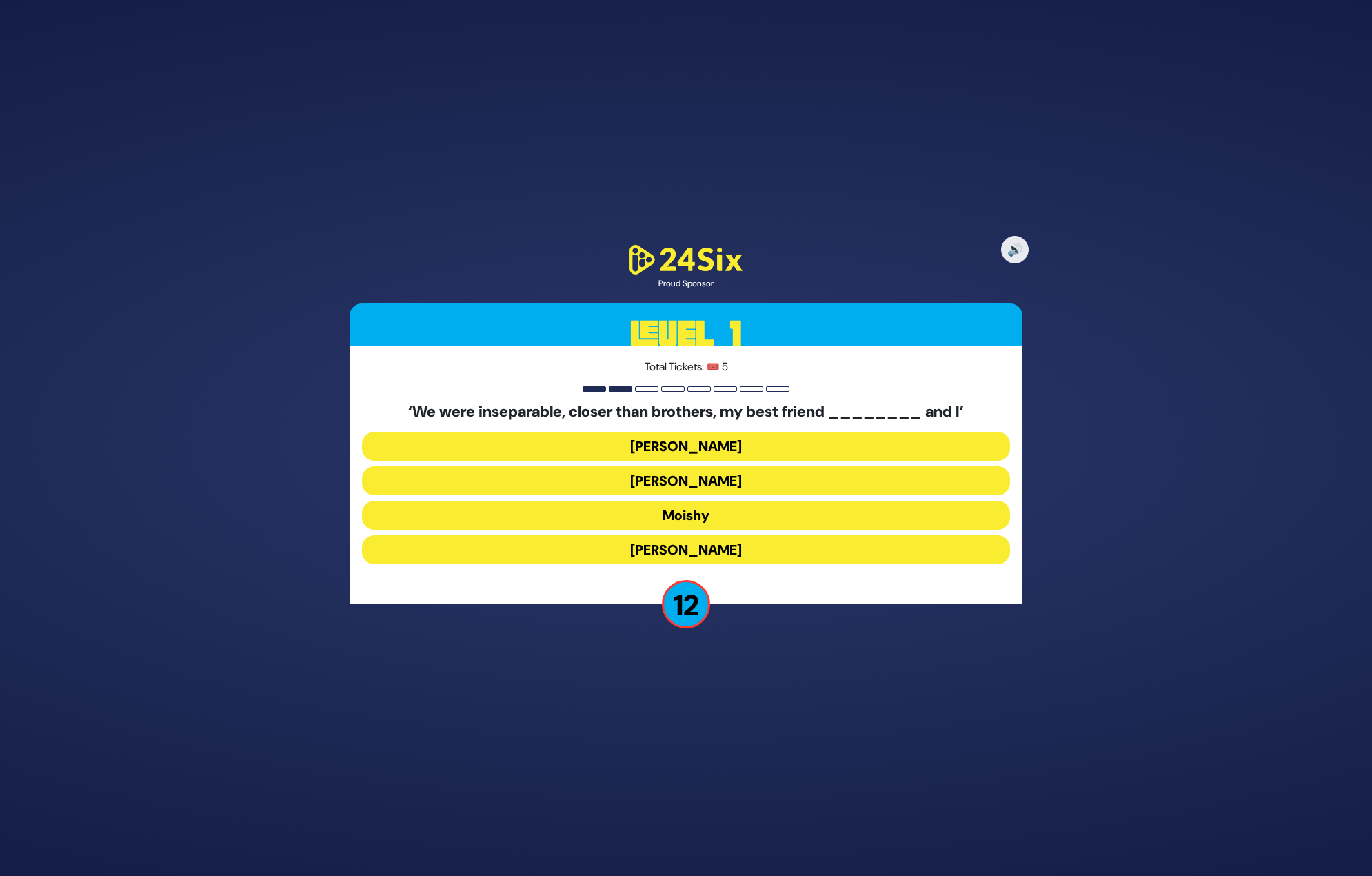
click at [693, 548] on button "Sammy" at bounding box center [686, 549] width 648 height 29
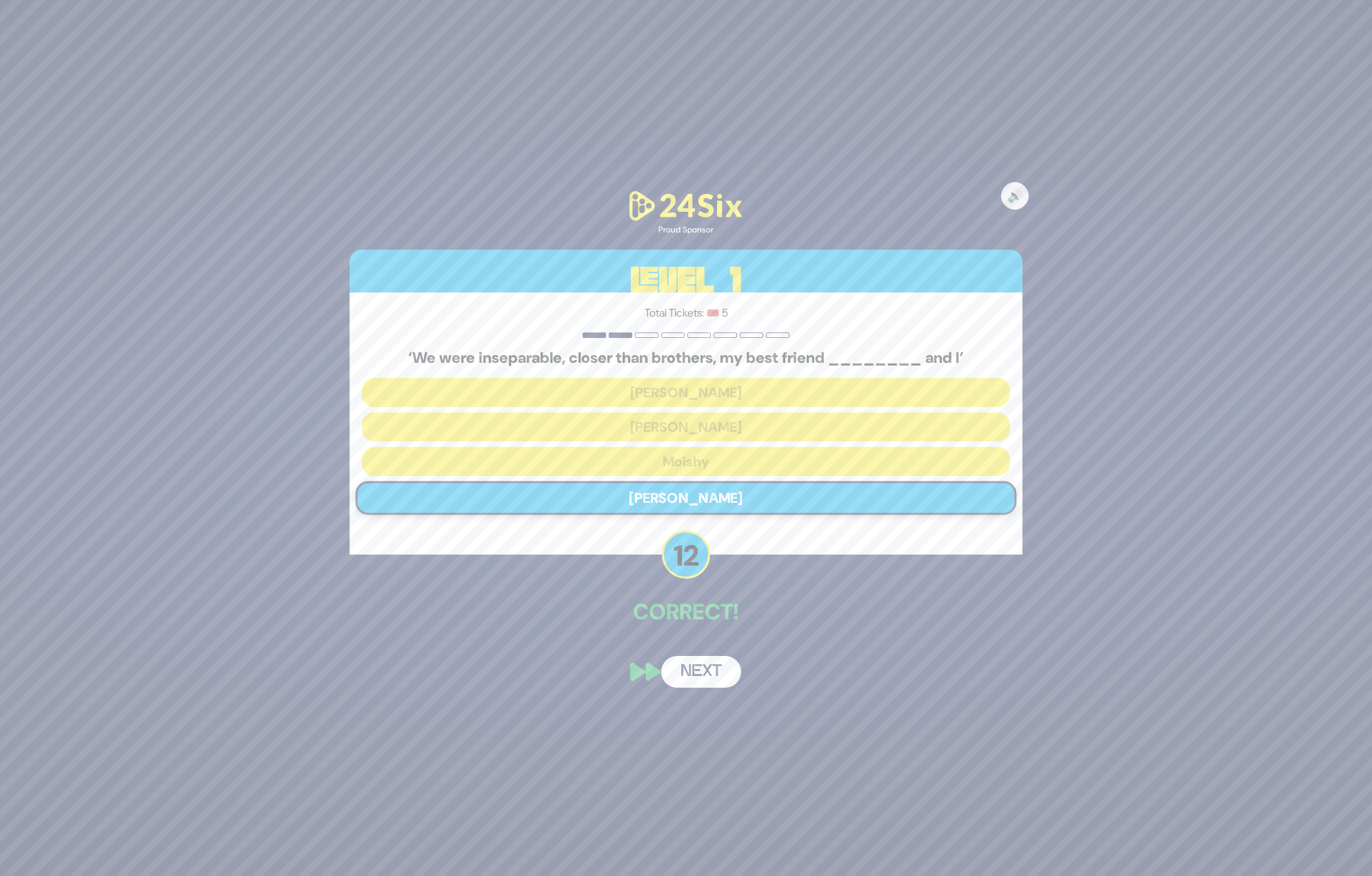
click at [711, 671] on button "Next" at bounding box center [701, 671] width 80 height 32
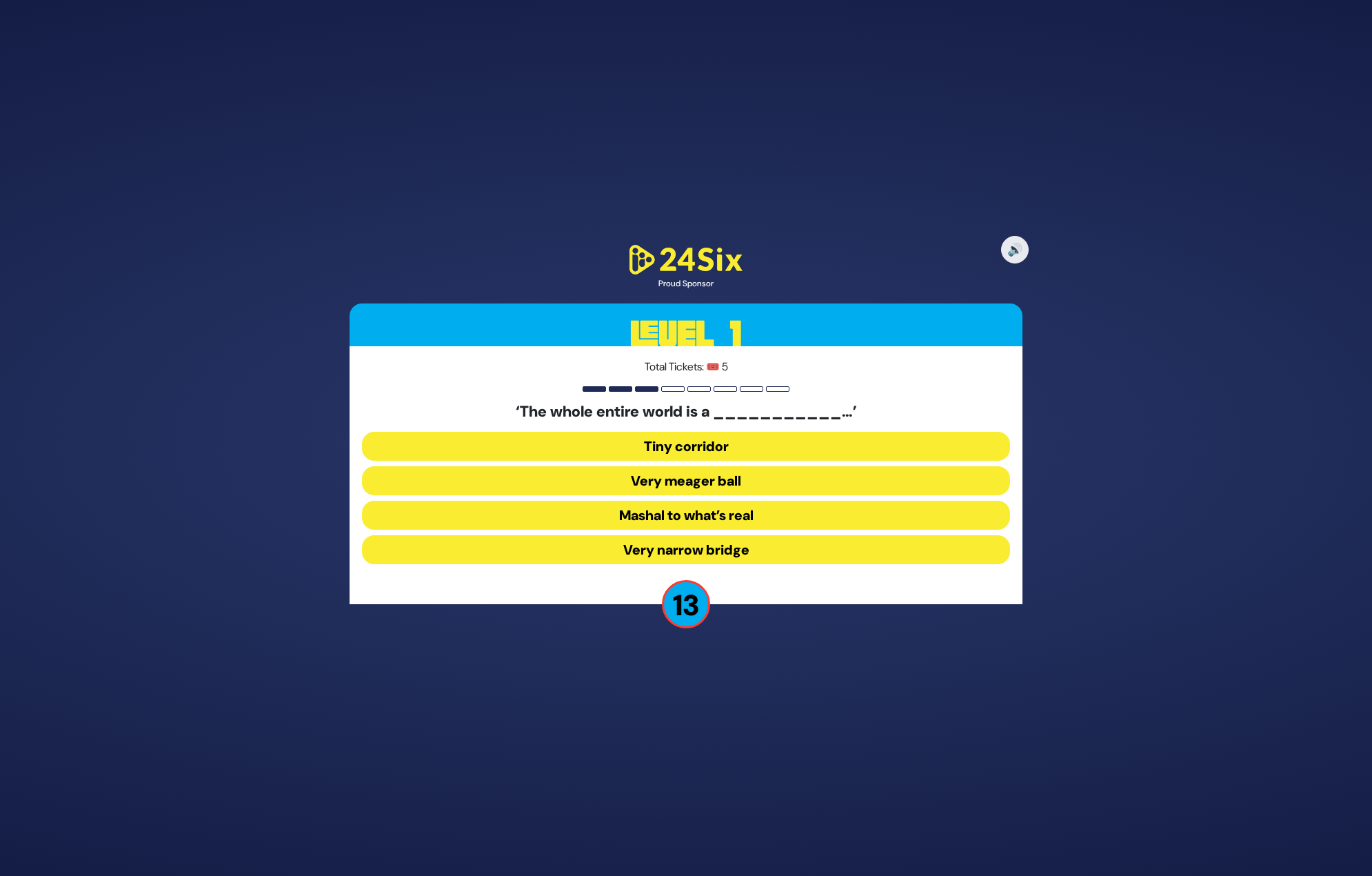
click at [680, 542] on button "Very narrow bridge" at bounding box center [686, 549] width 648 height 29
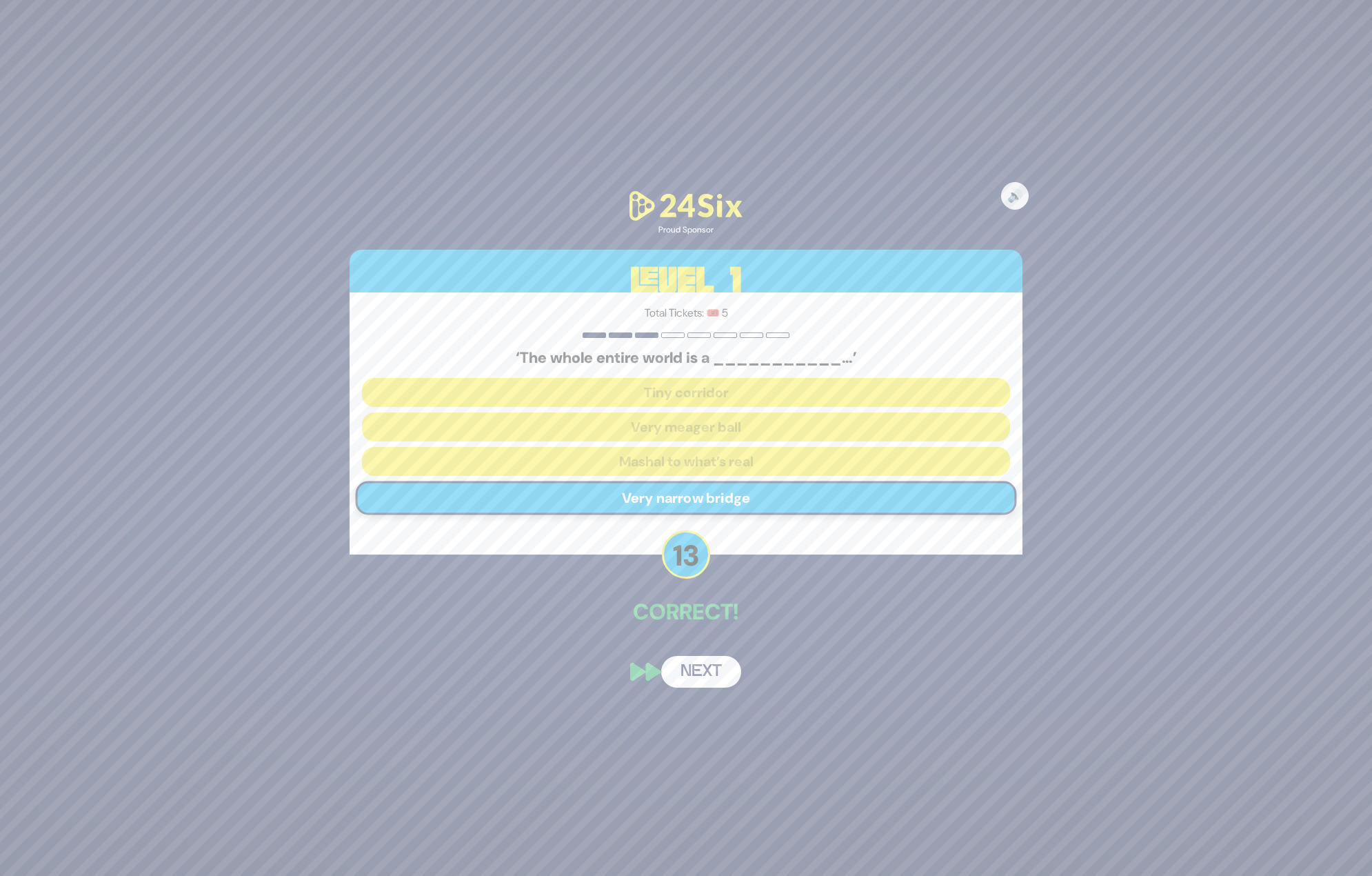
click at [709, 673] on button "Next" at bounding box center [701, 671] width 80 height 32
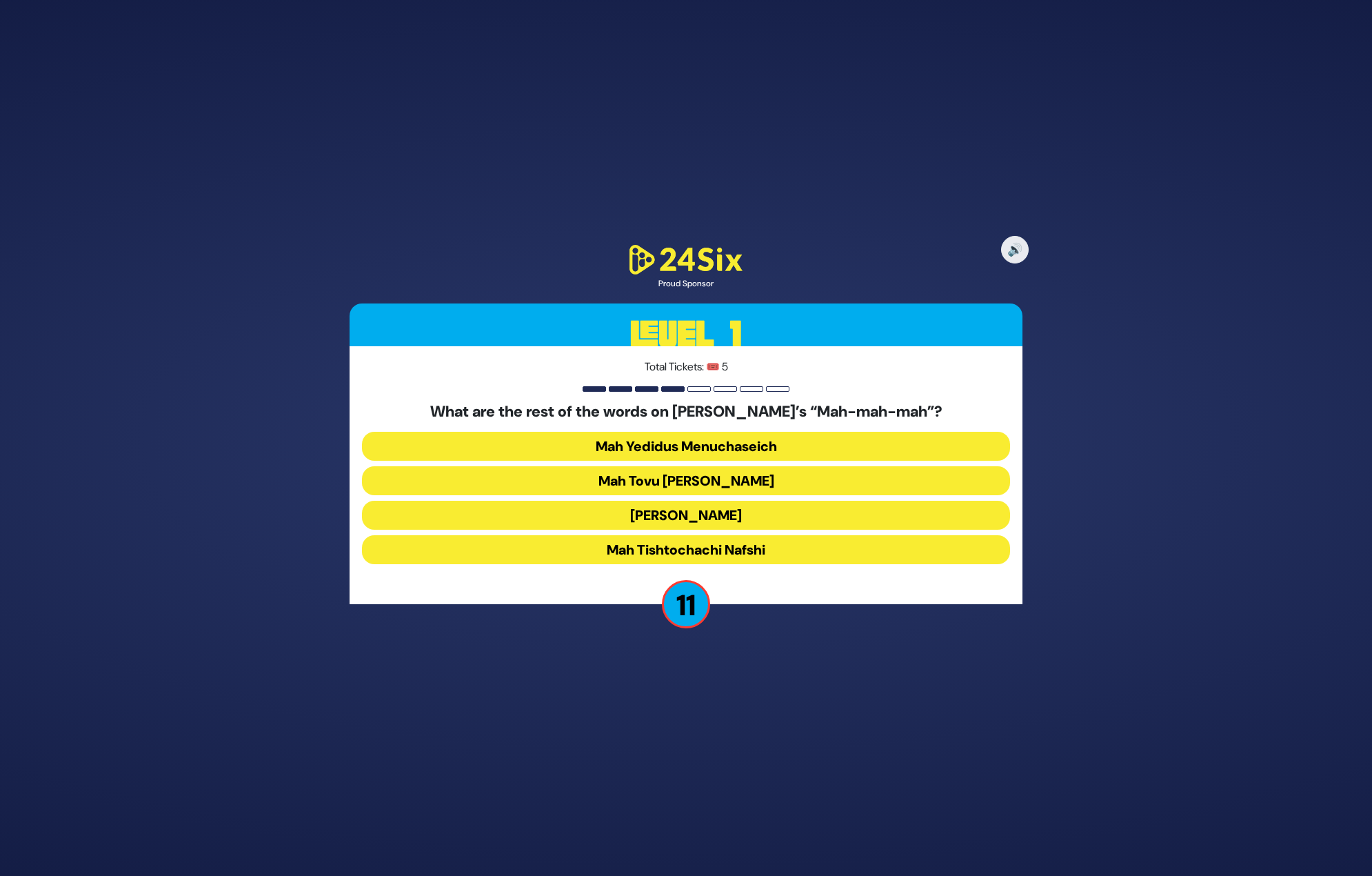
click at [714, 477] on button "Mah Tovu Ohalecha Yaakov" at bounding box center [686, 480] width 648 height 29
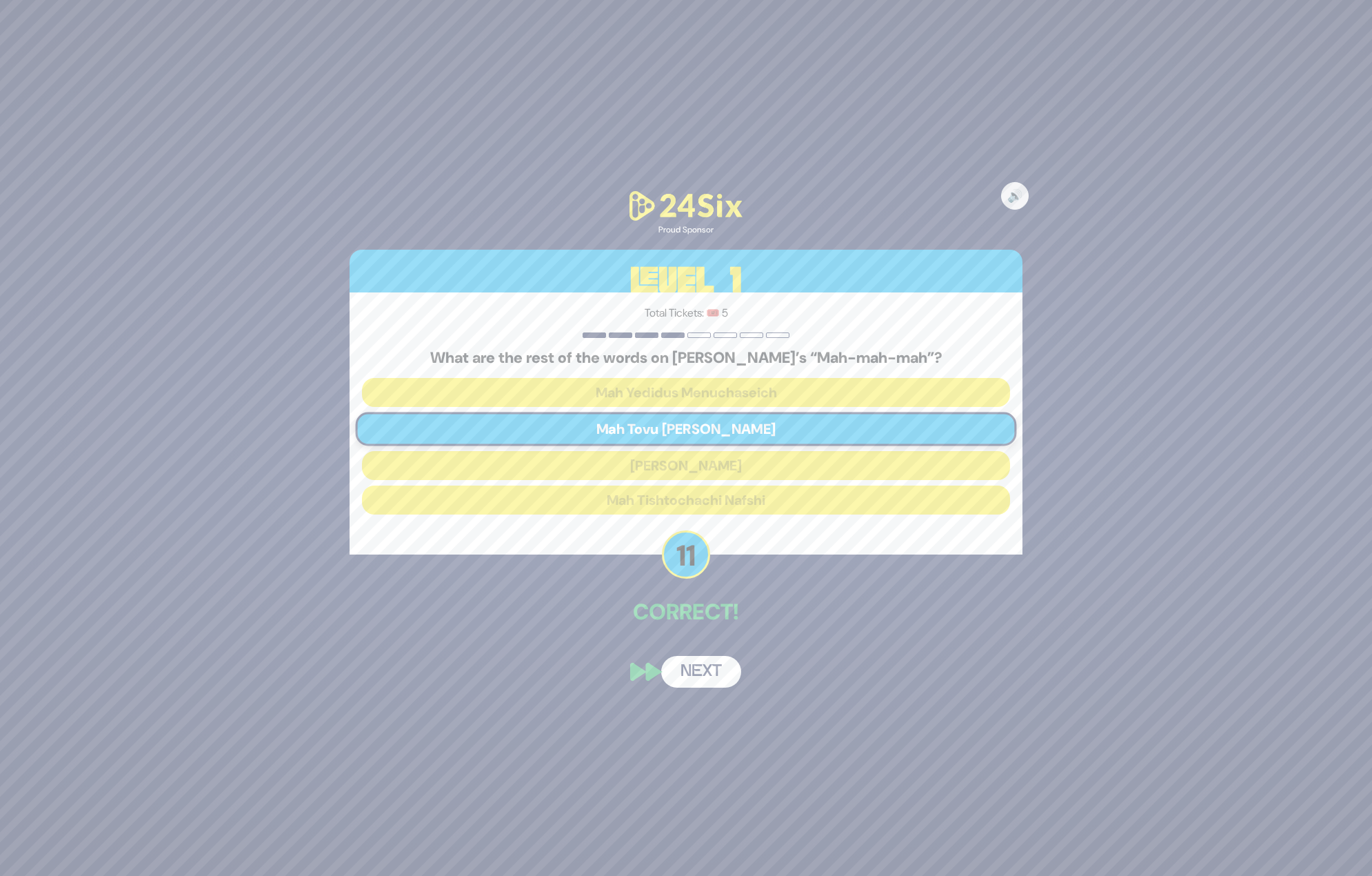
click at [702, 671] on button "Next" at bounding box center [701, 671] width 80 height 32
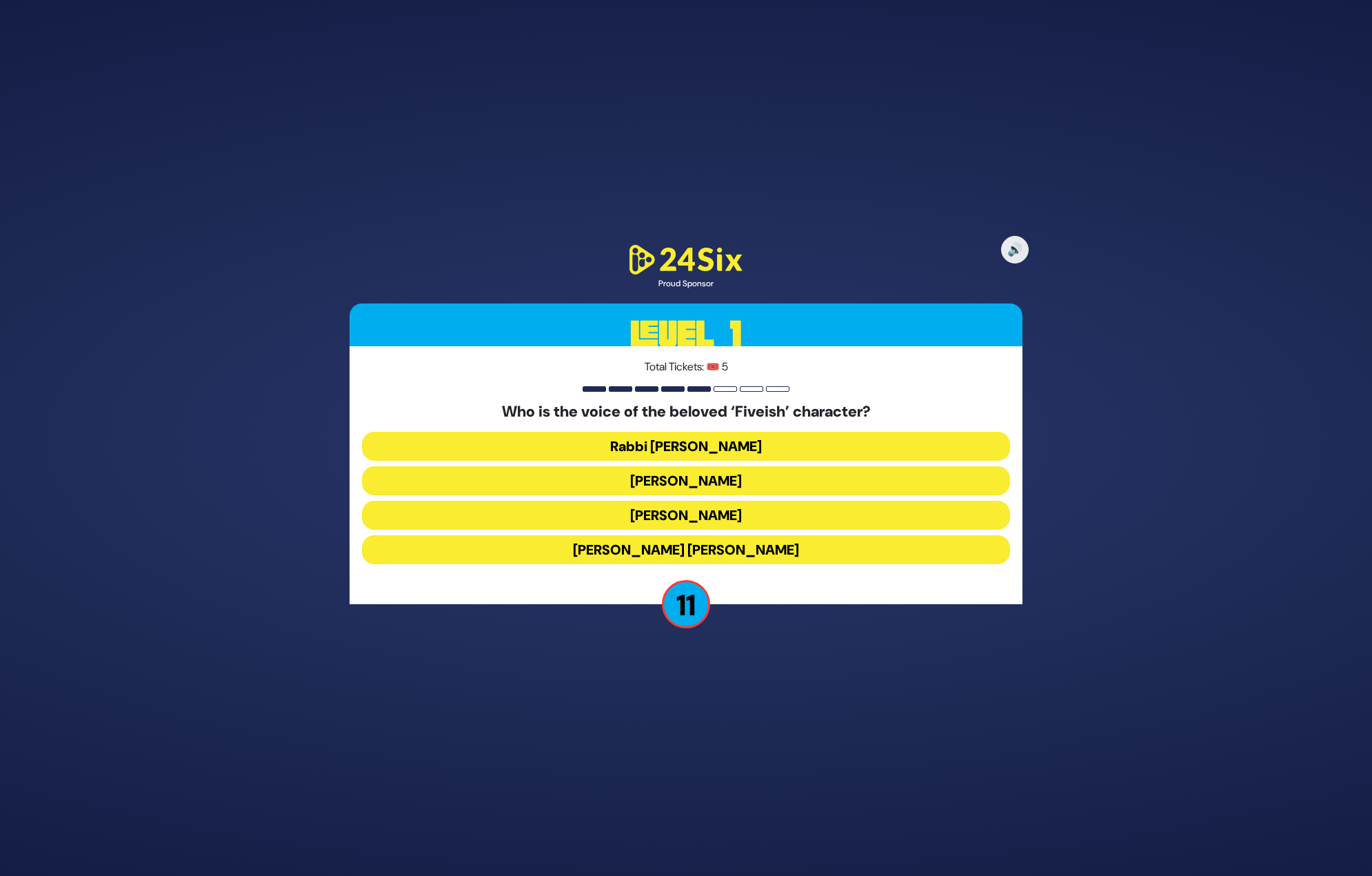
click at [684, 480] on button "Eliyahu Mintz" at bounding box center [686, 480] width 648 height 29
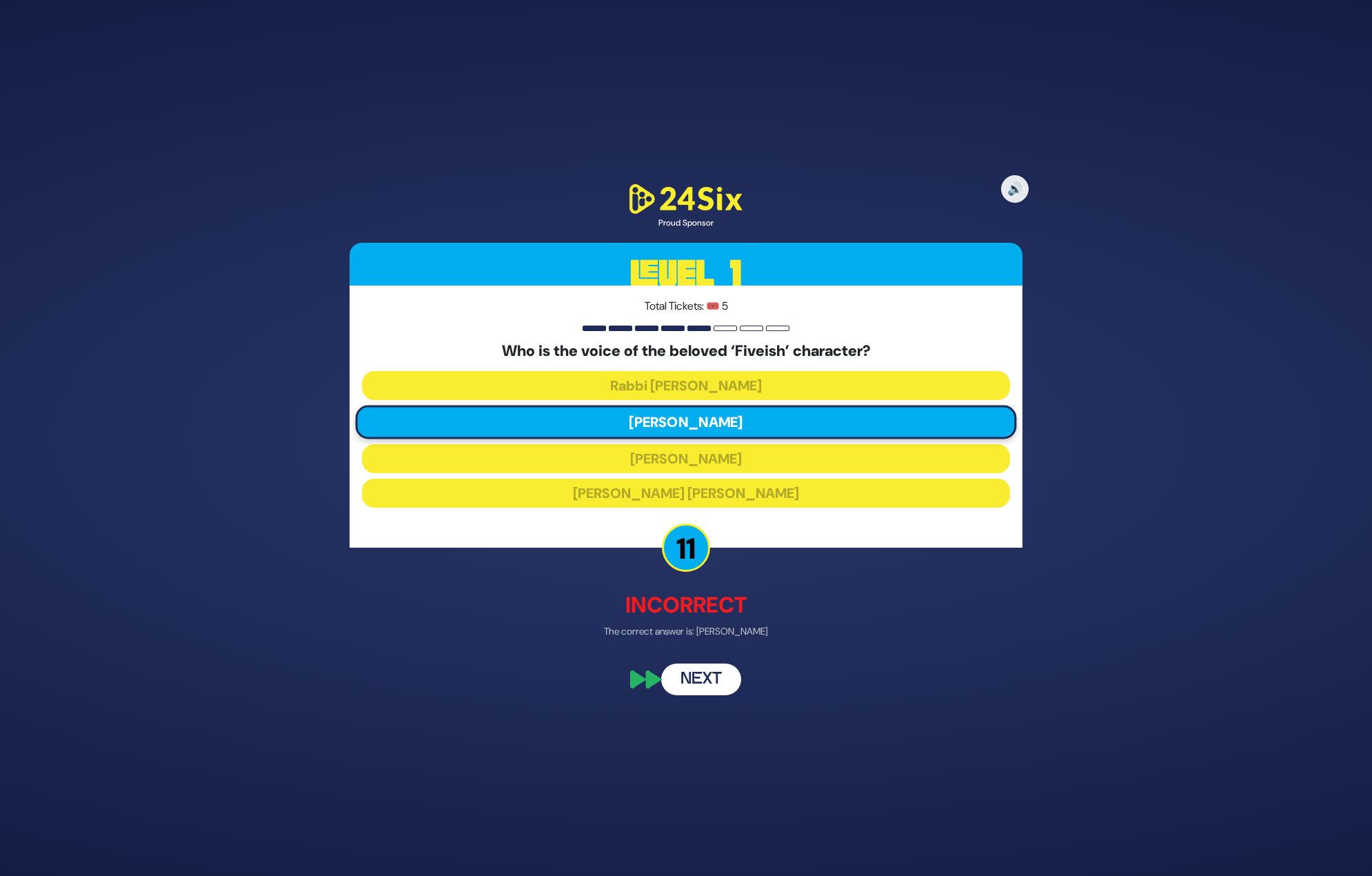
click at [714, 685] on button "Next" at bounding box center [701, 679] width 80 height 32
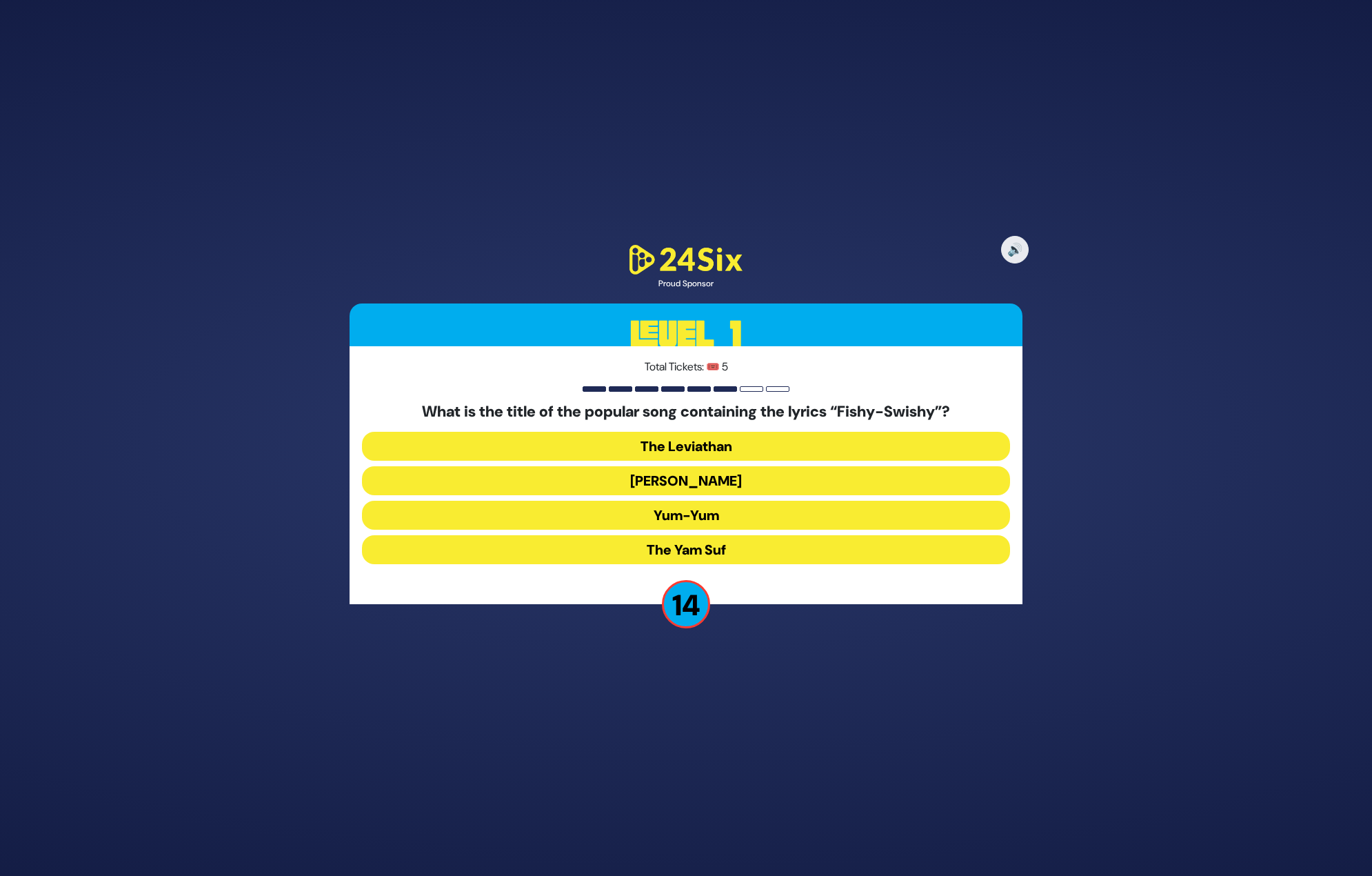
click at [700, 521] on button "Yum-Yum" at bounding box center [686, 514] width 648 height 29
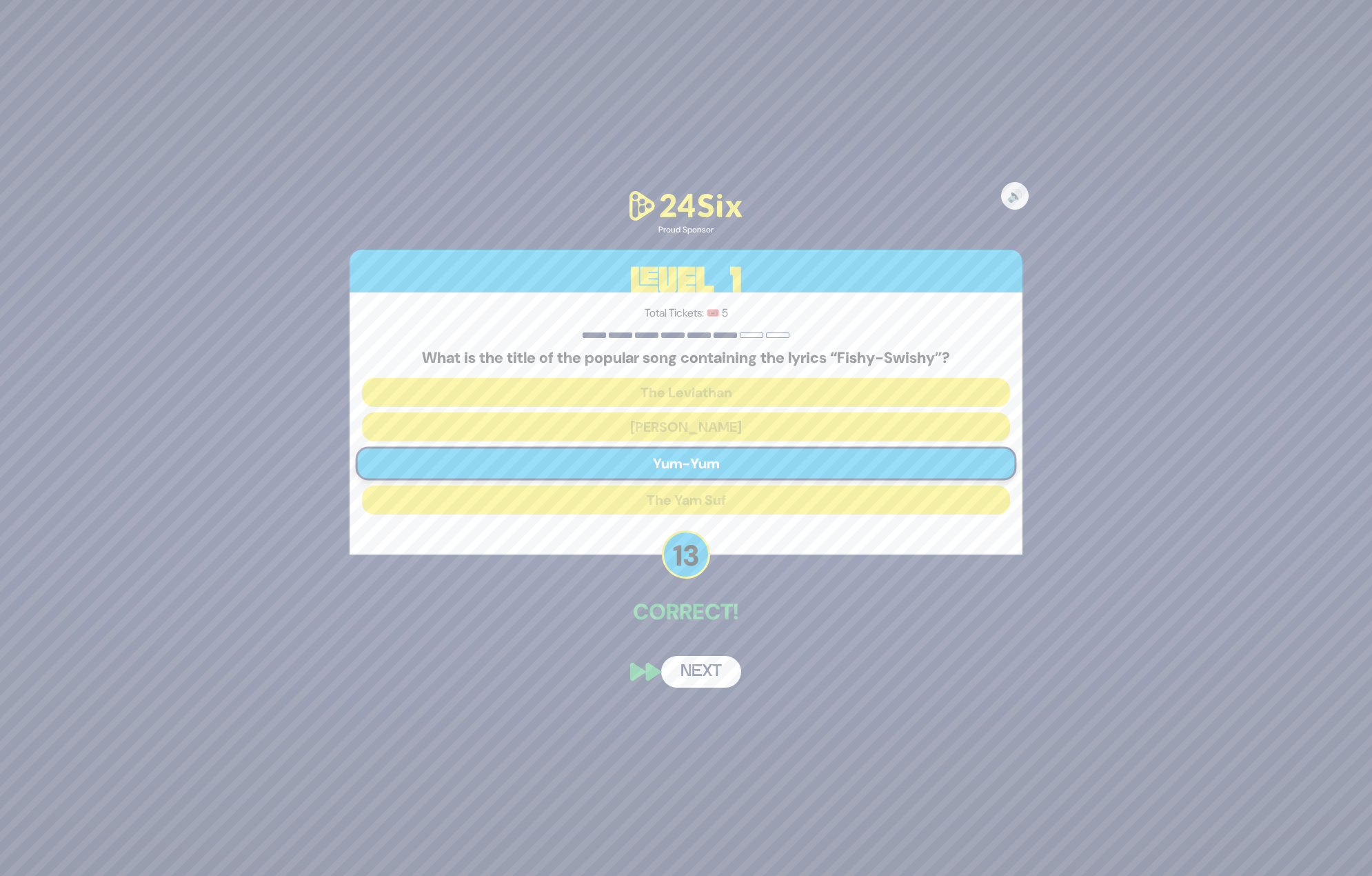
click at [706, 676] on button "Next" at bounding box center [701, 671] width 80 height 32
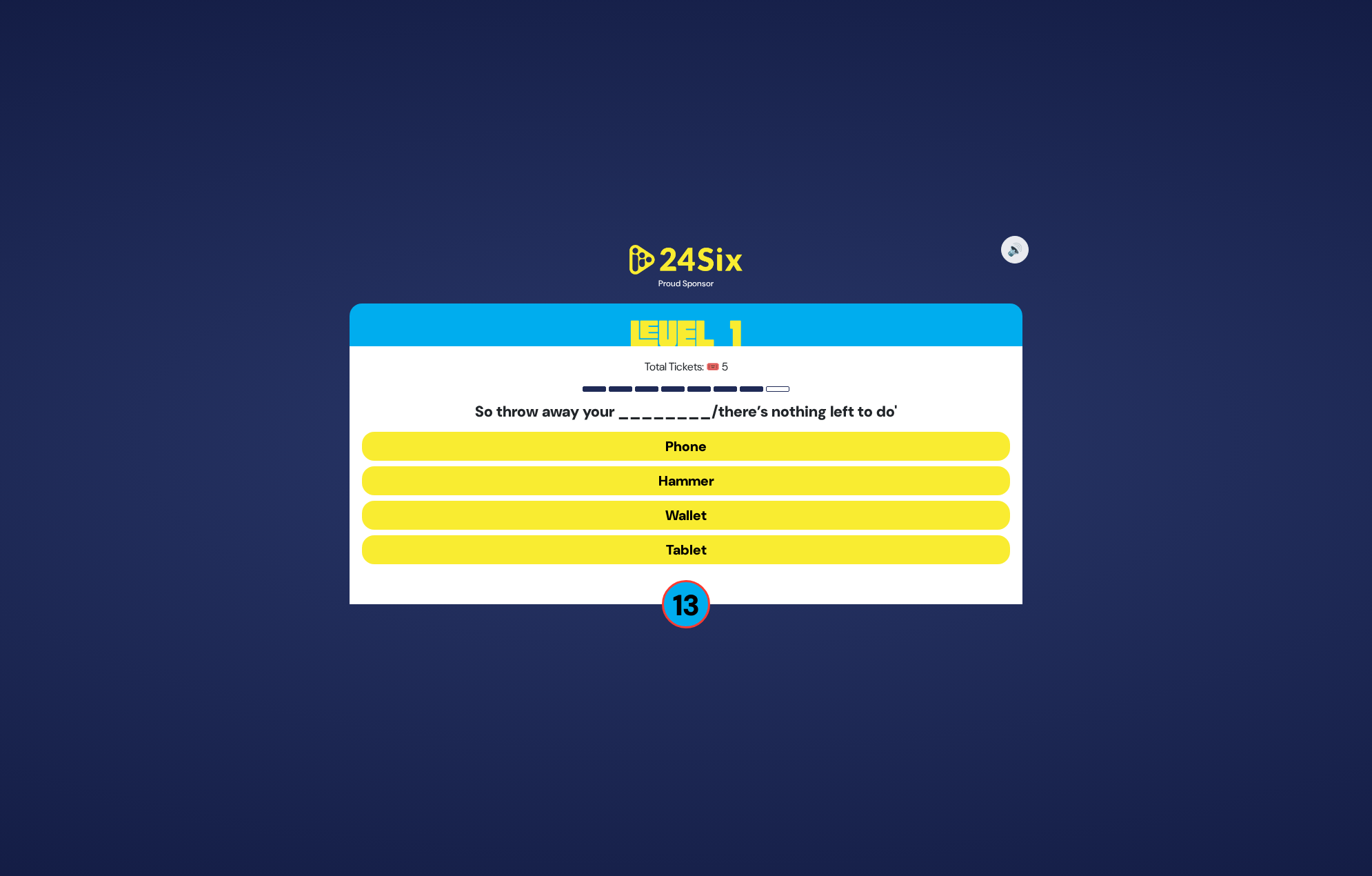
click at [701, 474] on button "Hammer" at bounding box center [686, 480] width 648 height 29
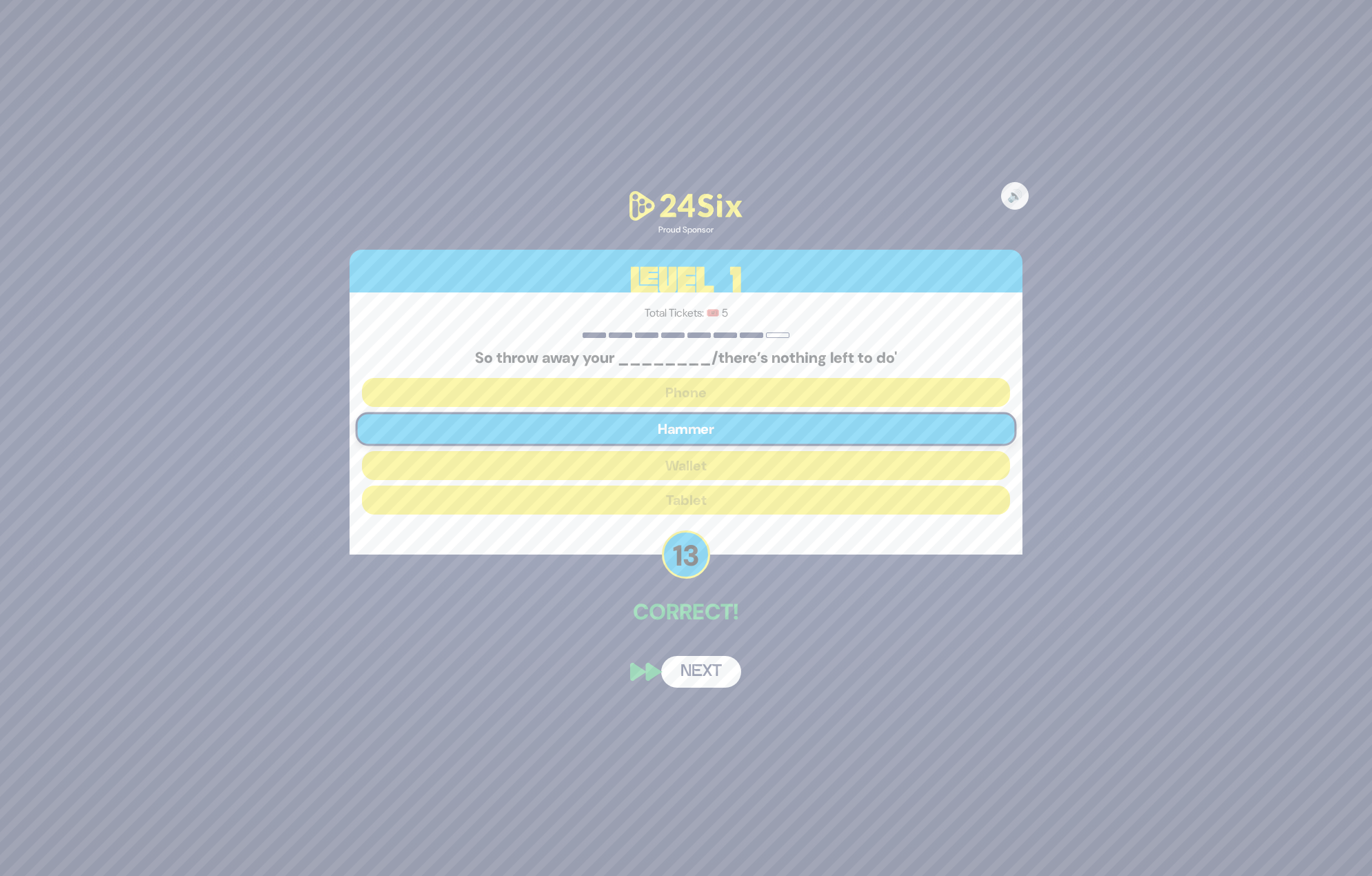
click at [705, 671] on button "Next" at bounding box center [701, 671] width 80 height 32
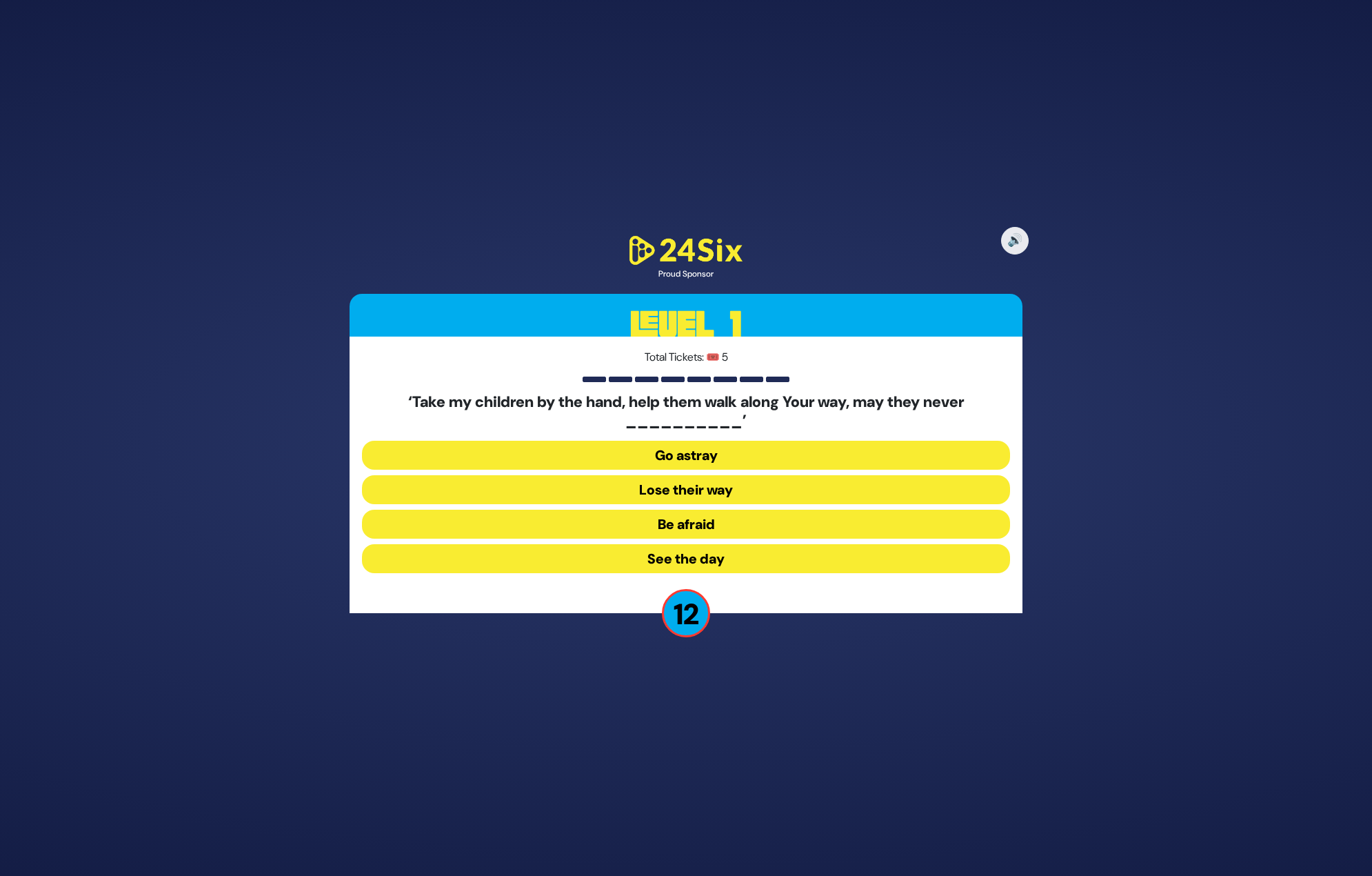
click at [679, 456] on button "Go astray" at bounding box center [686, 454] width 648 height 29
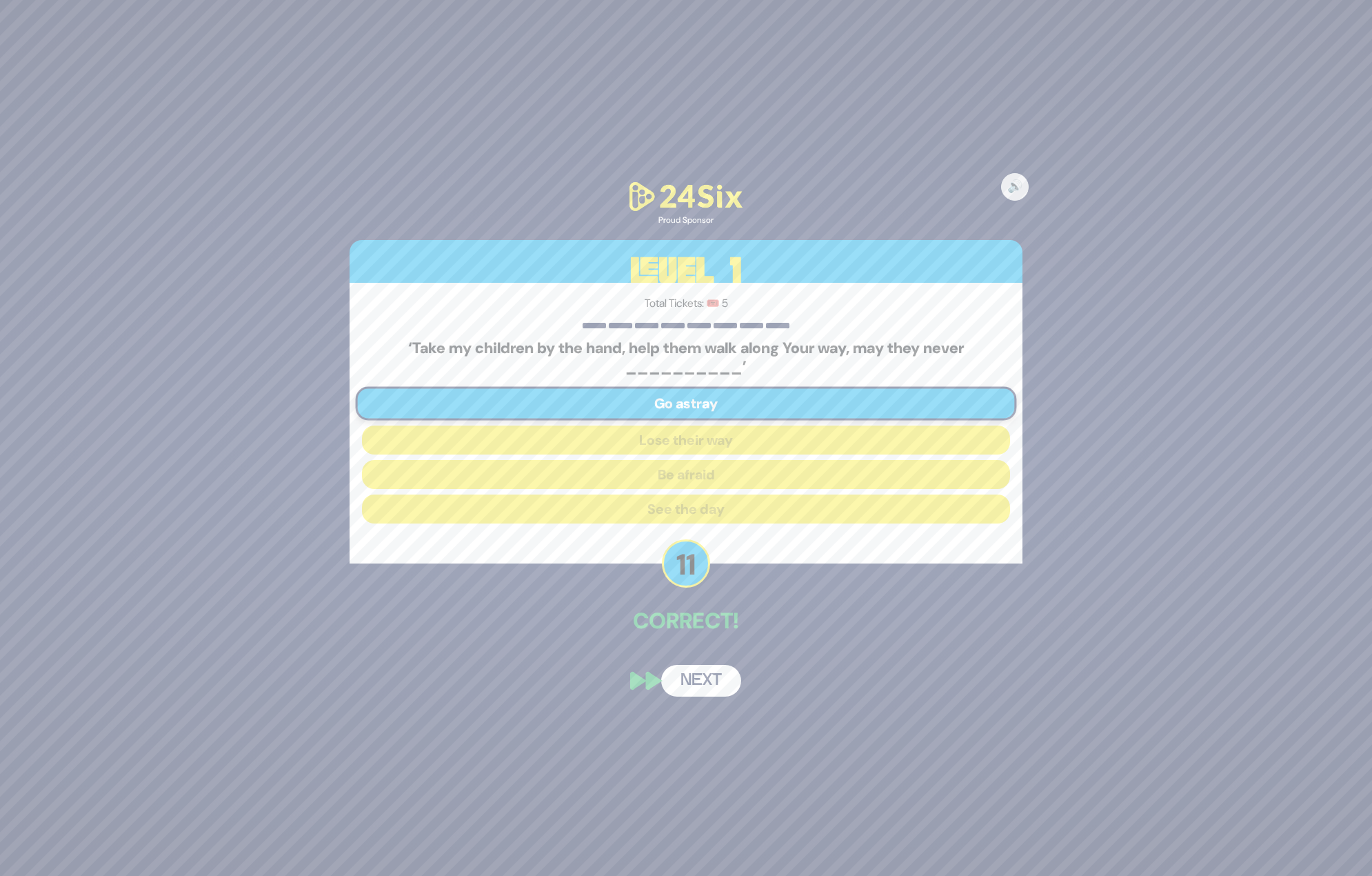
click at [703, 685] on button "Next" at bounding box center [701, 680] width 80 height 32
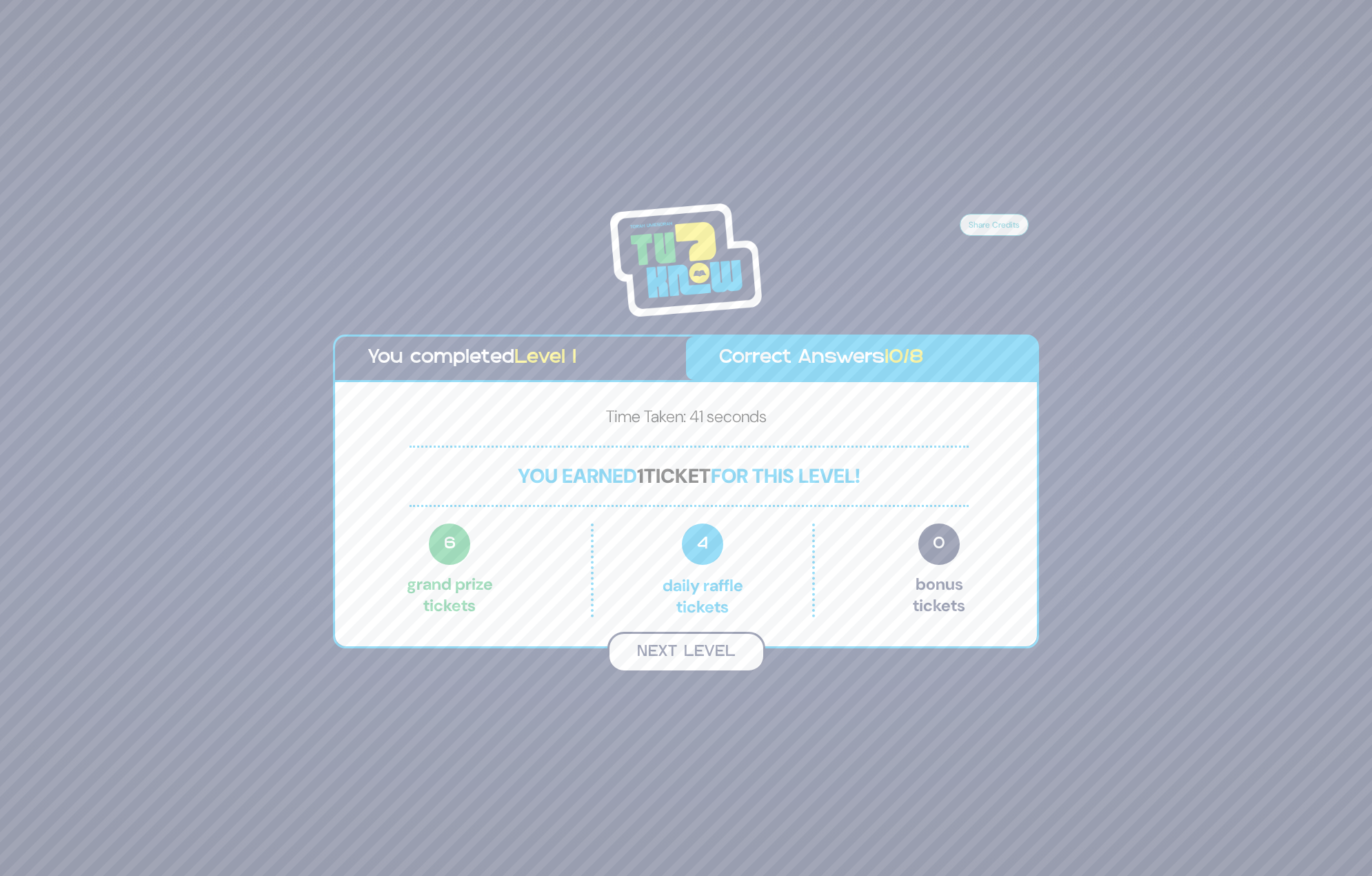
click at [708, 662] on button "Next Level" at bounding box center [686, 652] width 158 height 41
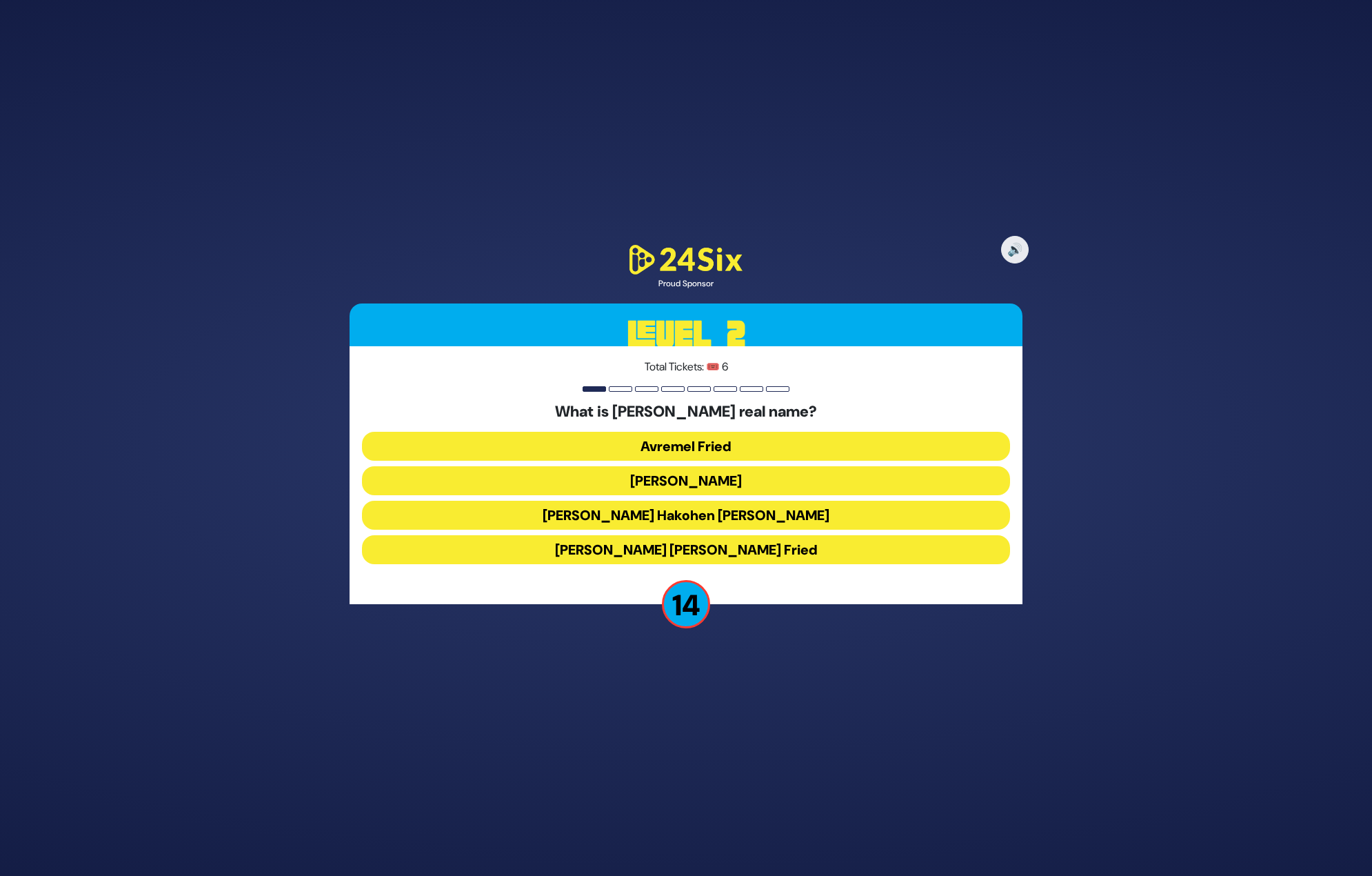
click at [723, 480] on button "Avraham Friedman" at bounding box center [686, 480] width 648 height 29
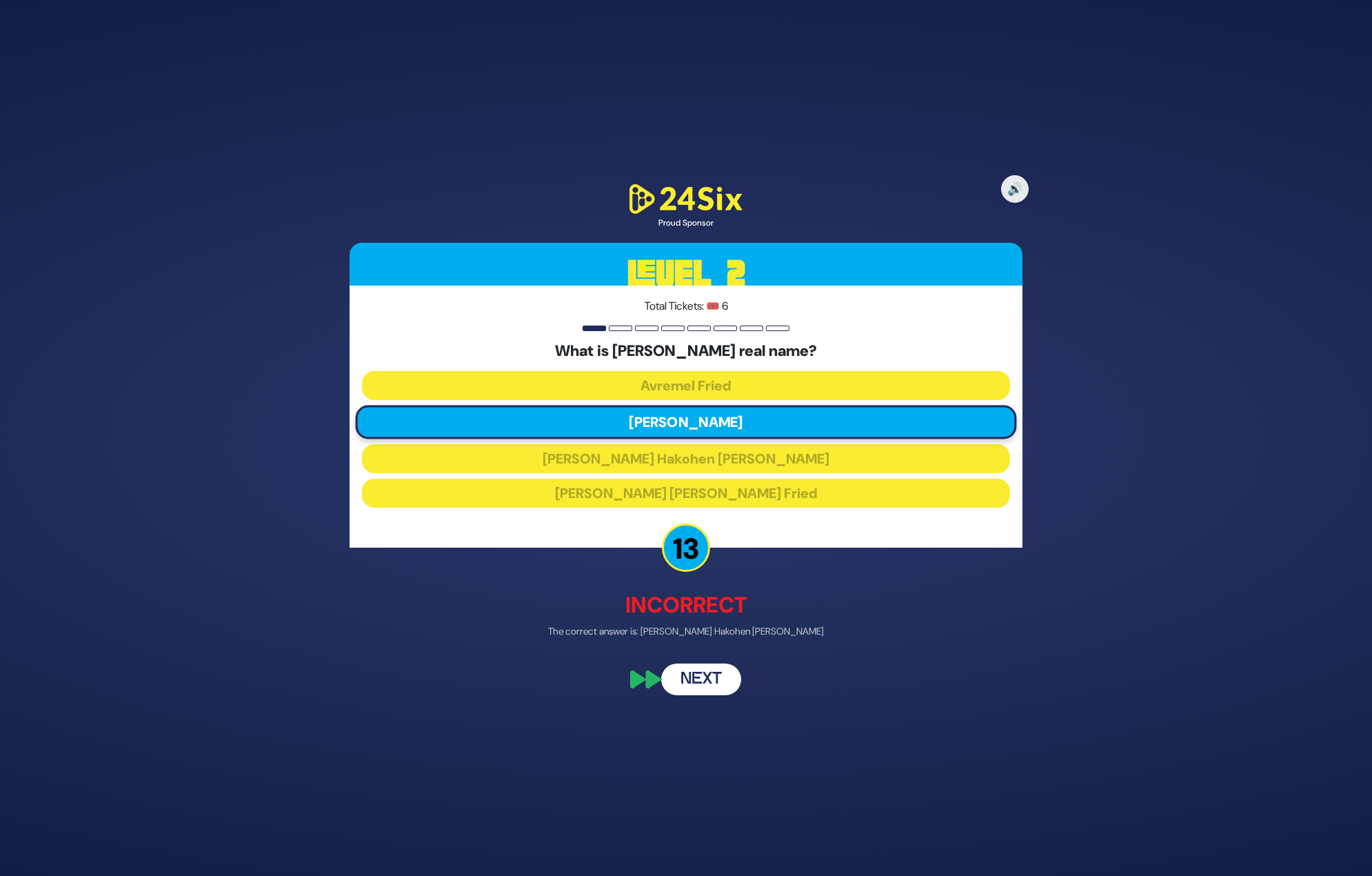
click at [700, 678] on button "Next" at bounding box center [701, 679] width 80 height 32
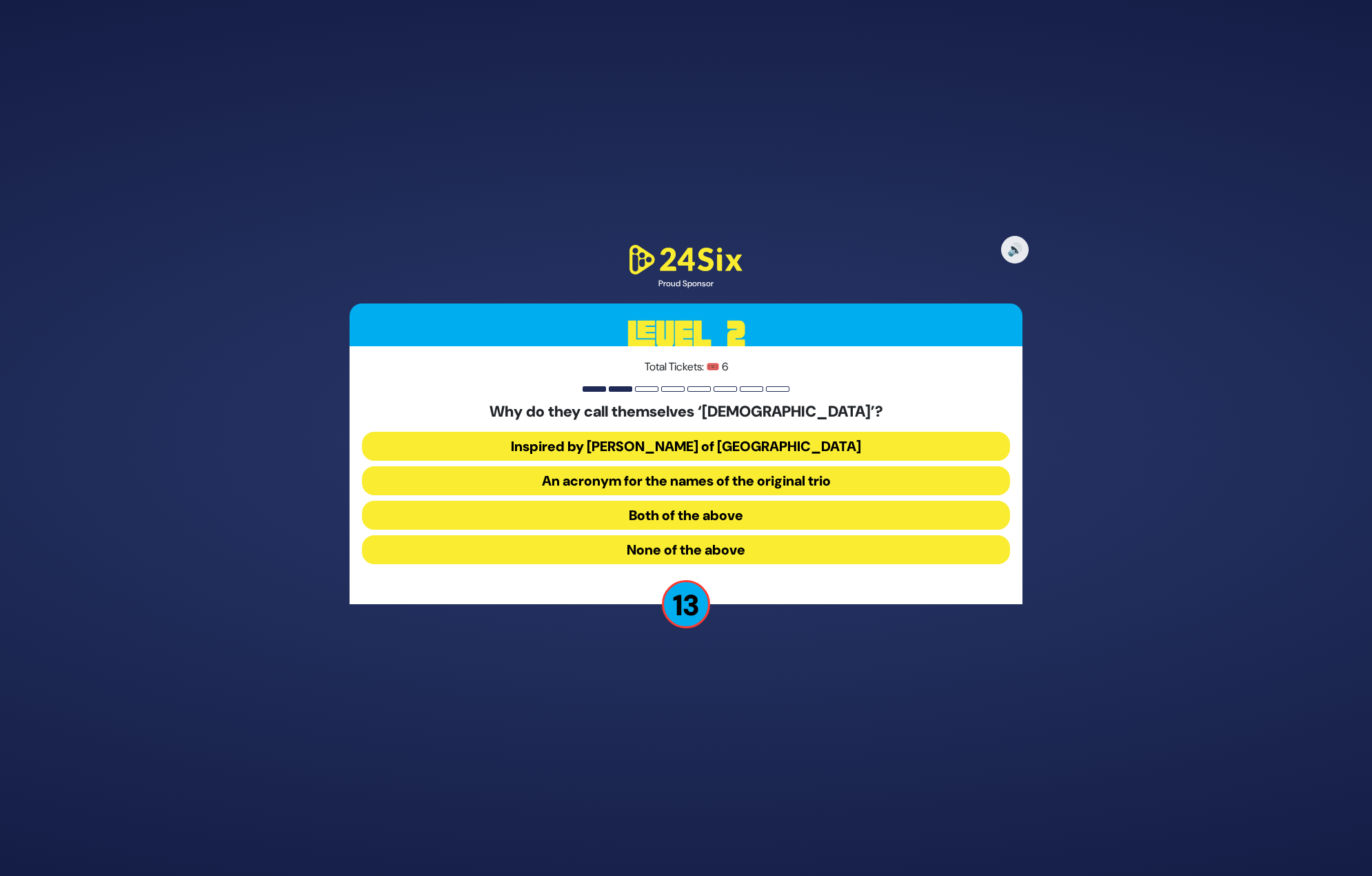
click at [688, 447] on button "Inspired by R’ Zusha of Hanipoli" at bounding box center [686, 445] width 648 height 29
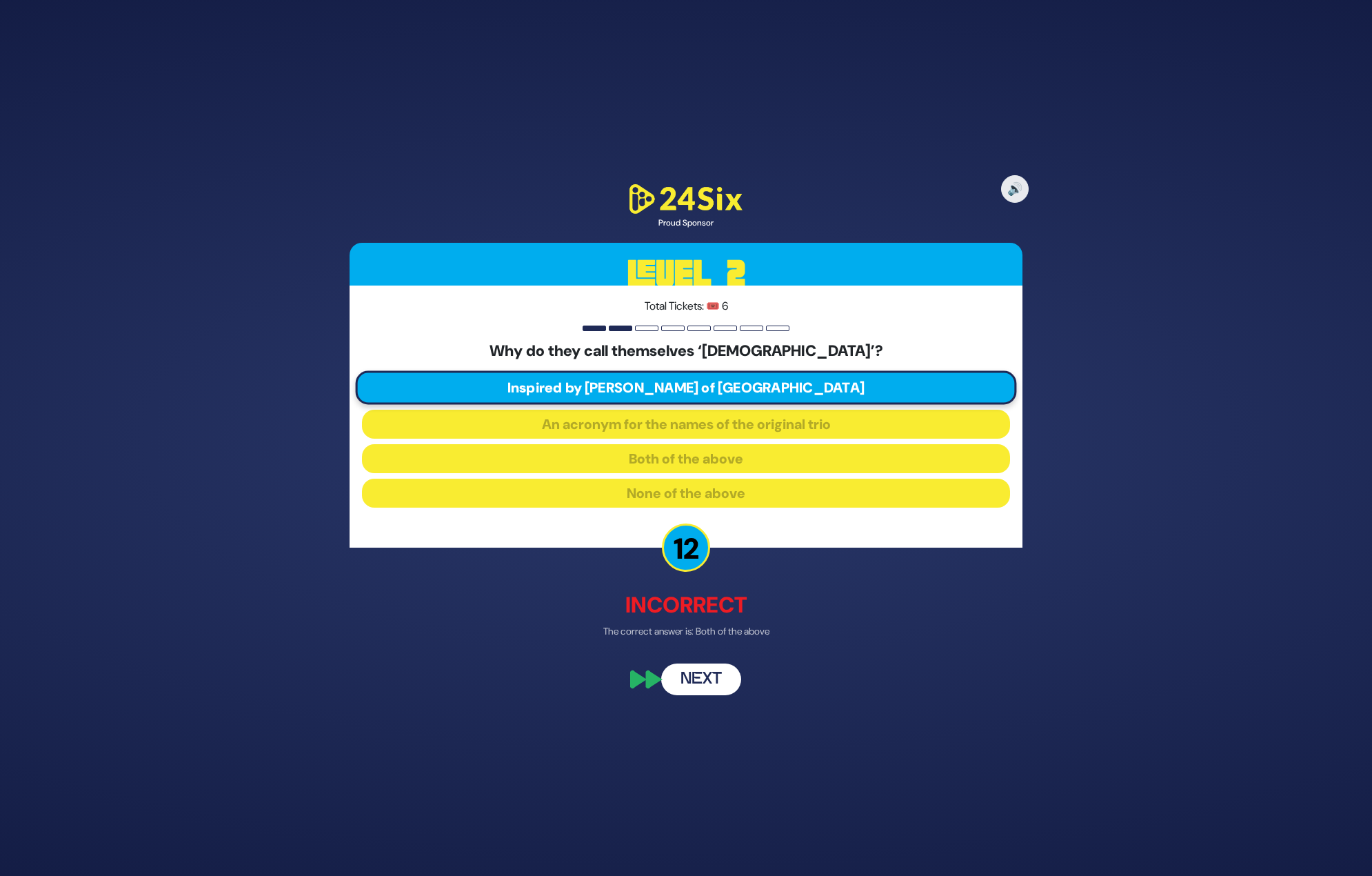
click at [707, 683] on button "Next" at bounding box center [701, 679] width 80 height 32
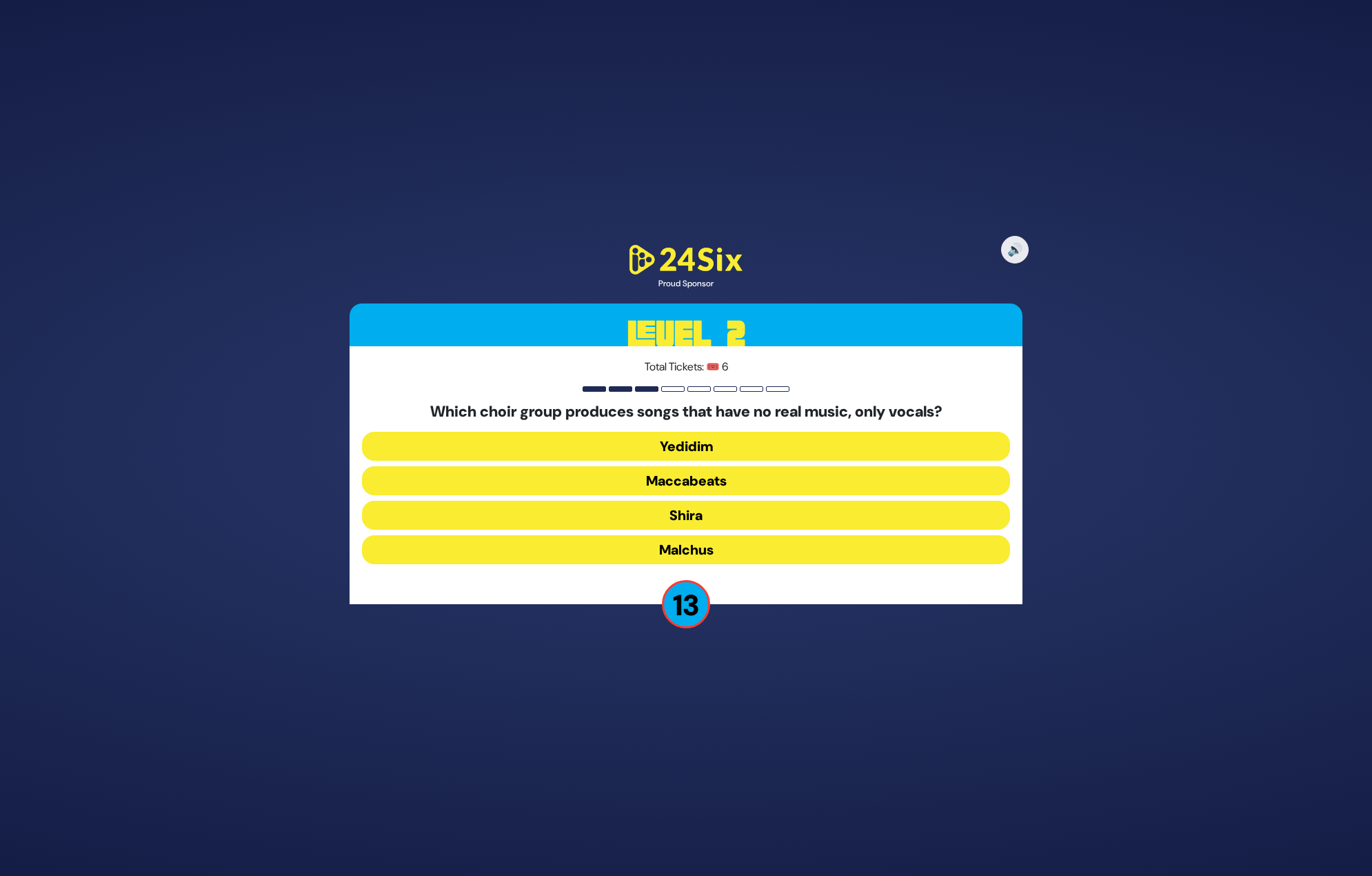
click at [697, 487] on button "Maccabeats" at bounding box center [686, 480] width 648 height 29
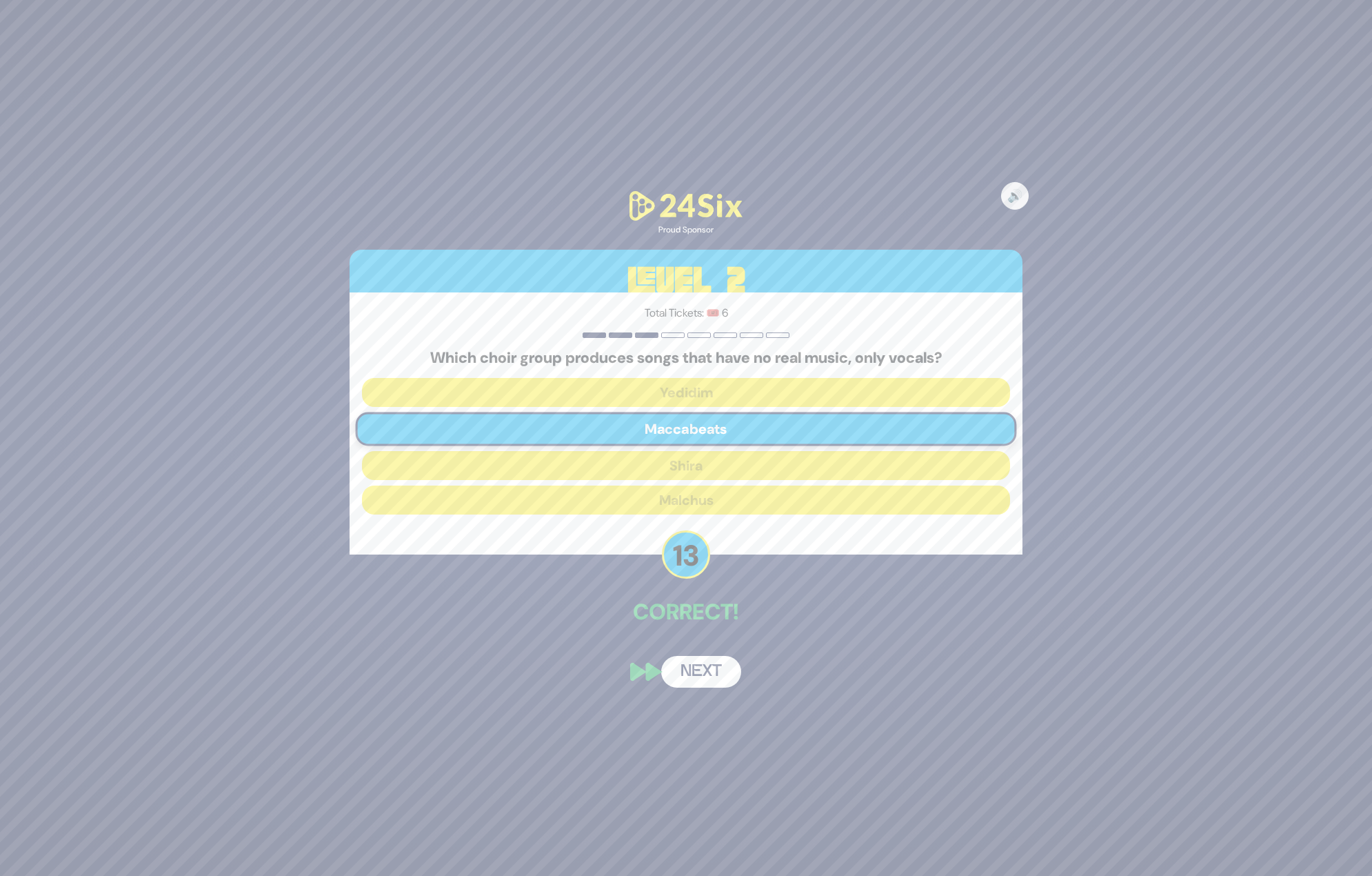
click at [698, 668] on button "Next" at bounding box center [701, 671] width 80 height 32
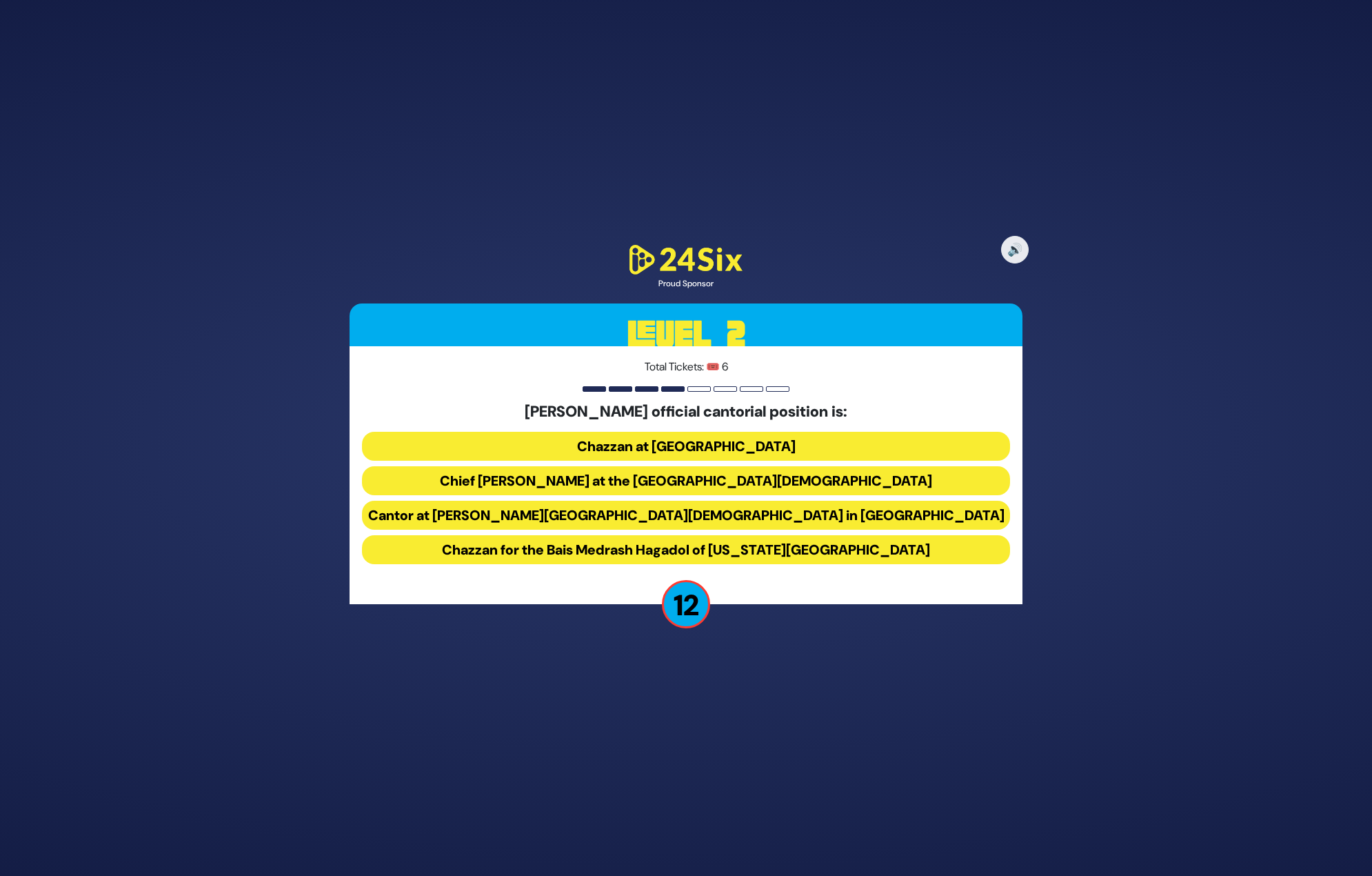
click at [707, 479] on button "Chief Cantor at the Park East Synagogue" at bounding box center [686, 480] width 648 height 29
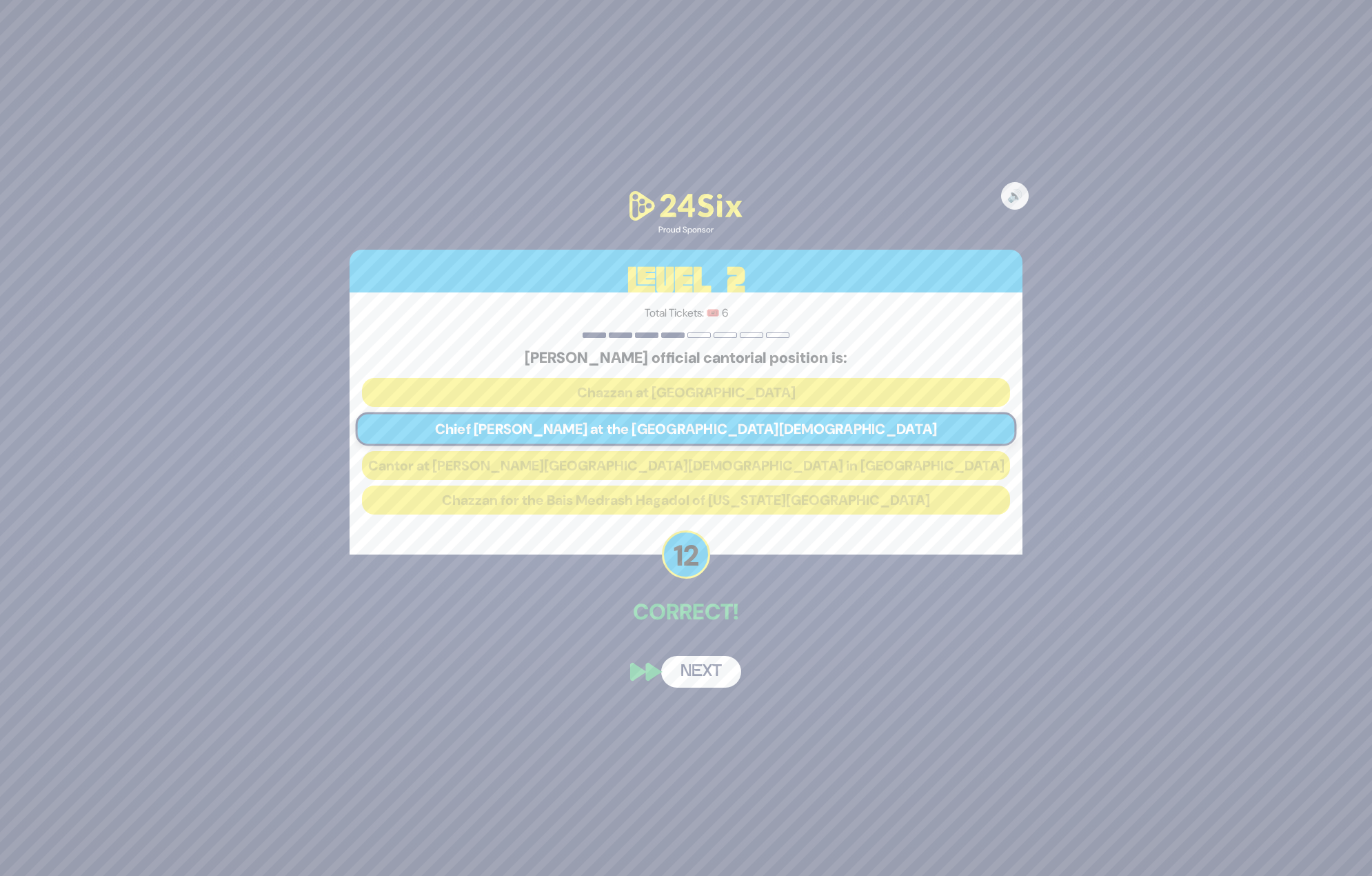
click at [709, 678] on button "Next" at bounding box center [701, 671] width 80 height 32
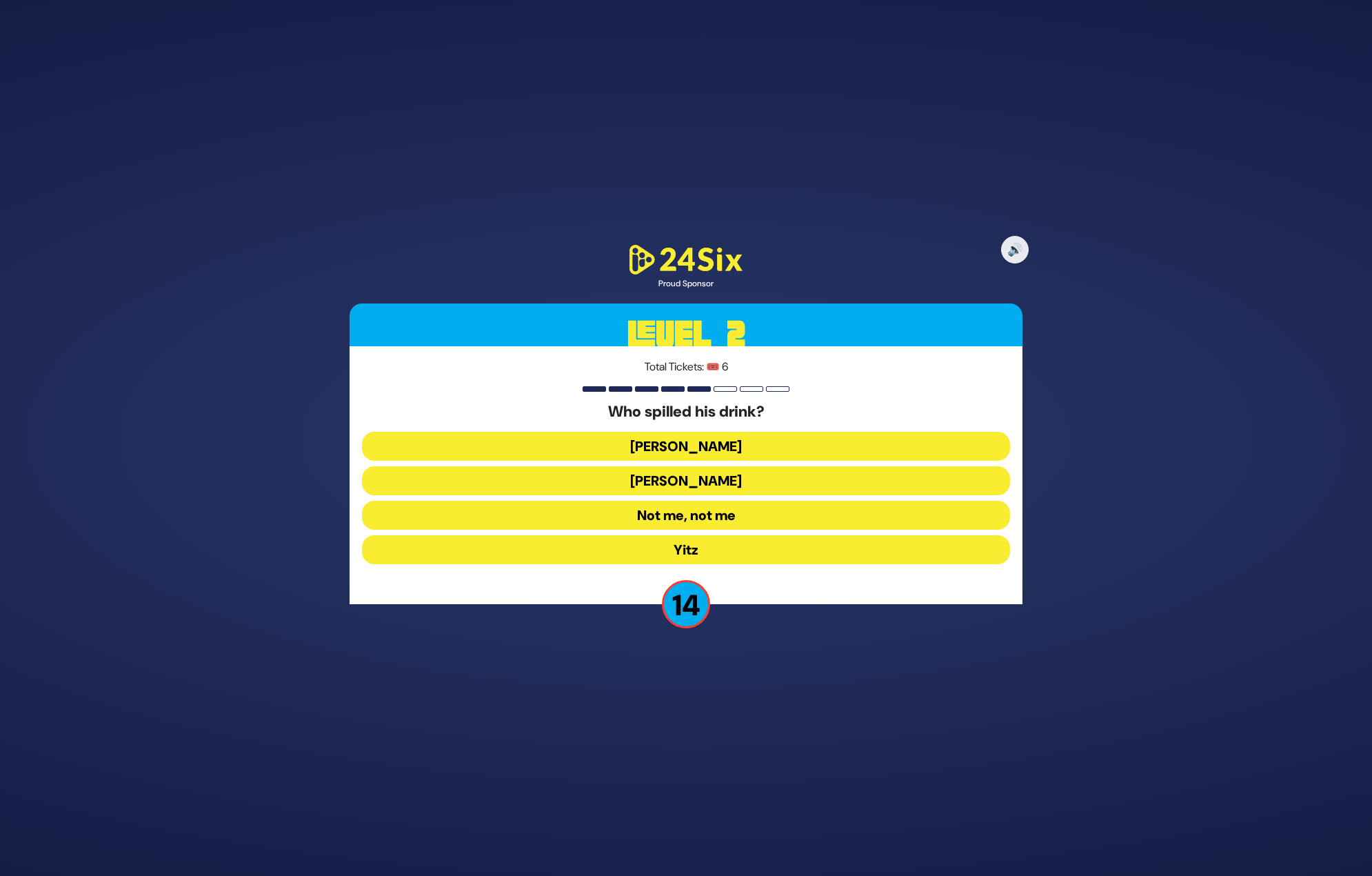
click at [693, 487] on button "Moshe Chaim" at bounding box center [686, 480] width 648 height 29
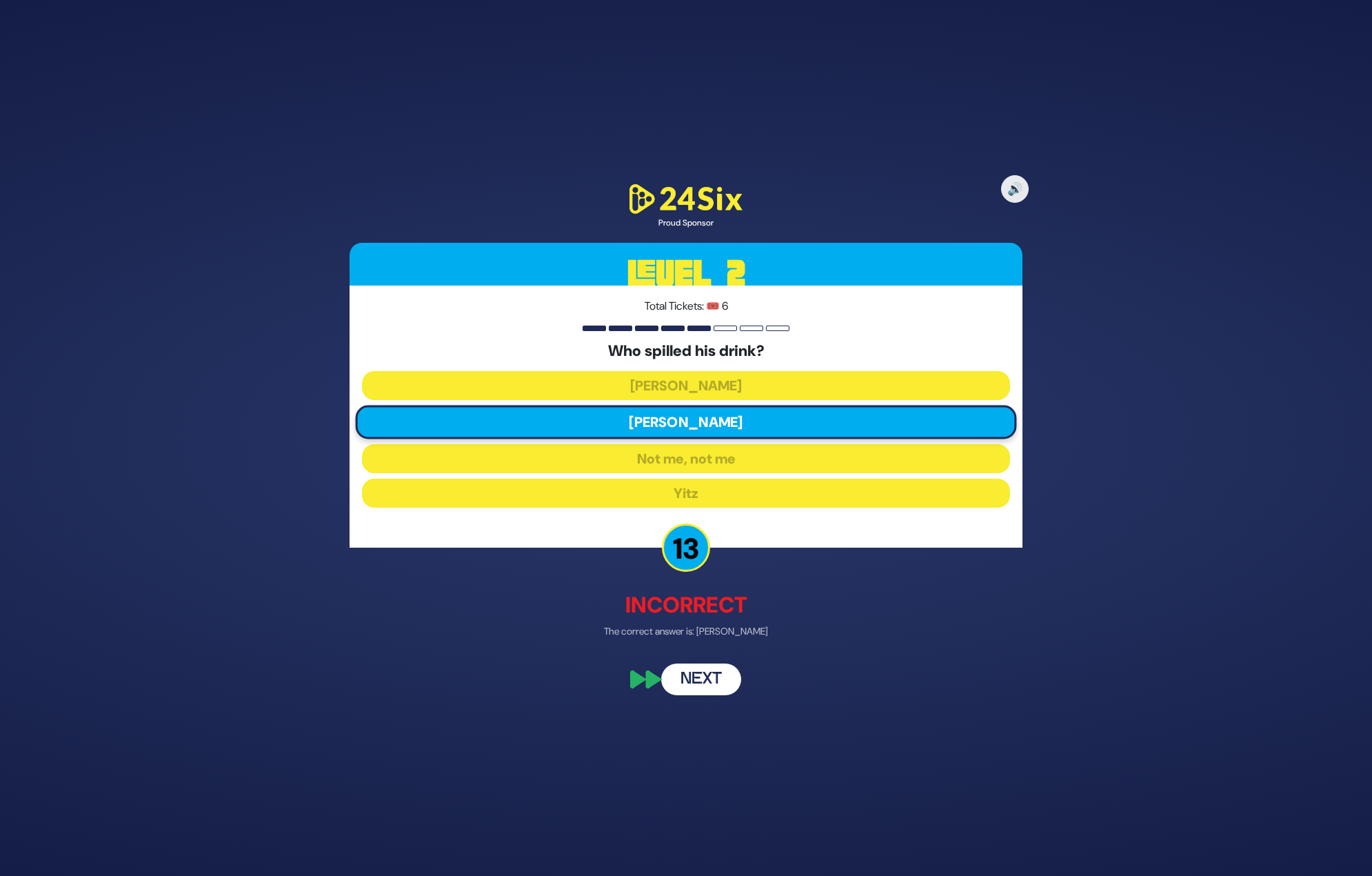
click at [690, 671] on button "Next" at bounding box center [701, 679] width 80 height 32
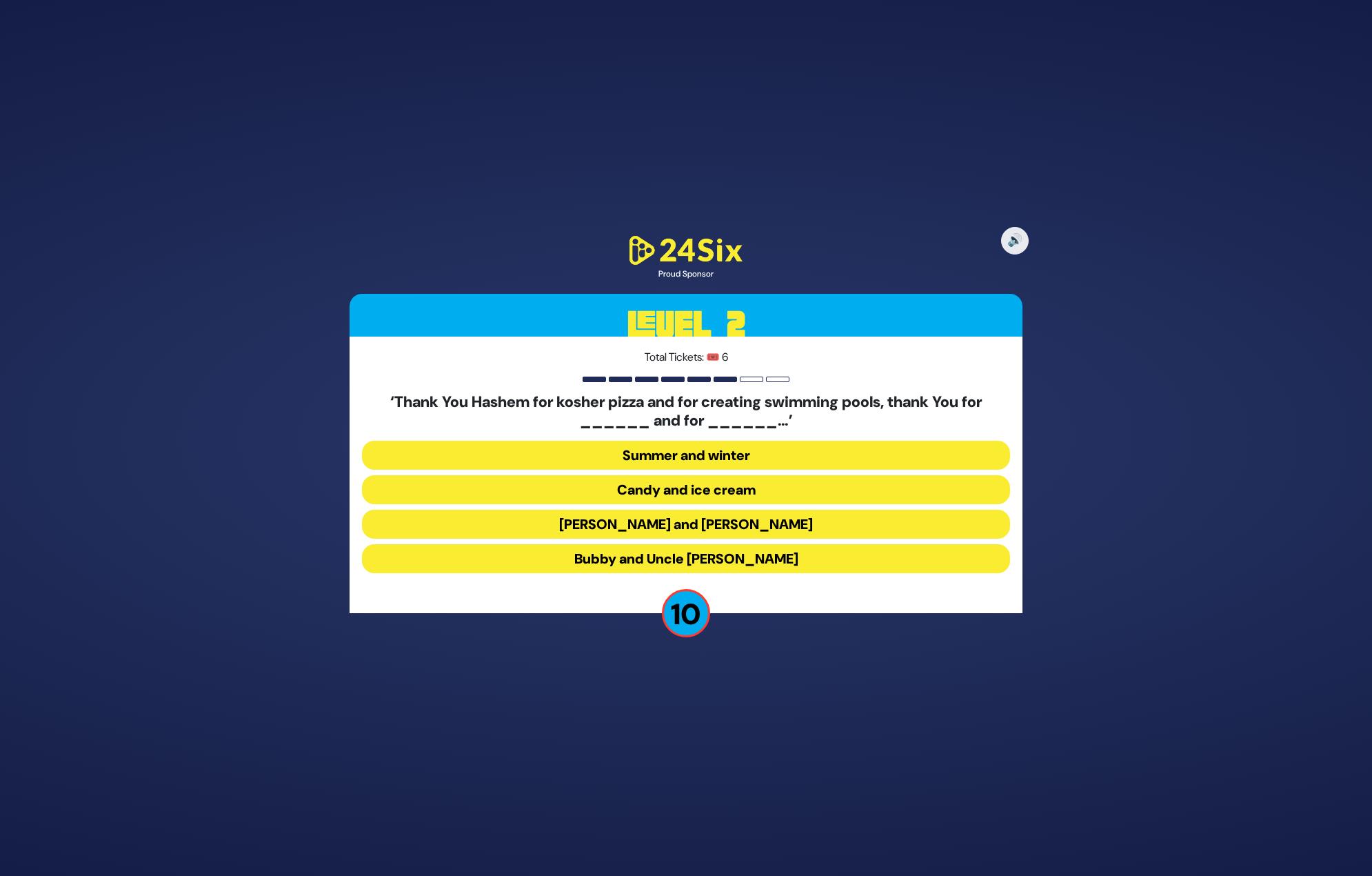
click at [662, 526] on button "Latkes and Paskesz" at bounding box center [686, 523] width 648 height 29
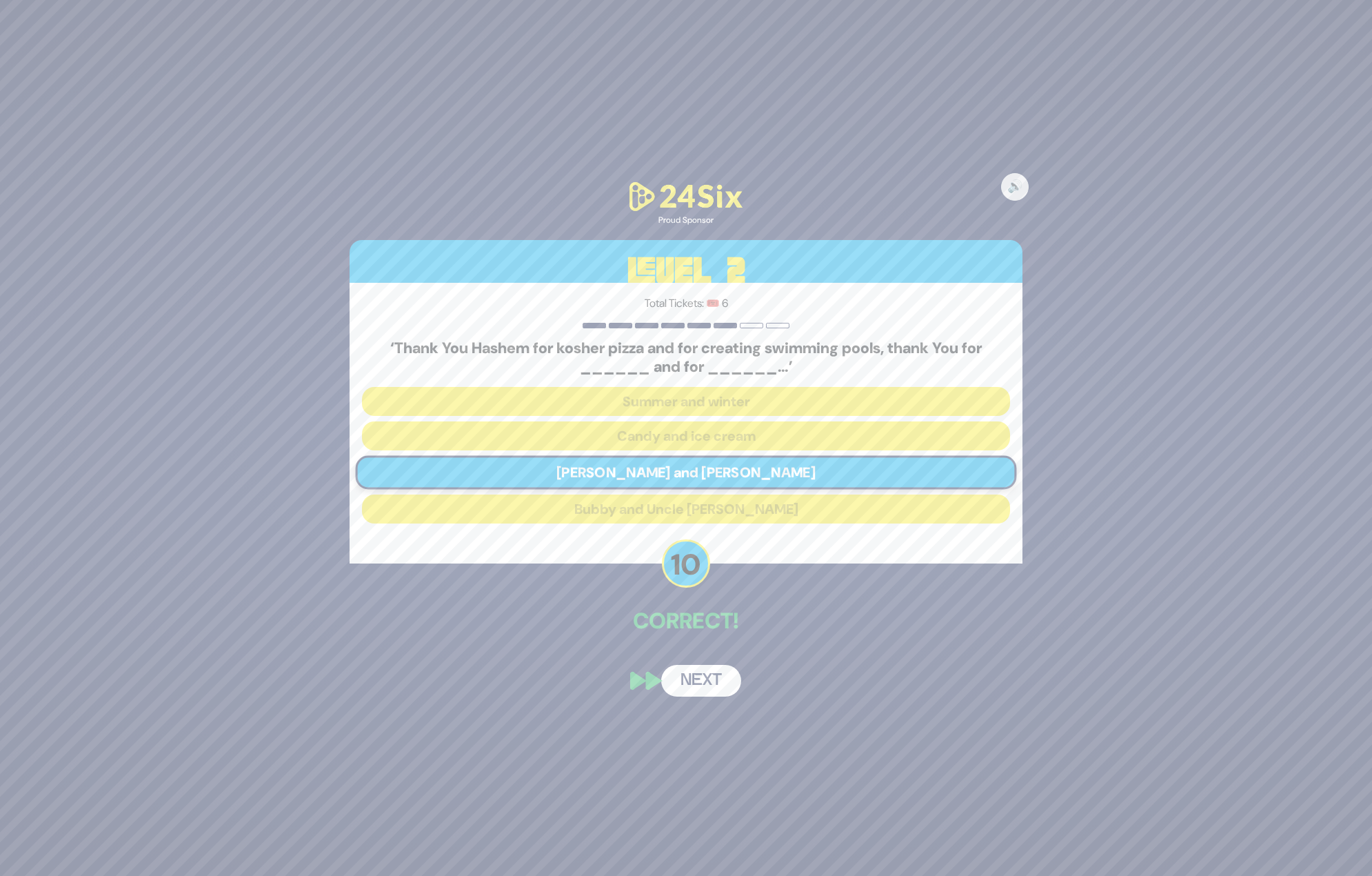
click at [698, 683] on button "Next" at bounding box center [701, 680] width 80 height 32
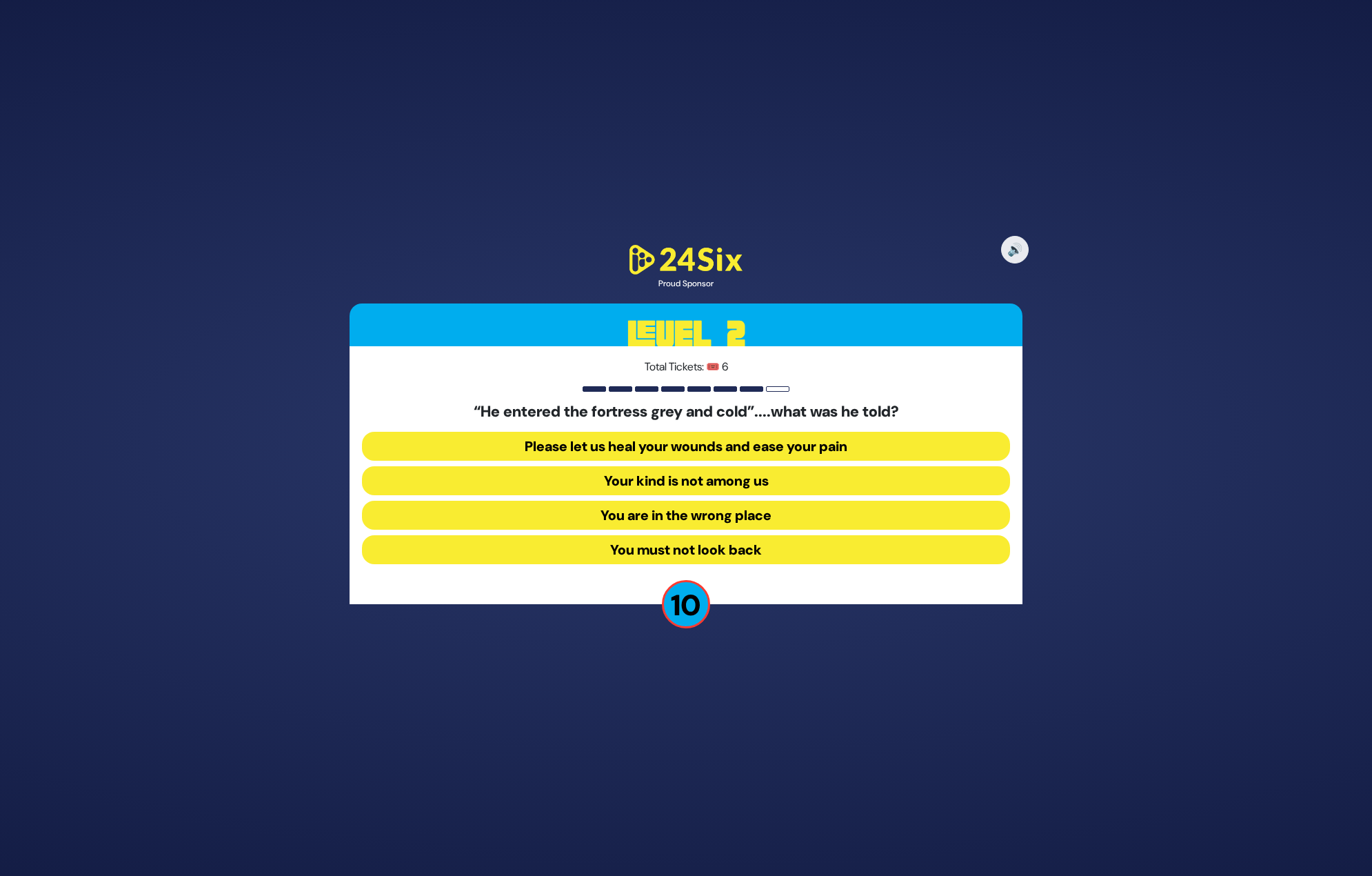
click at [679, 477] on button "Your kind is not among us" at bounding box center [686, 480] width 648 height 29
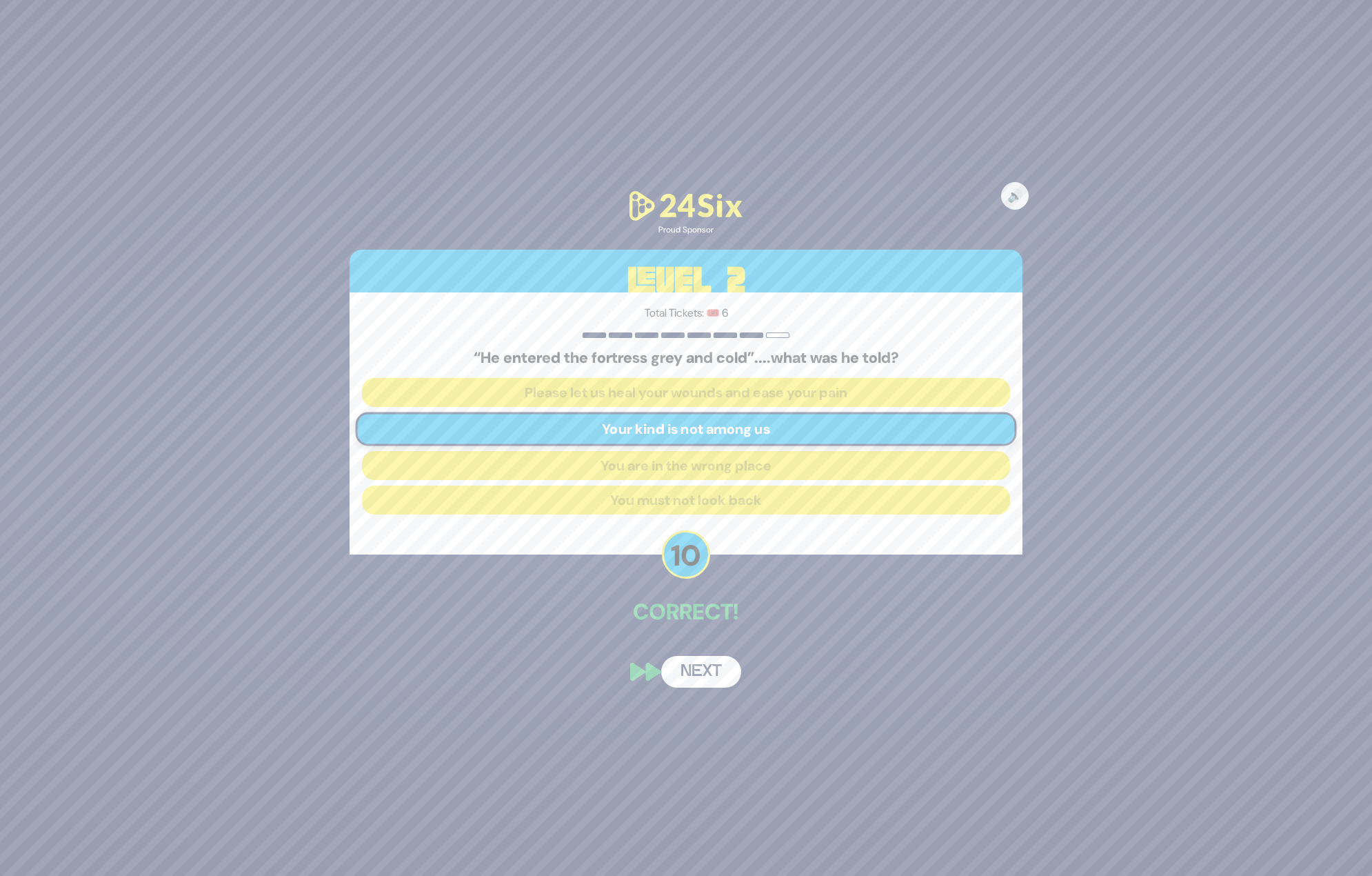
click at [699, 675] on button "Next" at bounding box center [701, 671] width 80 height 32
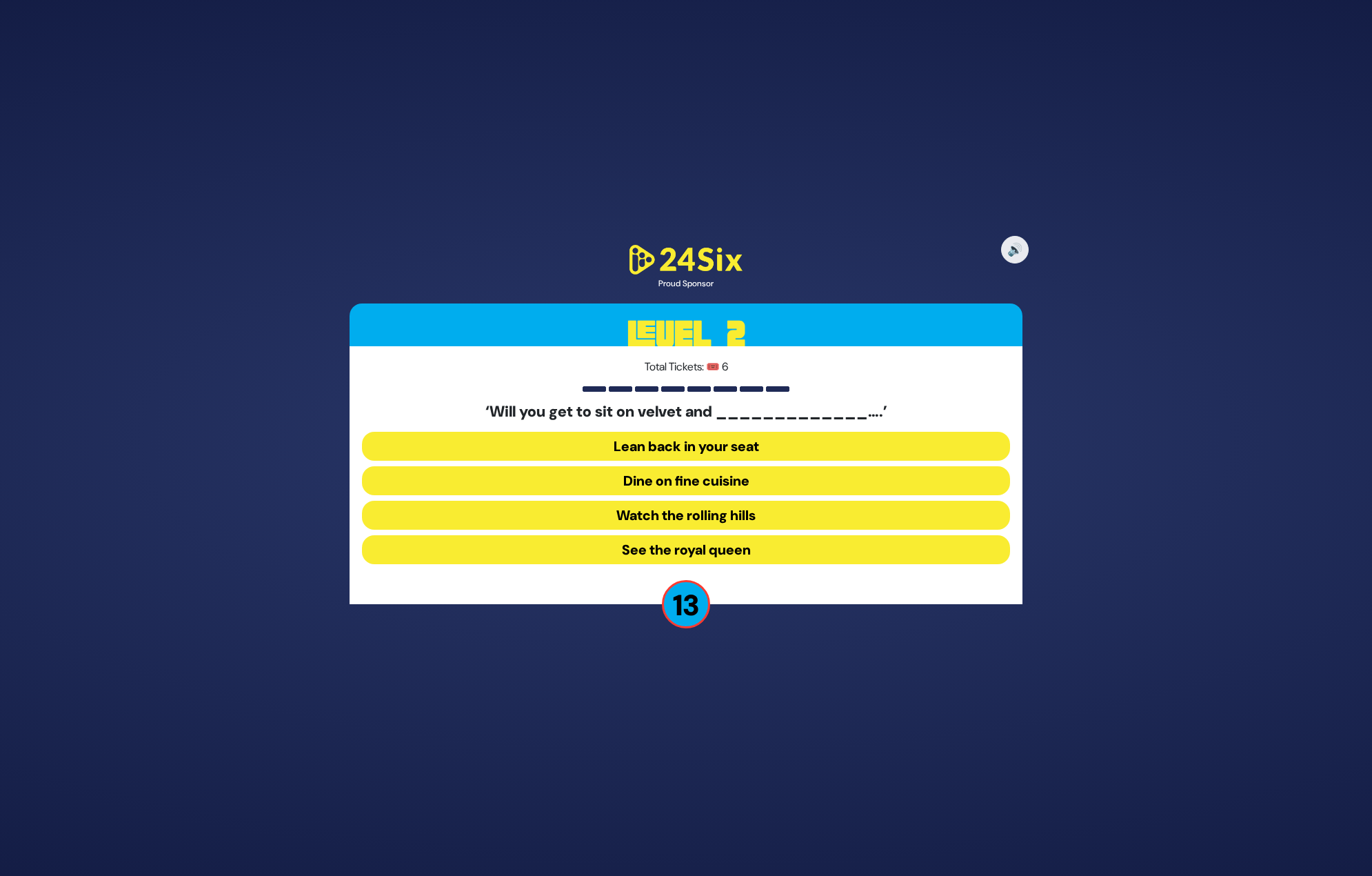
click at [700, 485] on button "Dine on fine cuisine" at bounding box center [686, 480] width 648 height 29
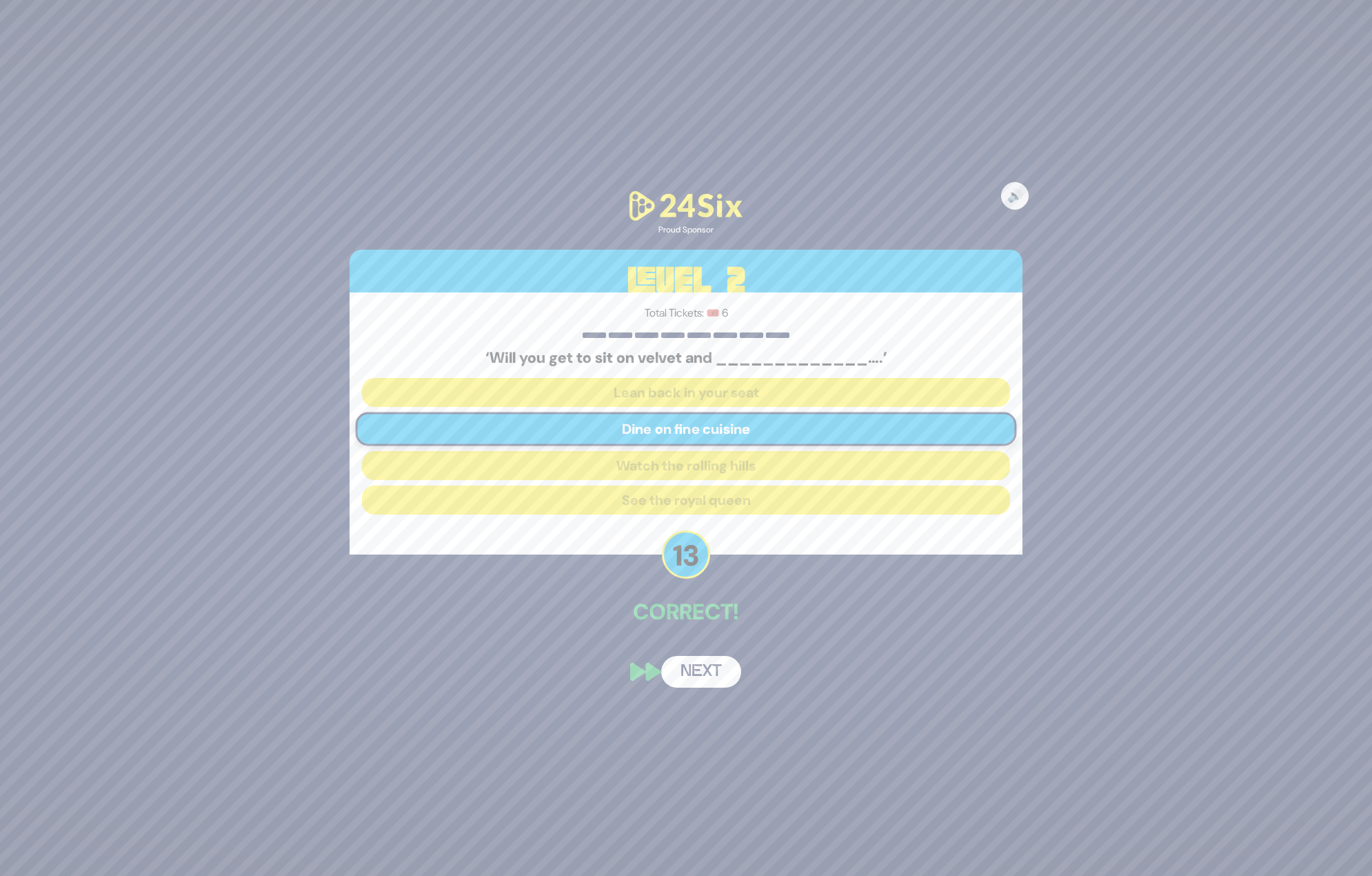
click at [707, 675] on button "Next" at bounding box center [701, 671] width 80 height 32
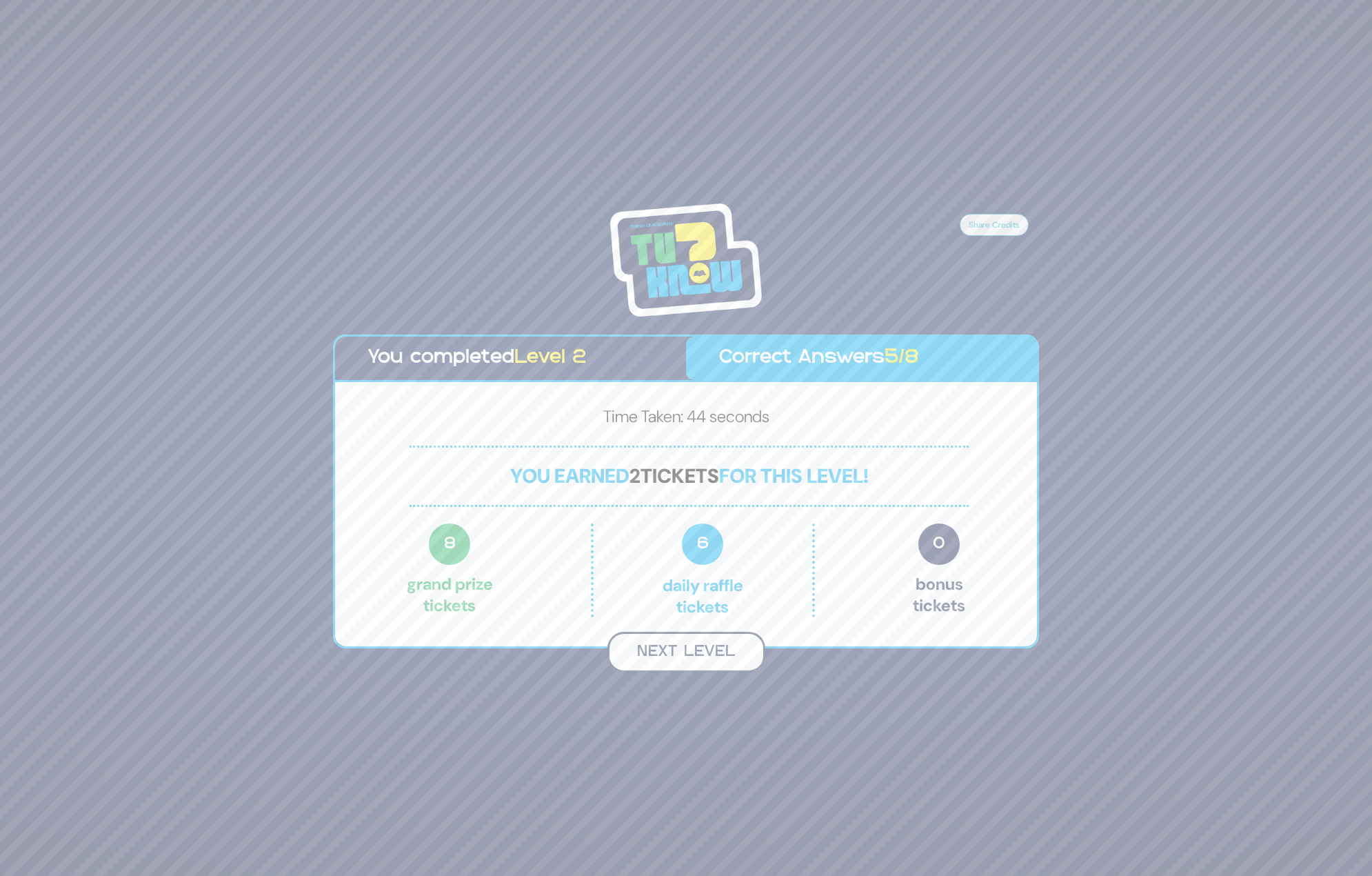
click at [698, 653] on button "Next Level" at bounding box center [686, 652] width 158 height 41
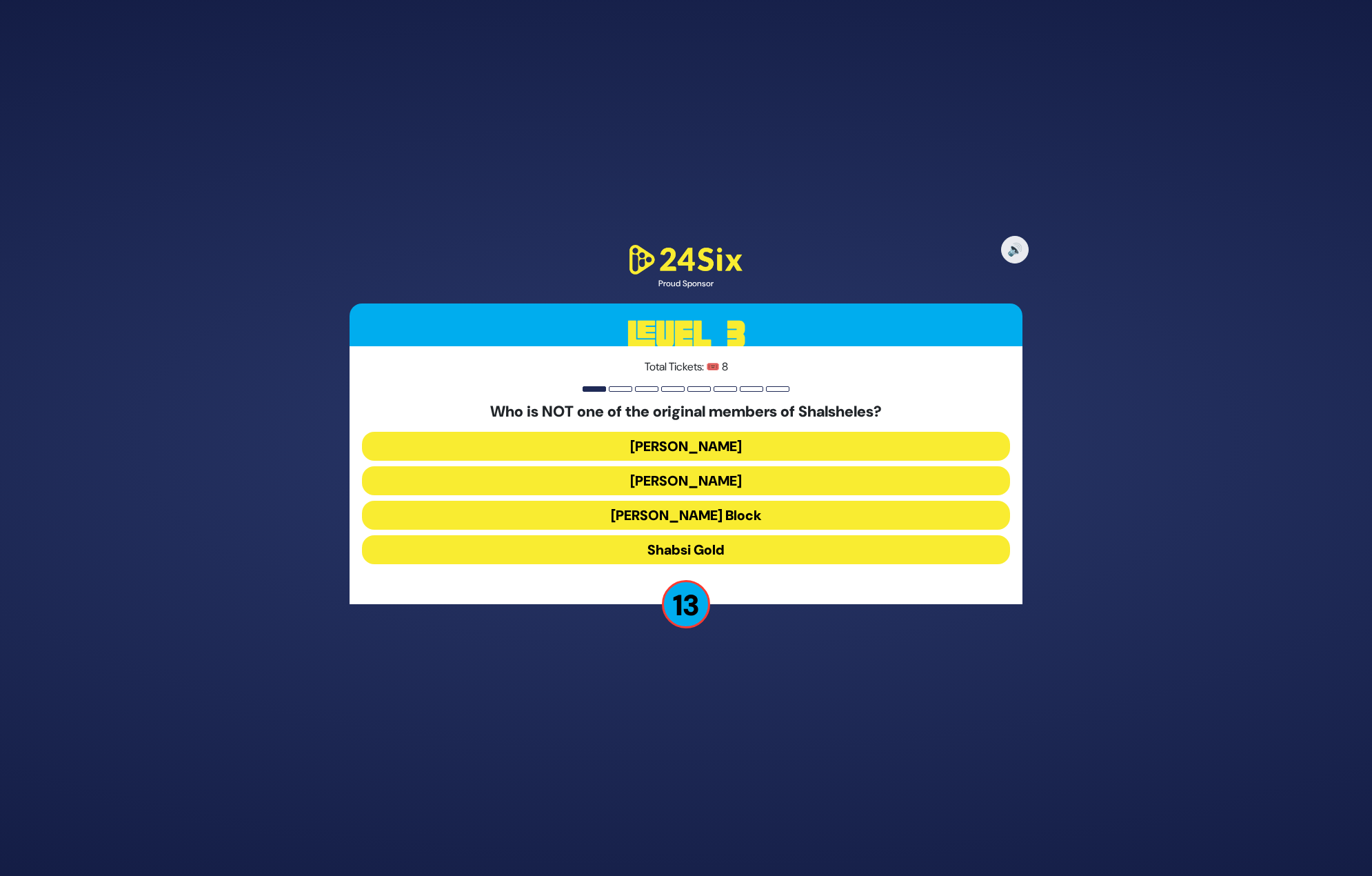
click at [683, 513] on button "Chaim Block" at bounding box center [686, 514] width 648 height 29
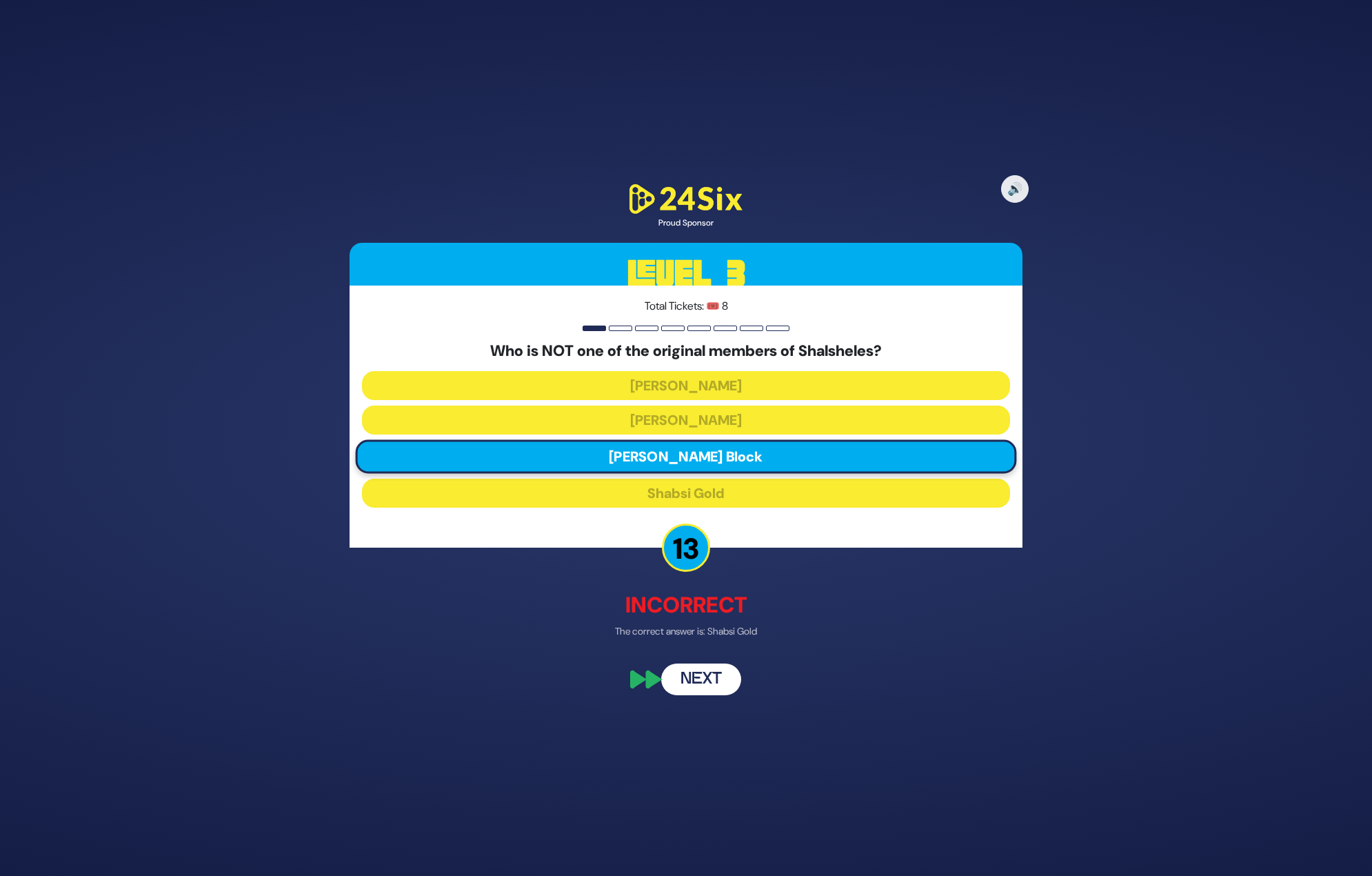
click at [702, 678] on button "Next" at bounding box center [701, 679] width 80 height 32
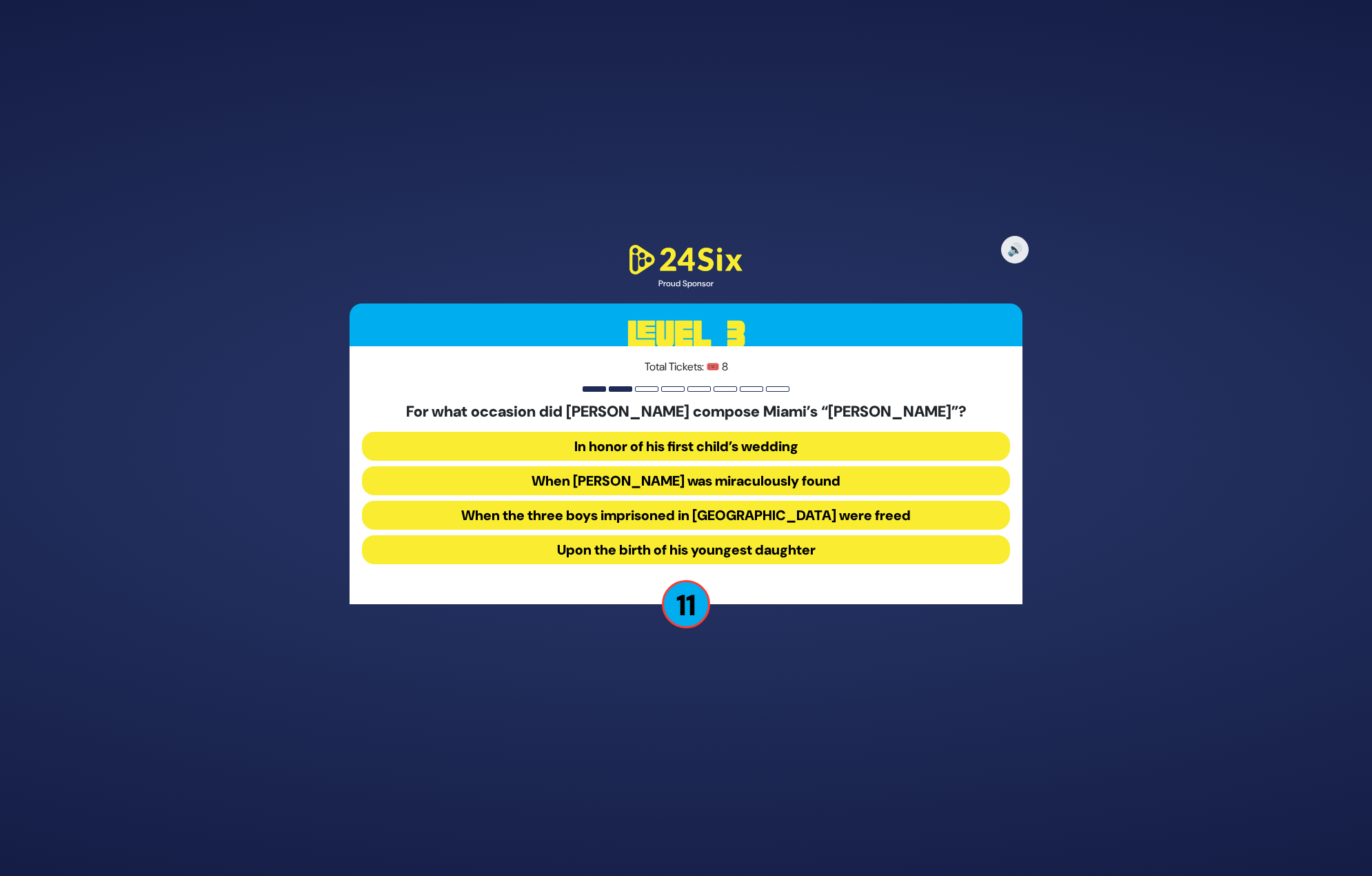
click at [690, 521] on button "When the three boys imprisoned in Japan were freed" at bounding box center [686, 514] width 648 height 29
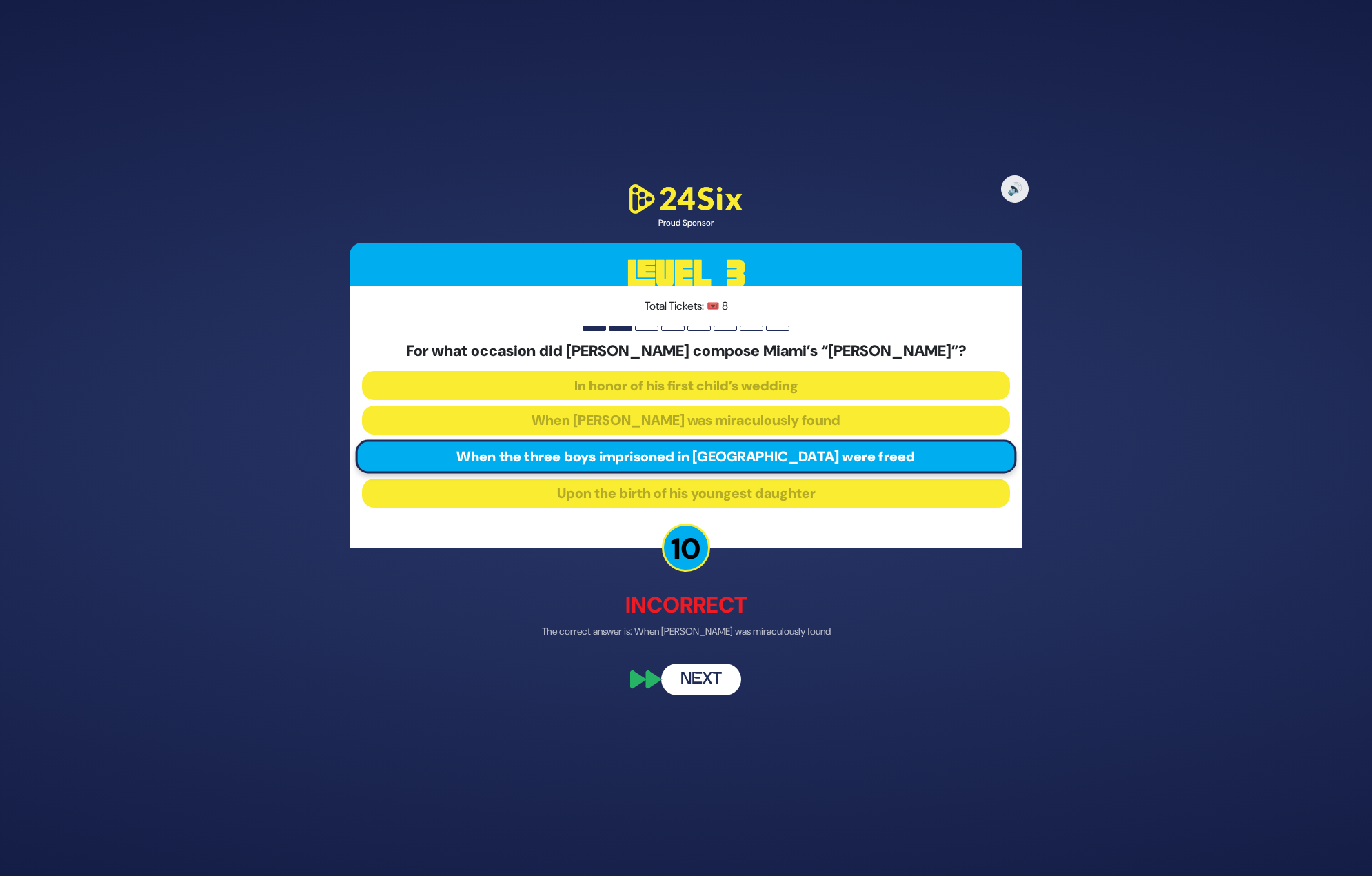
click at [706, 676] on button "Next" at bounding box center [701, 679] width 80 height 32
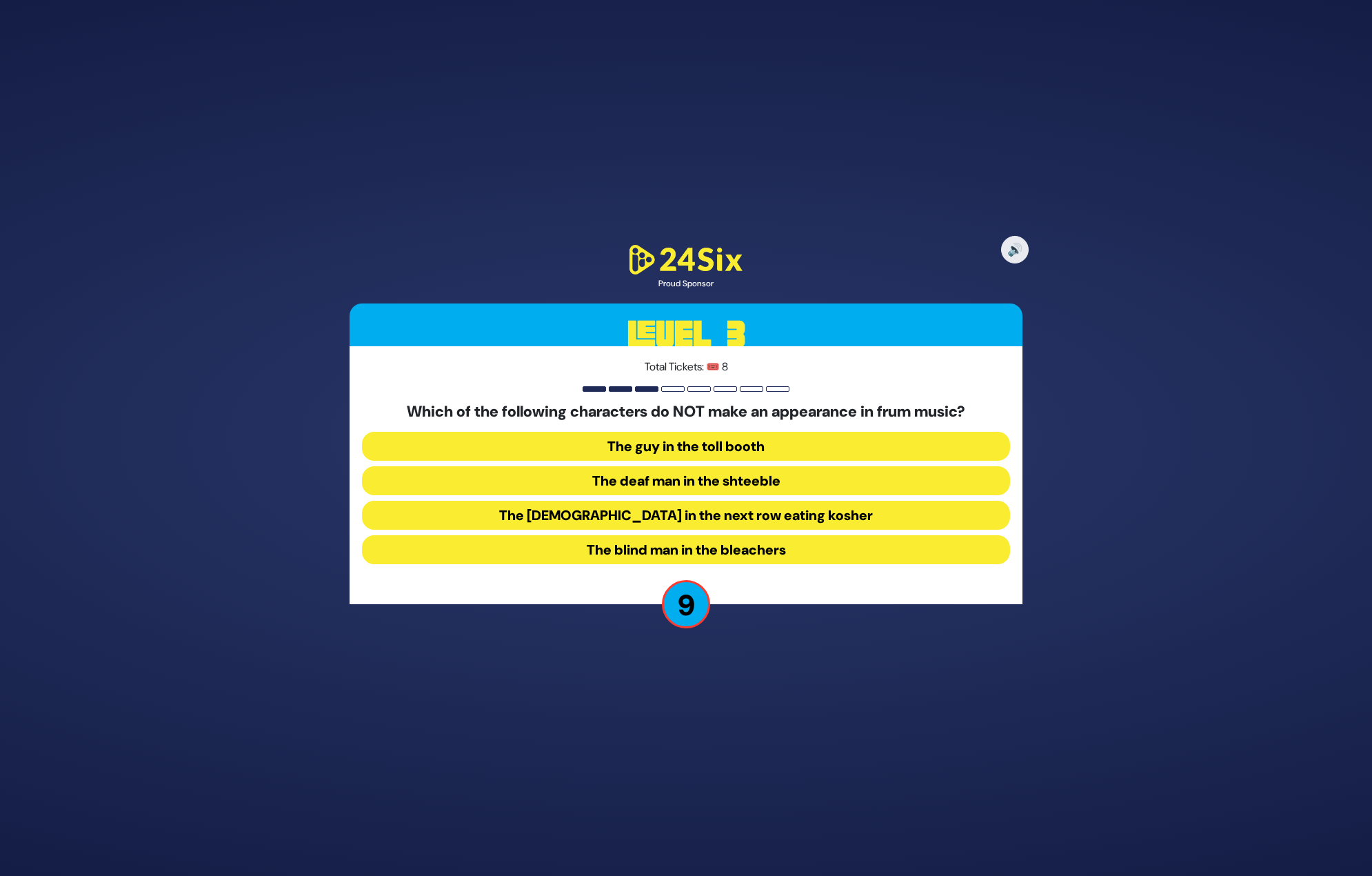
click at [693, 543] on button "The blind man in the bleachers" at bounding box center [686, 549] width 648 height 29
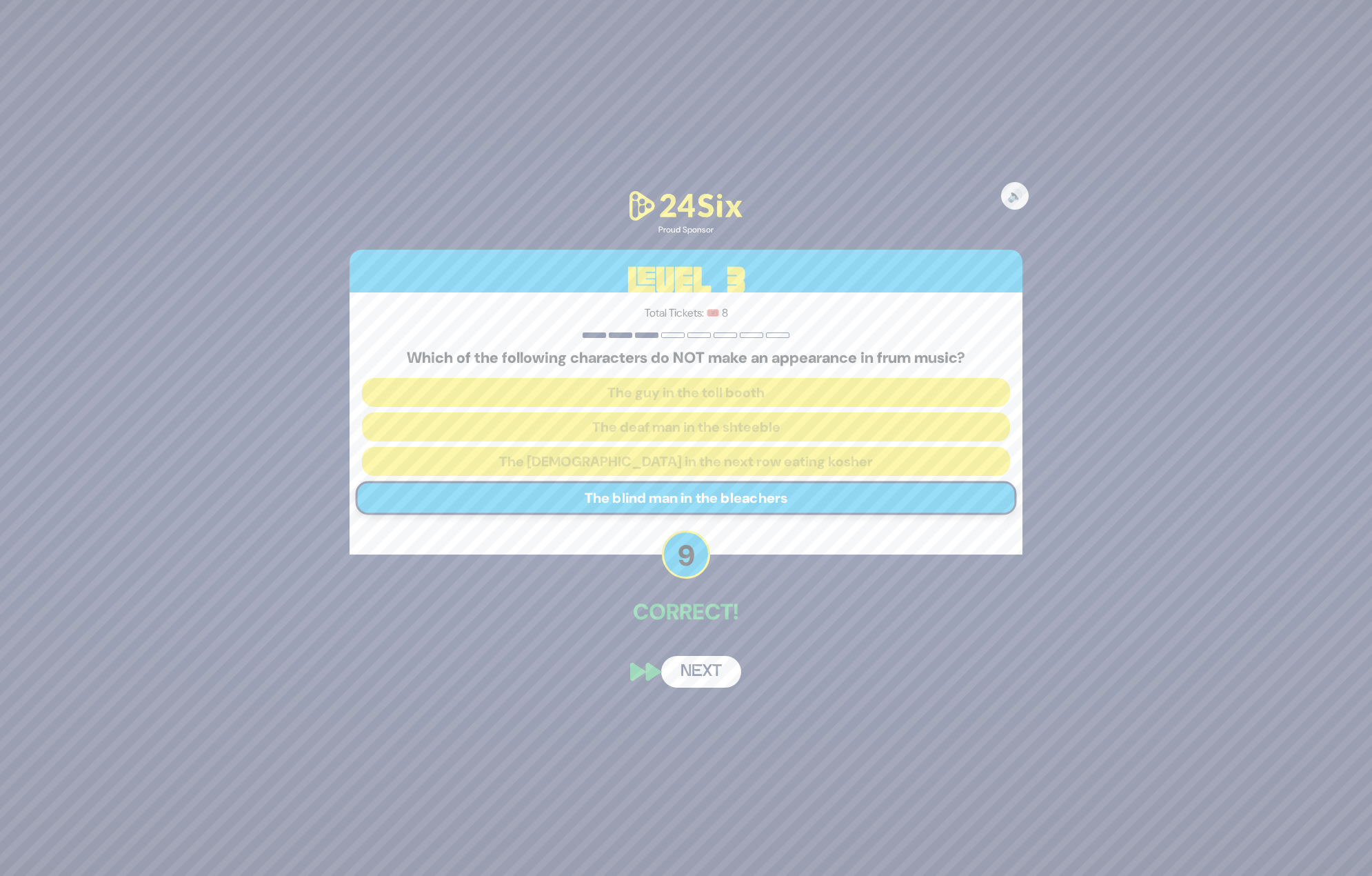
click at [711, 671] on button "Next" at bounding box center [701, 671] width 80 height 32
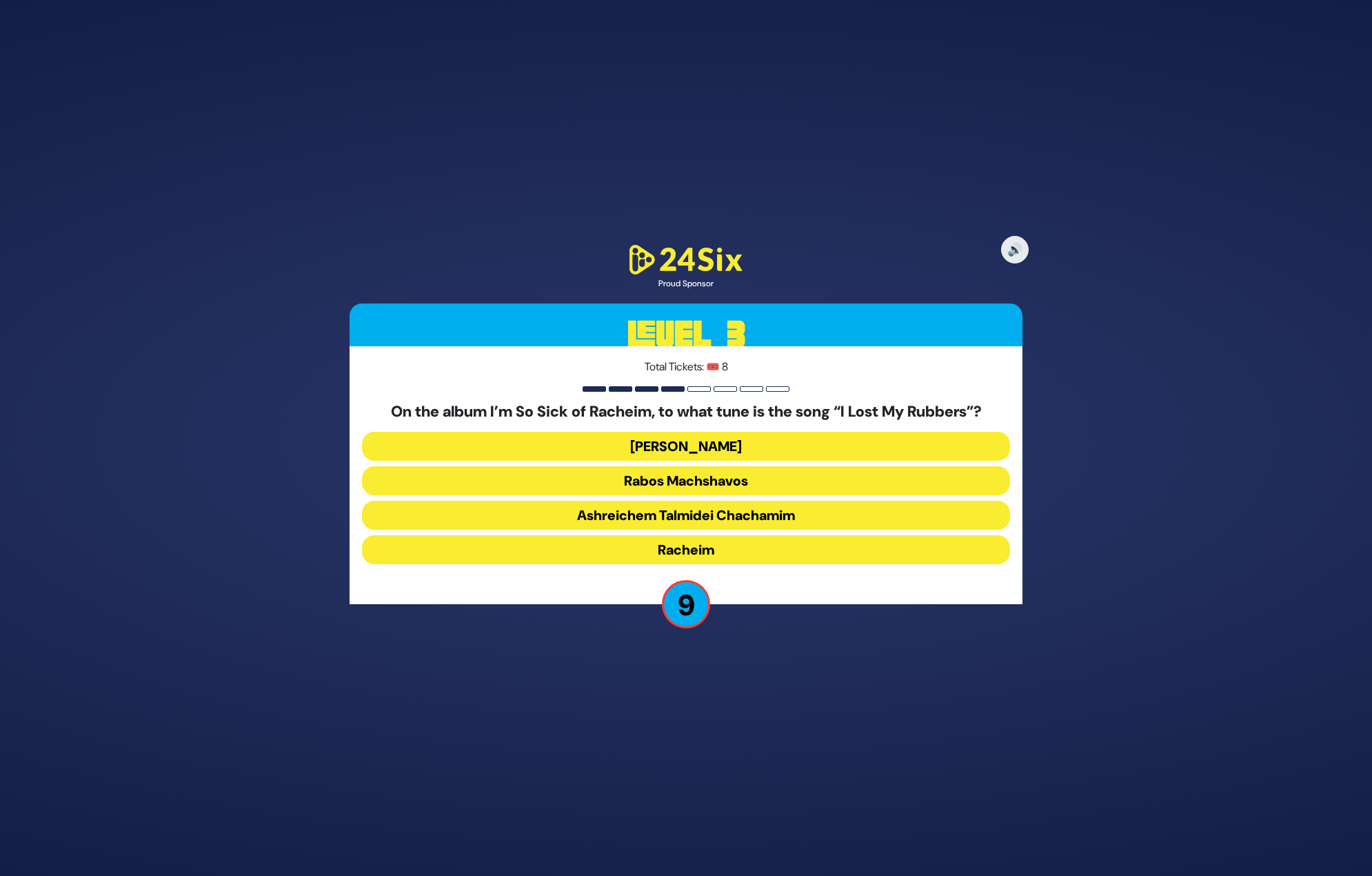
click at [693, 556] on button "Racheim" at bounding box center [686, 549] width 648 height 29
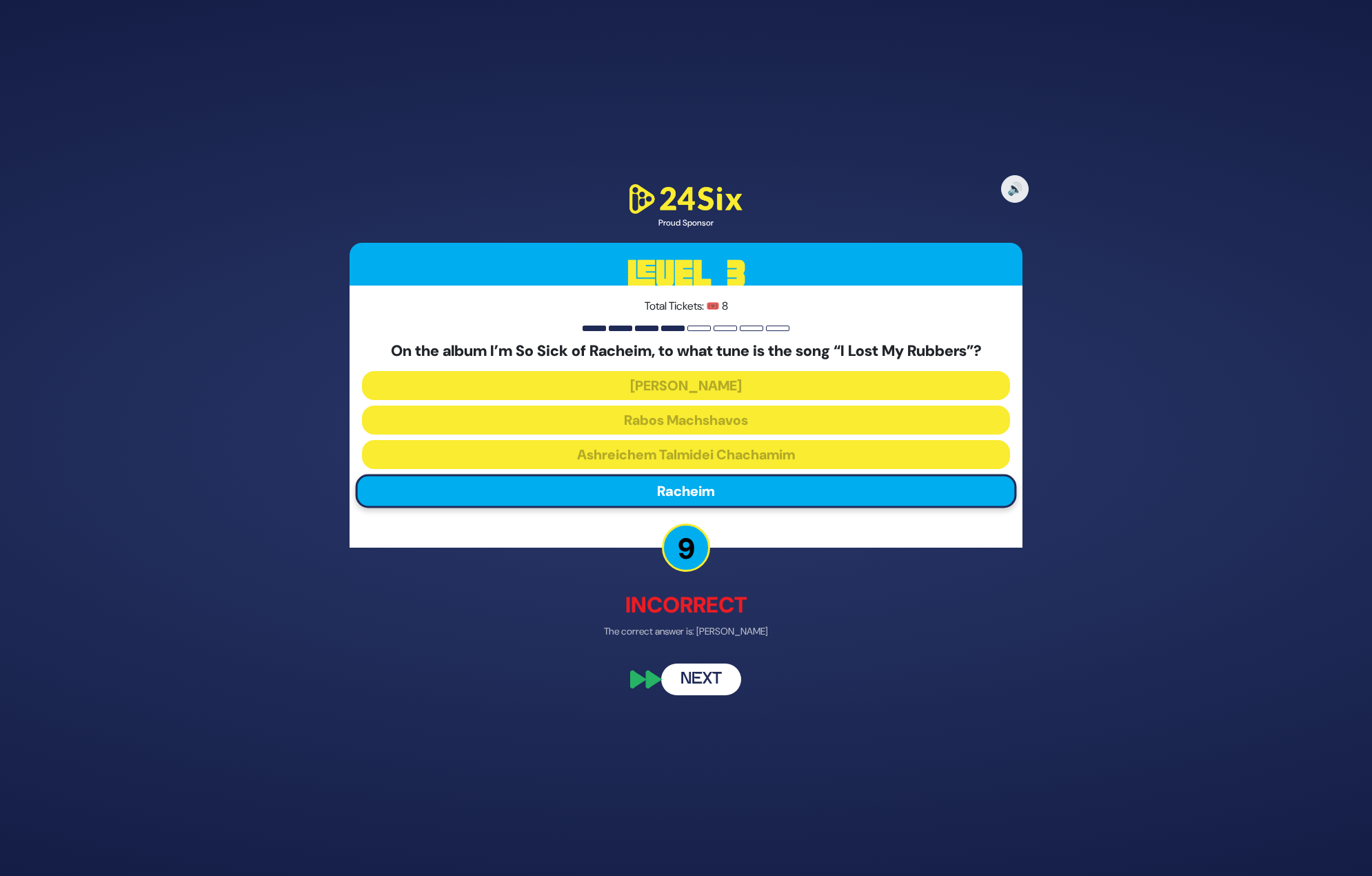
click at [709, 678] on button "Next" at bounding box center [701, 679] width 80 height 32
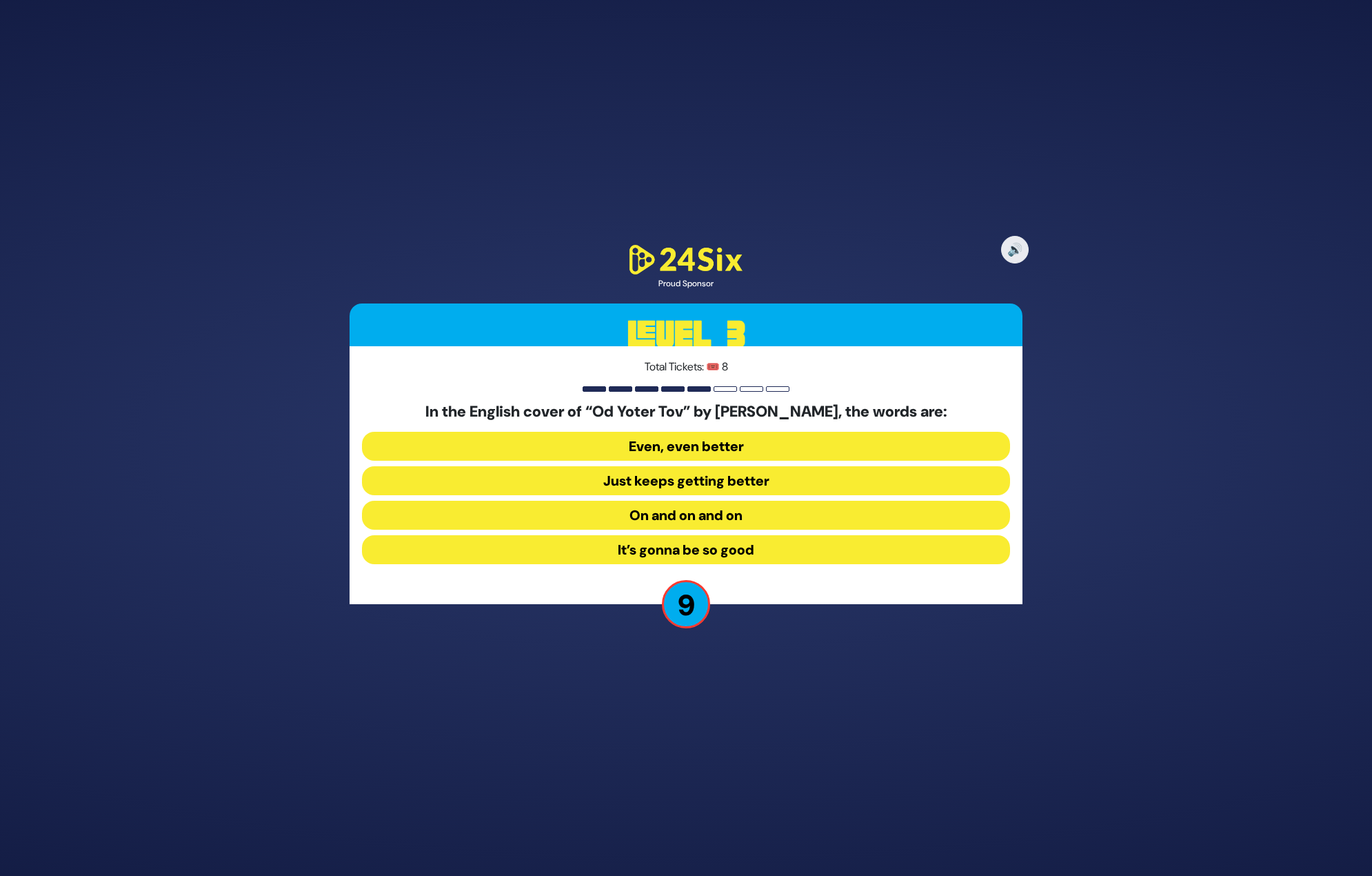
click at [671, 451] on button "Even, even better" at bounding box center [686, 445] width 648 height 29
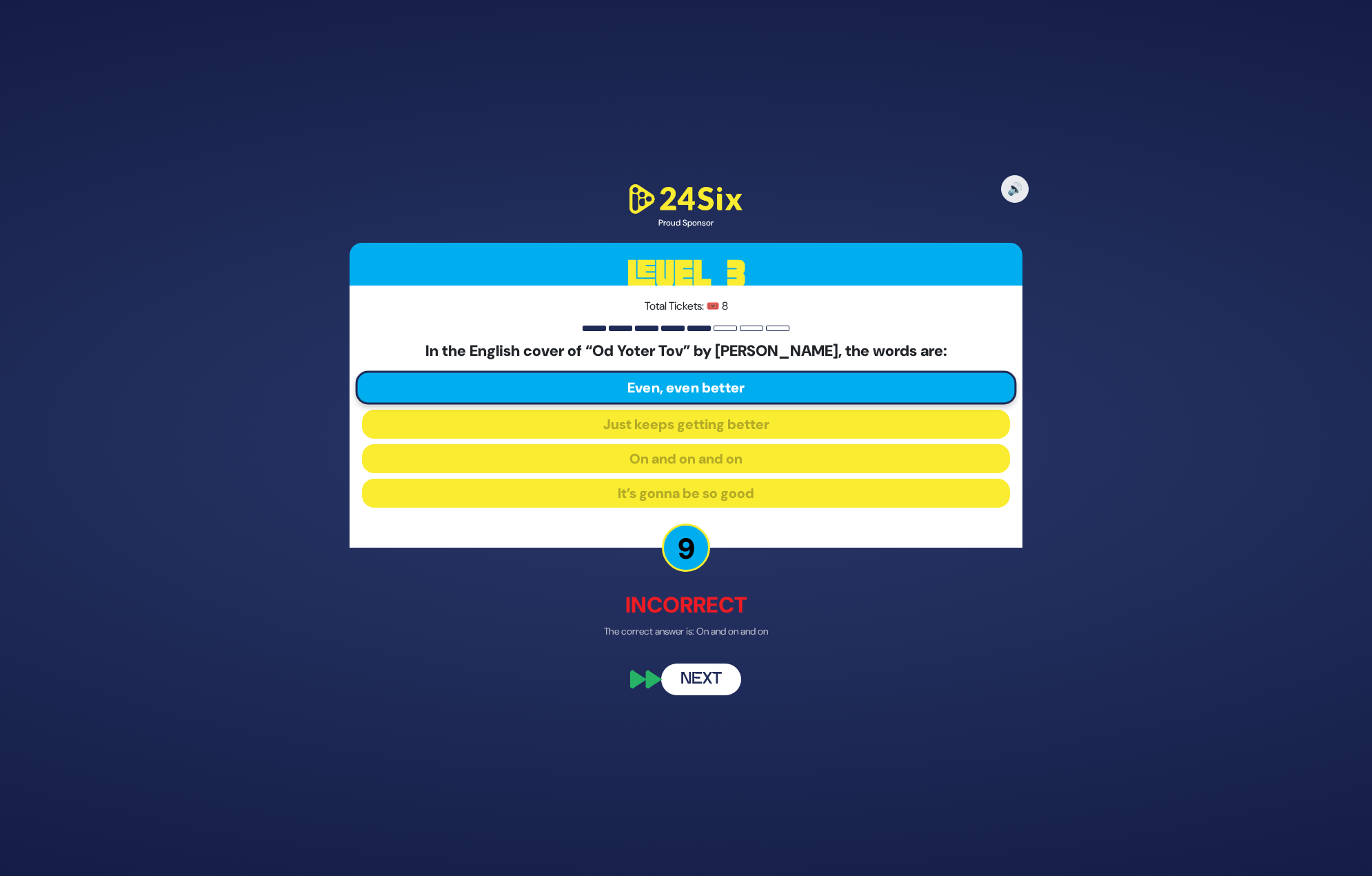
click at [701, 682] on button "Next" at bounding box center [701, 679] width 80 height 32
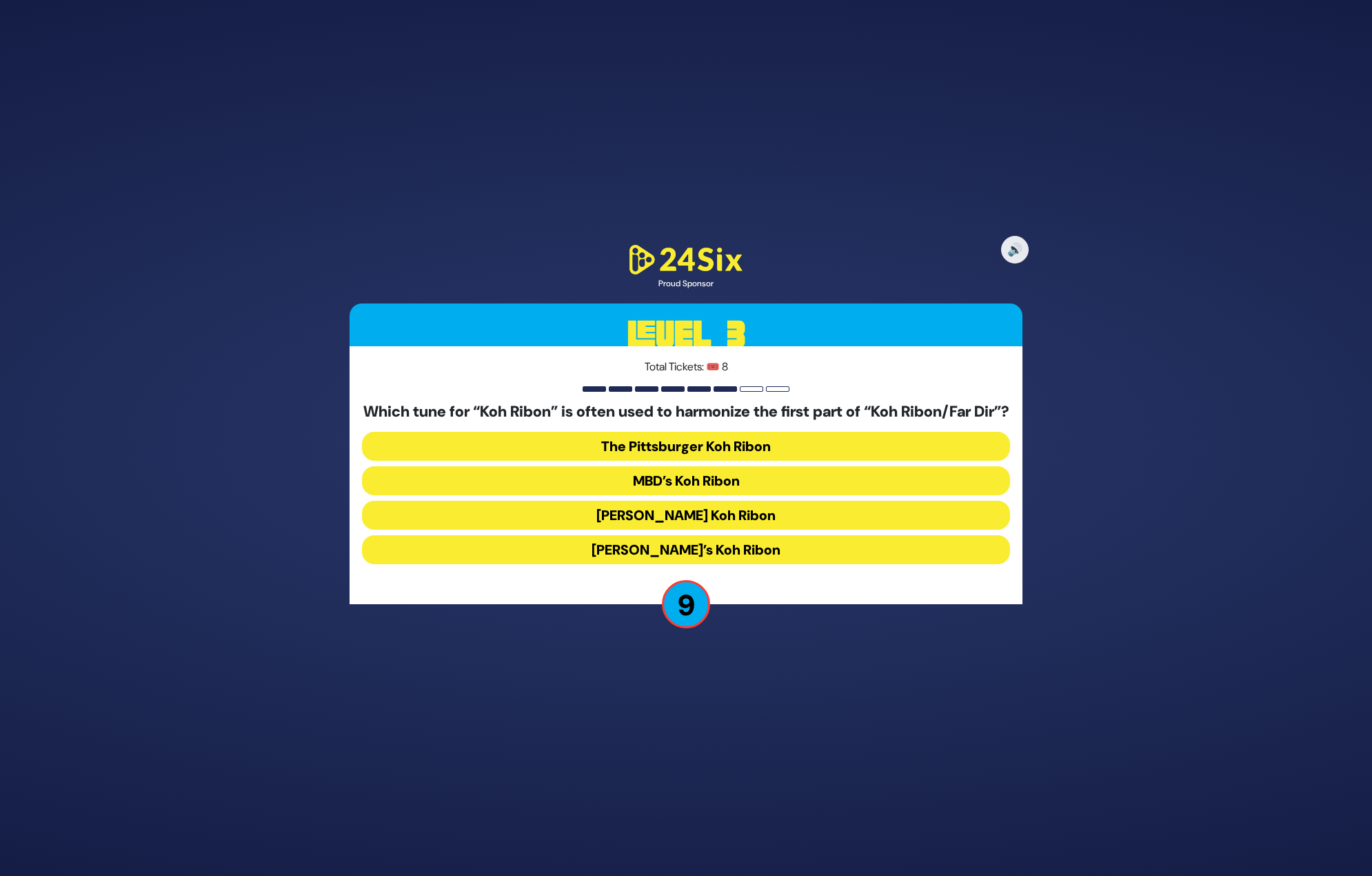
click at [718, 549] on button "Carlebach’s Koh Ribon" at bounding box center [686, 549] width 648 height 29
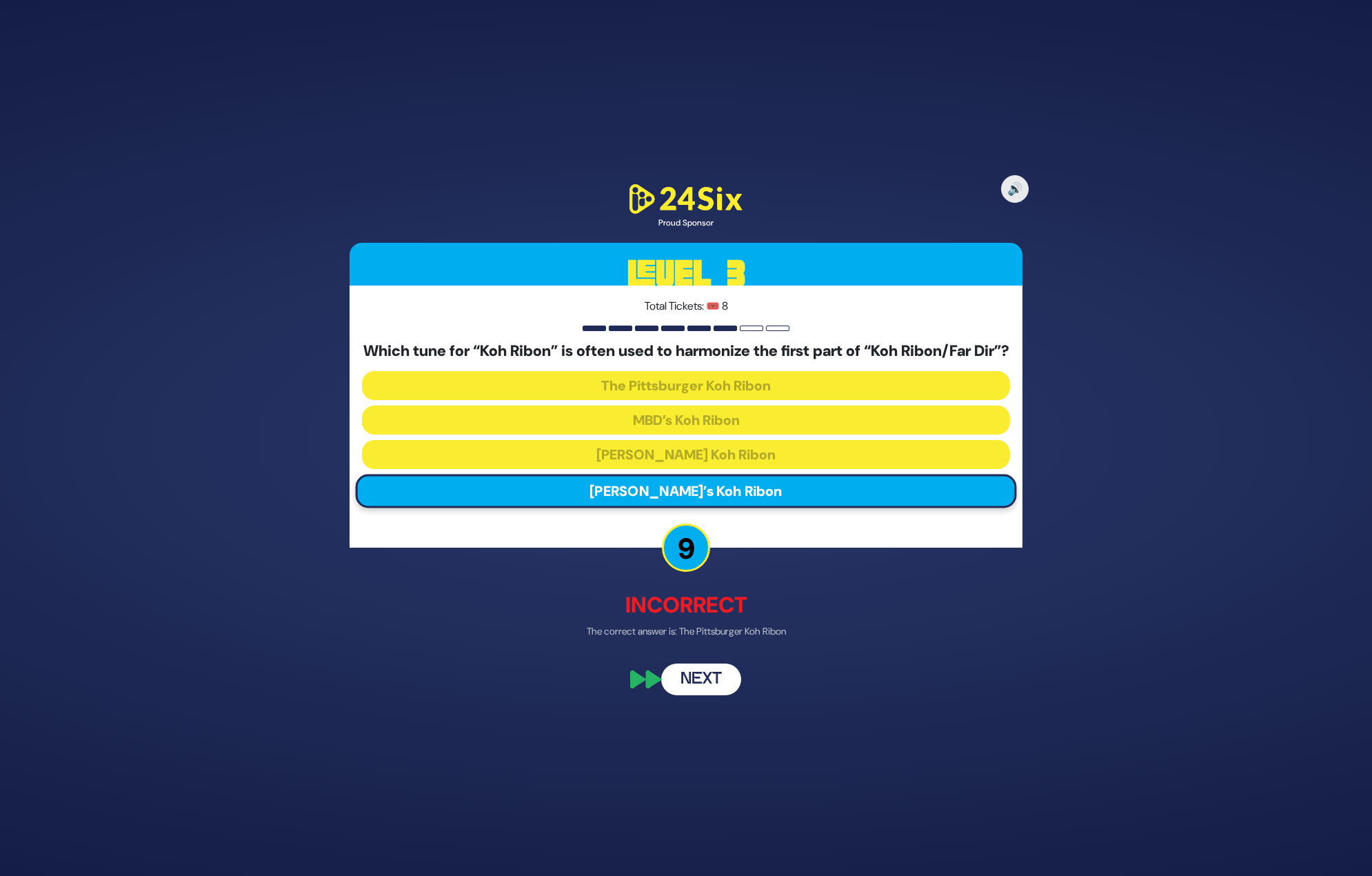
click at [693, 687] on button "Next" at bounding box center [701, 679] width 80 height 32
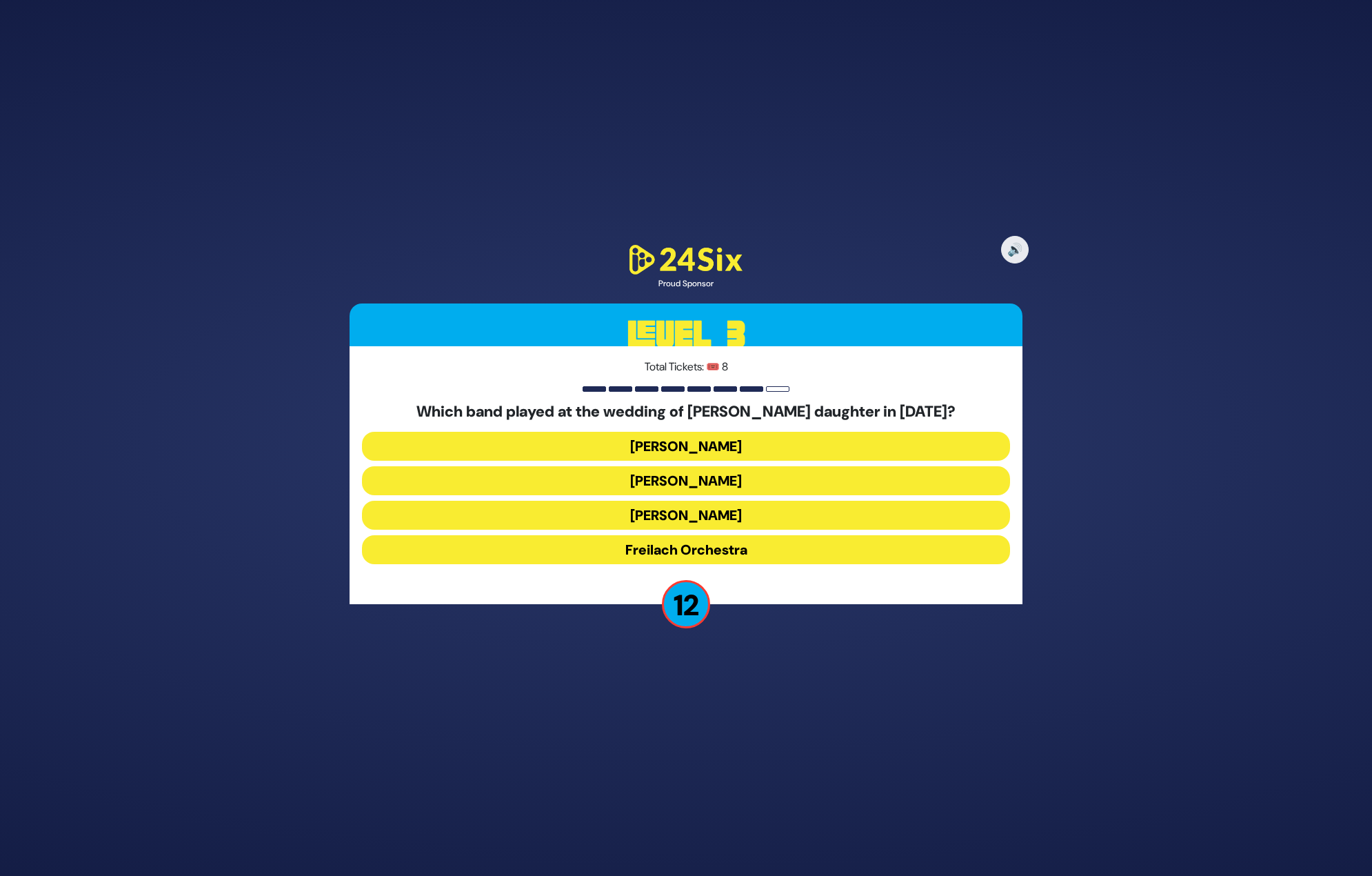
click at [688, 509] on button "Mendy Hershkowitz" at bounding box center [686, 514] width 648 height 29
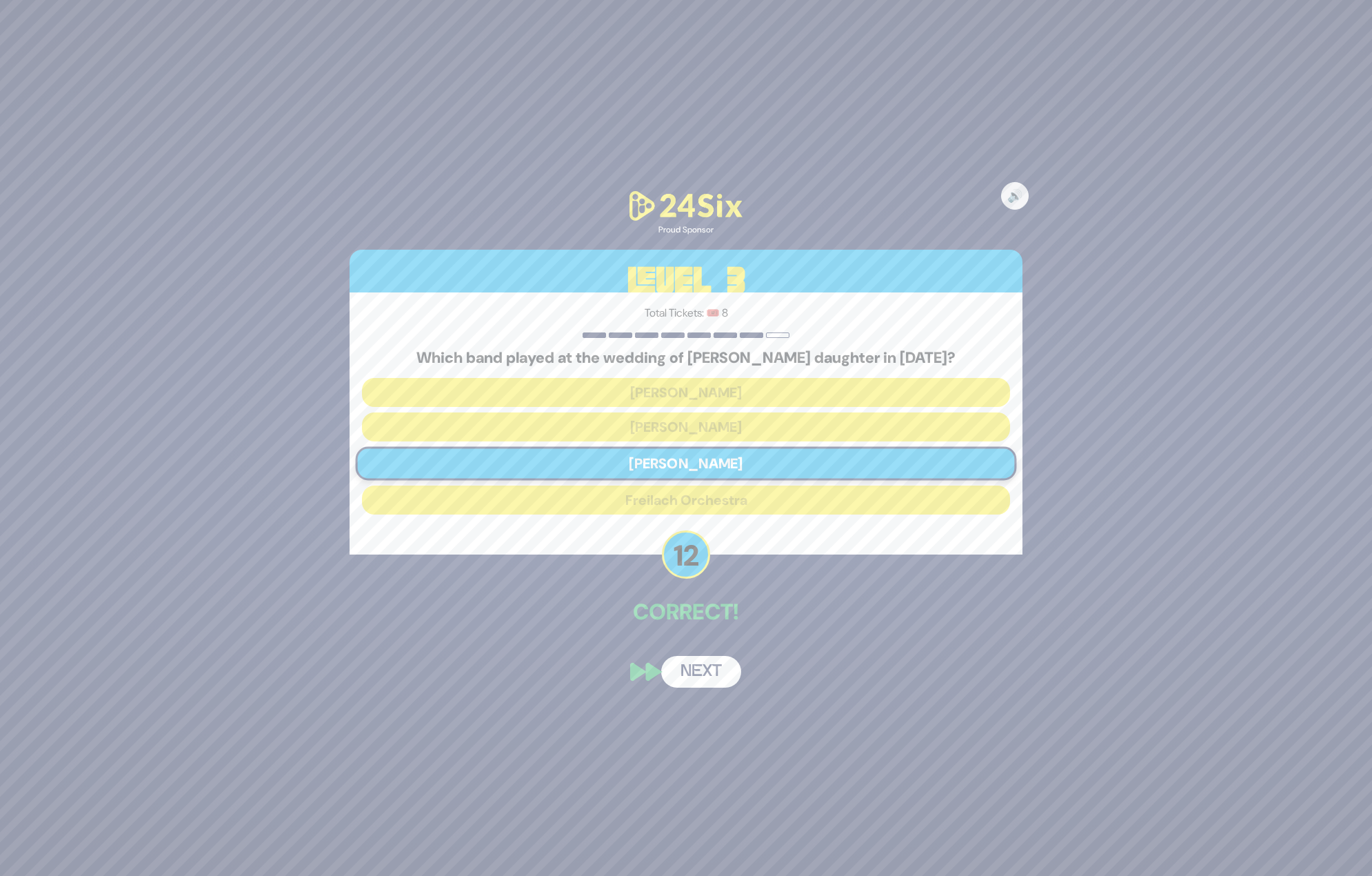
click at [696, 675] on button "Next" at bounding box center [701, 671] width 80 height 32
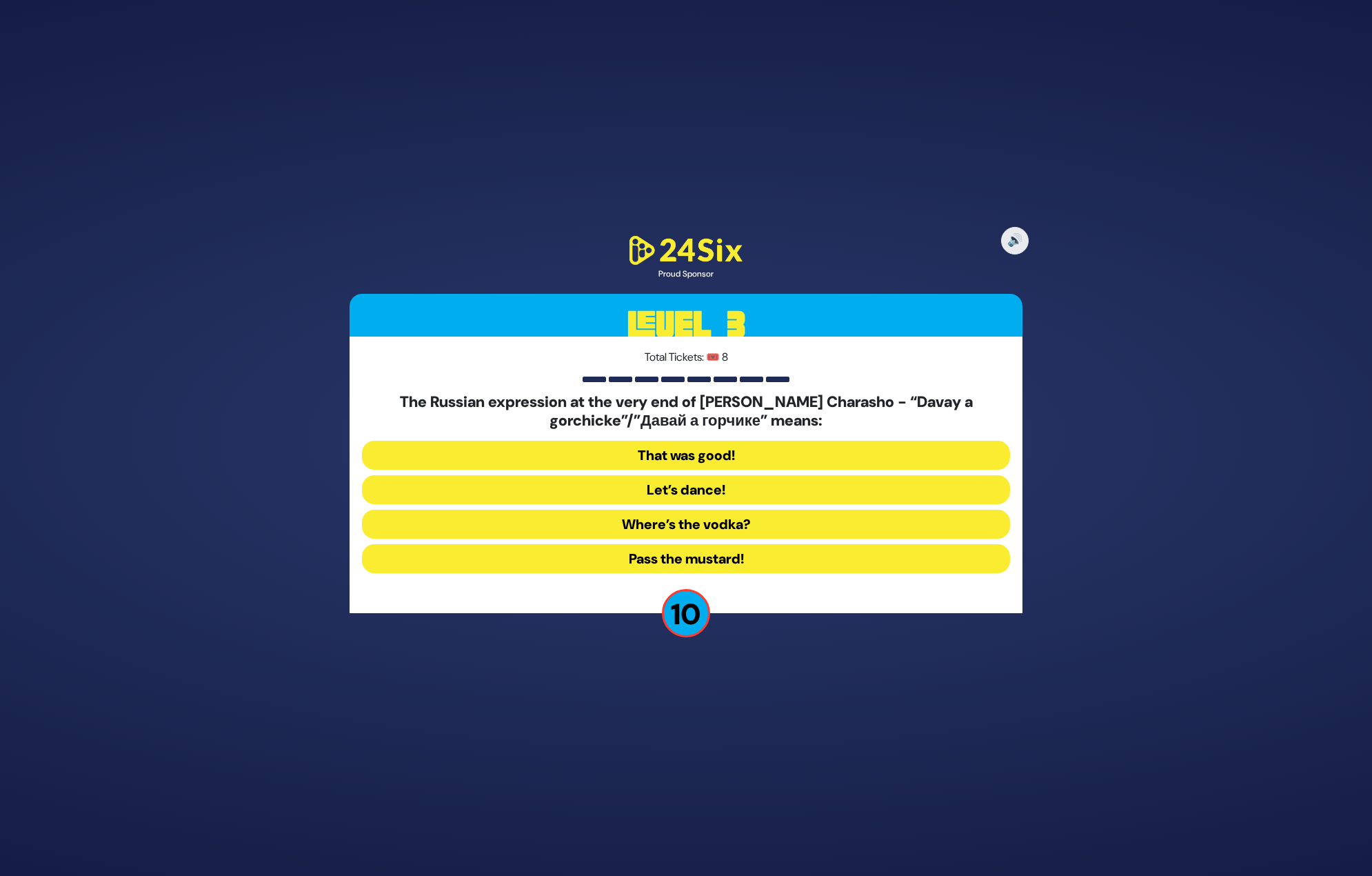
click at [683, 491] on button "Let’s dance!" at bounding box center [686, 489] width 648 height 29
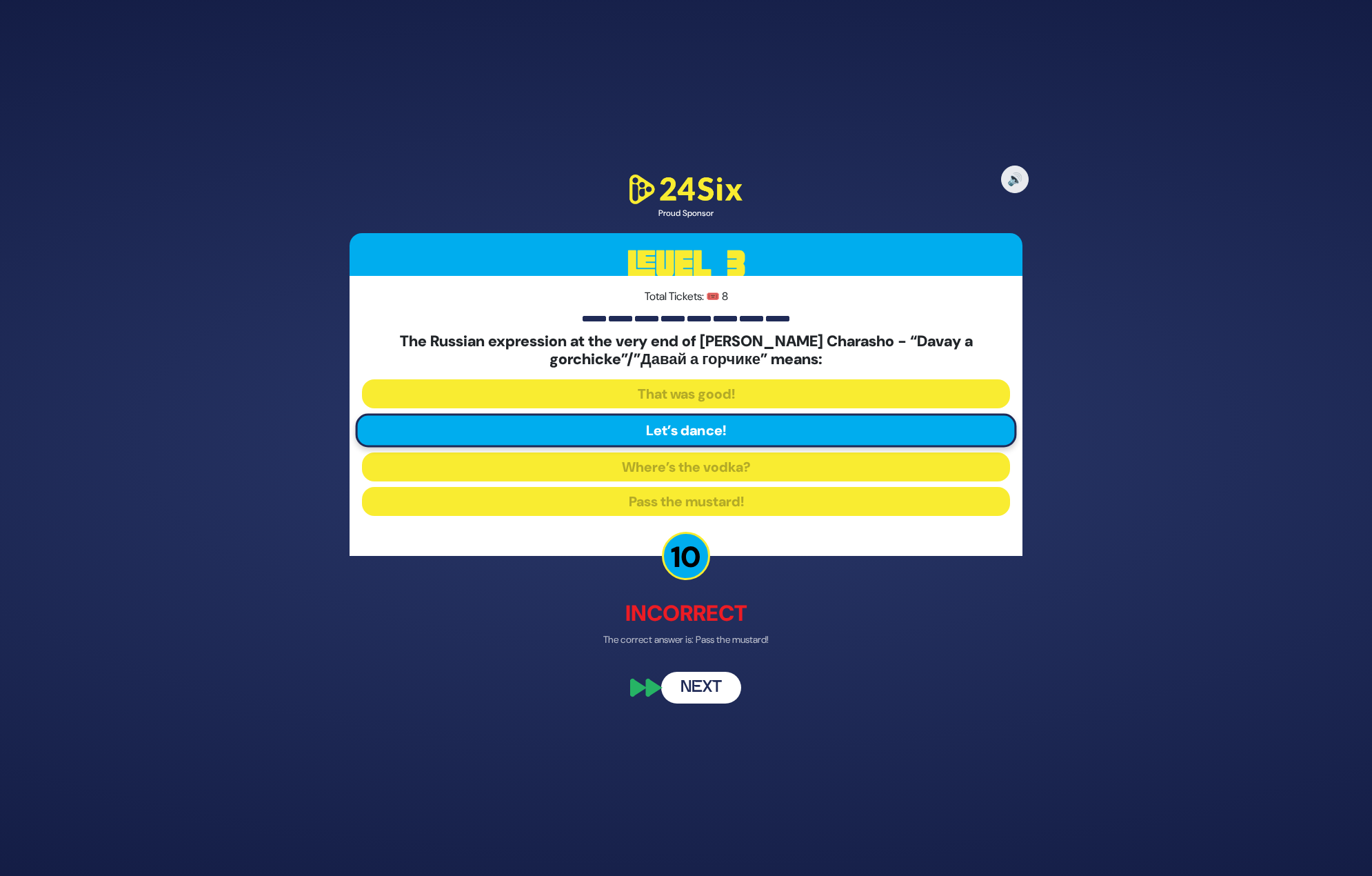
click at [706, 685] on button "Next" at bounding box center [701, 688] width 80 height 32
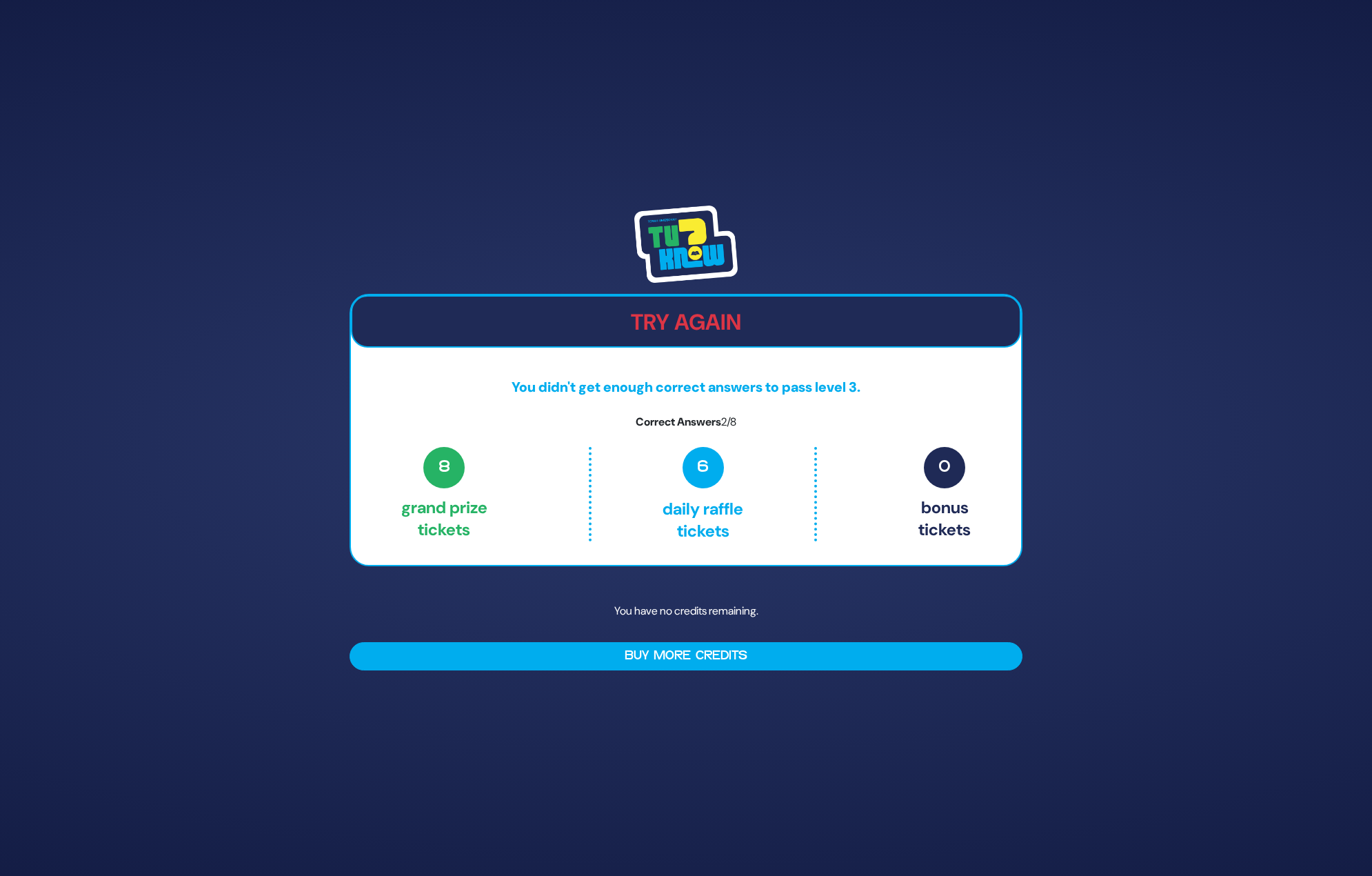
click at [705, 460] on span "6" at bounding box center [703, 468] width 41 height 41
click at [694, 720] on div "Try Again You didn't get enough correct answers to pass level 3. Correct Answer…" at bounding box center [686, 438] width 1372 height 876
